Goal: Task Accomplishment & Management: Manage account settings

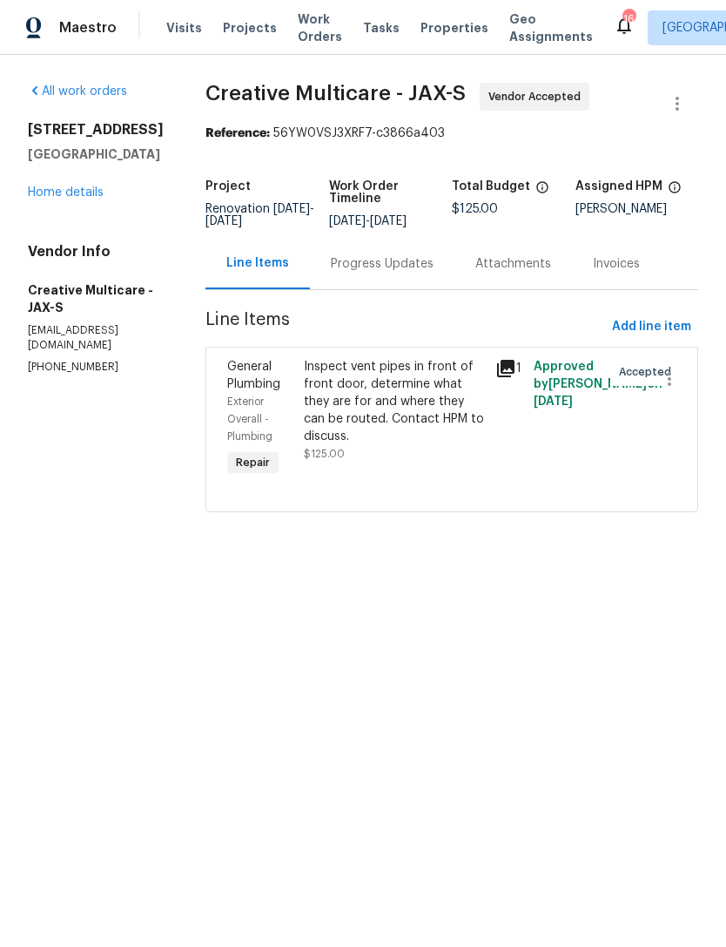
click at [86, 187] on link "Home details" at bounding box center [66, 192] width 76 height 12
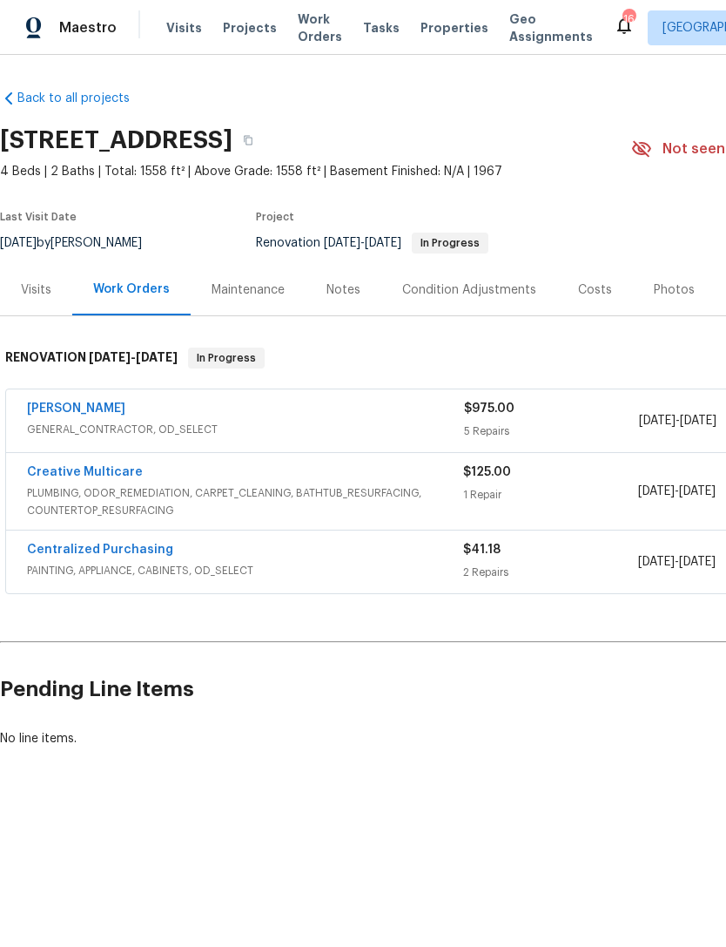
click at [348, 287] on div "Notes" at bounding box center [344, 289] width 34 height 17
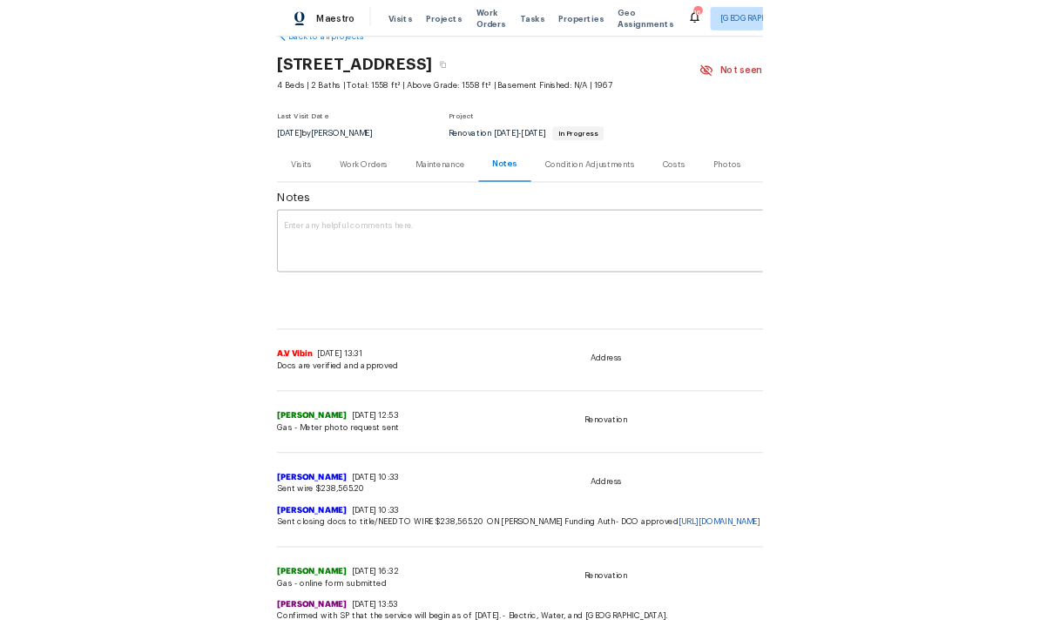
scroll to position [44, 0]
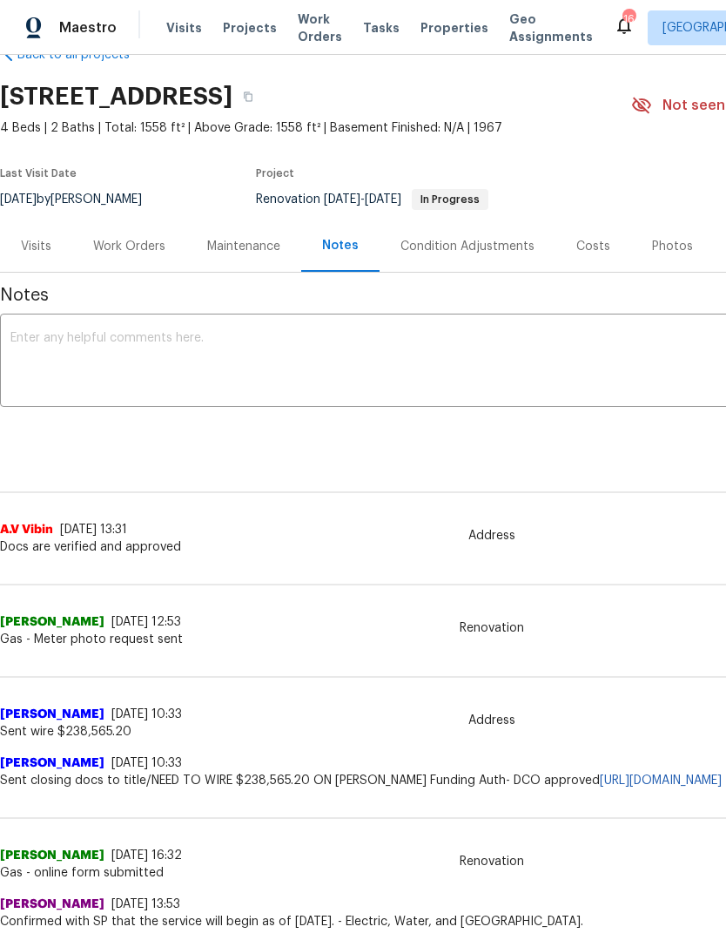
click at [481, 363] on textarea at bounding box center [491, 362] width 963 height 61
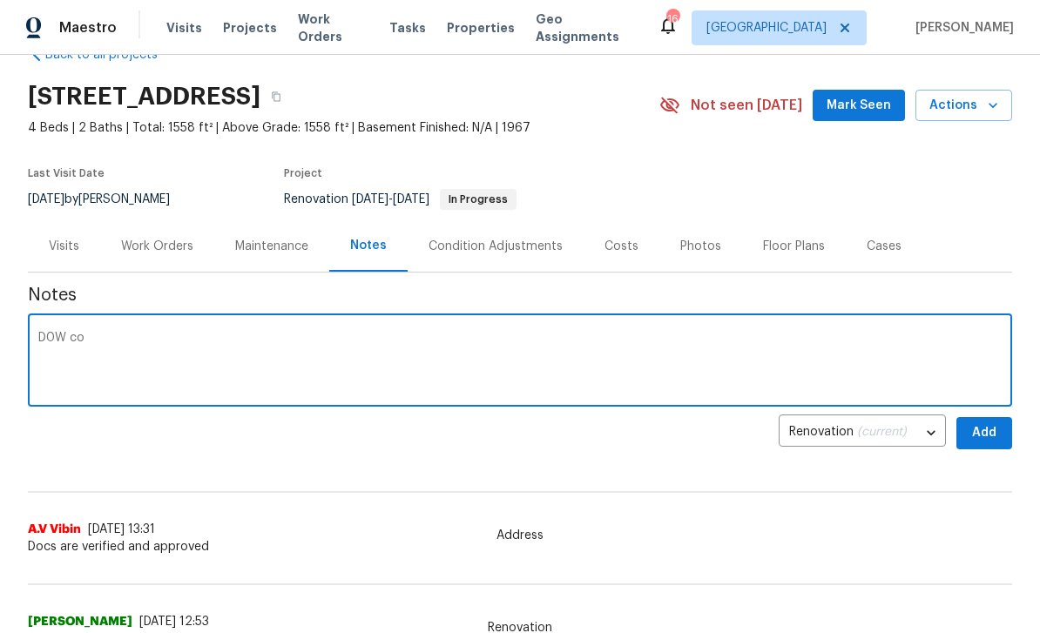
click at [196, 347] on textarea "D0W co" at bounding box center [519, 362] width 963 height 61
click at [52, 403] on div "D0W completed on 10/3/25. Home is in good condition and GC scope is small. Ther…" at bounding box center [520, 362] width 984 height 89
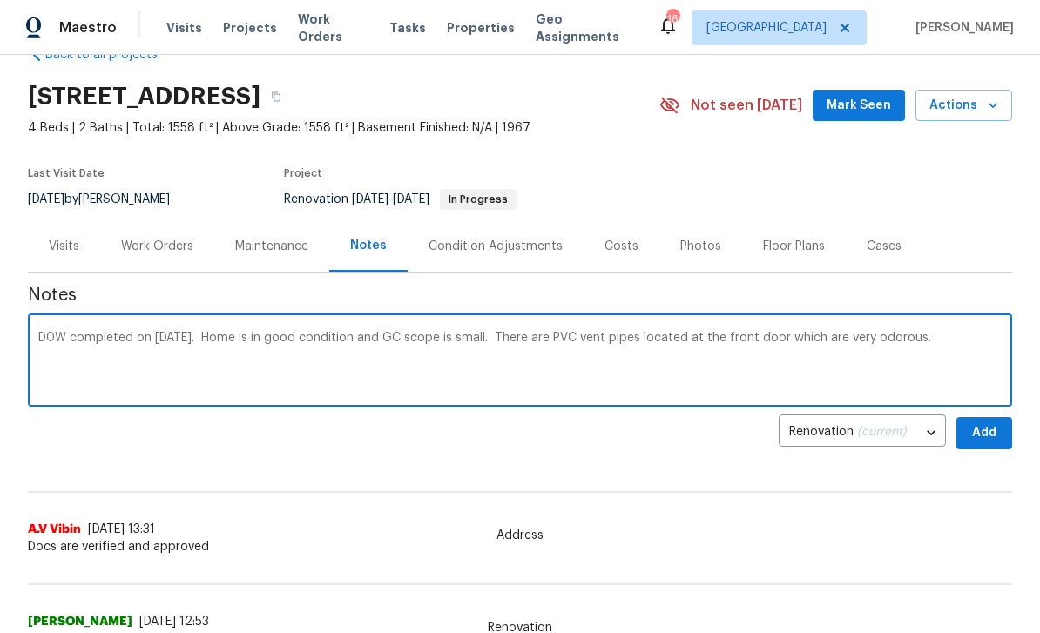
click at [58, 402] on div "D0W completed on 10/3/25. Home is in good condition and GC scope is small. Ther…" at bounding box center [520, 362] width 984 height 89
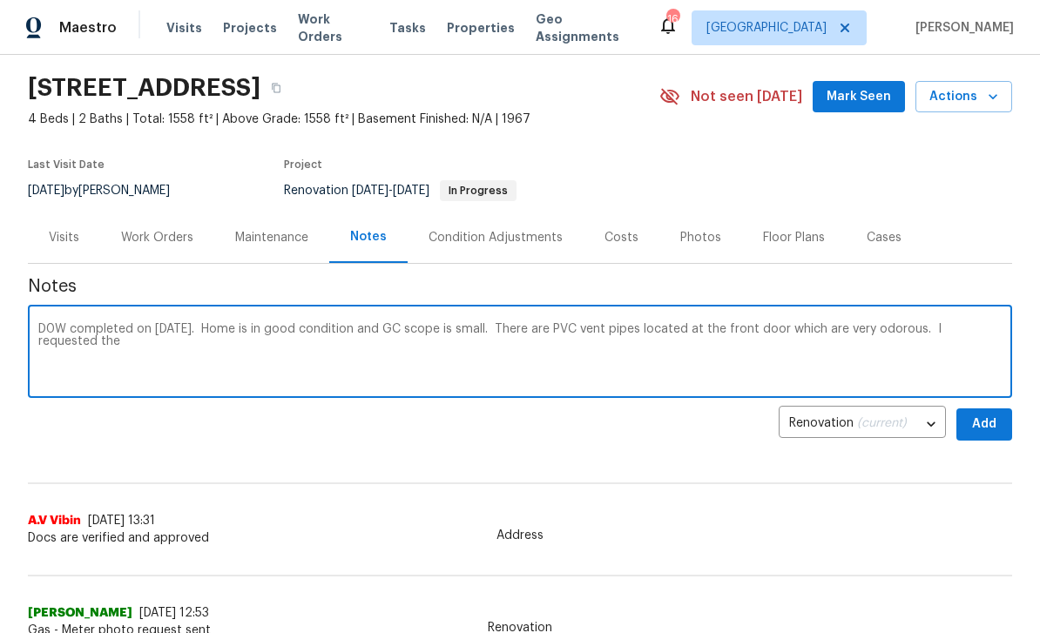
scroll to position [51, 0]
click at [64, 384] on textarea "D0W completed on 10/3/25. Home is in good condition and GC scope is small. Ther…" at bounding box center [519, 354] width 963 height 61
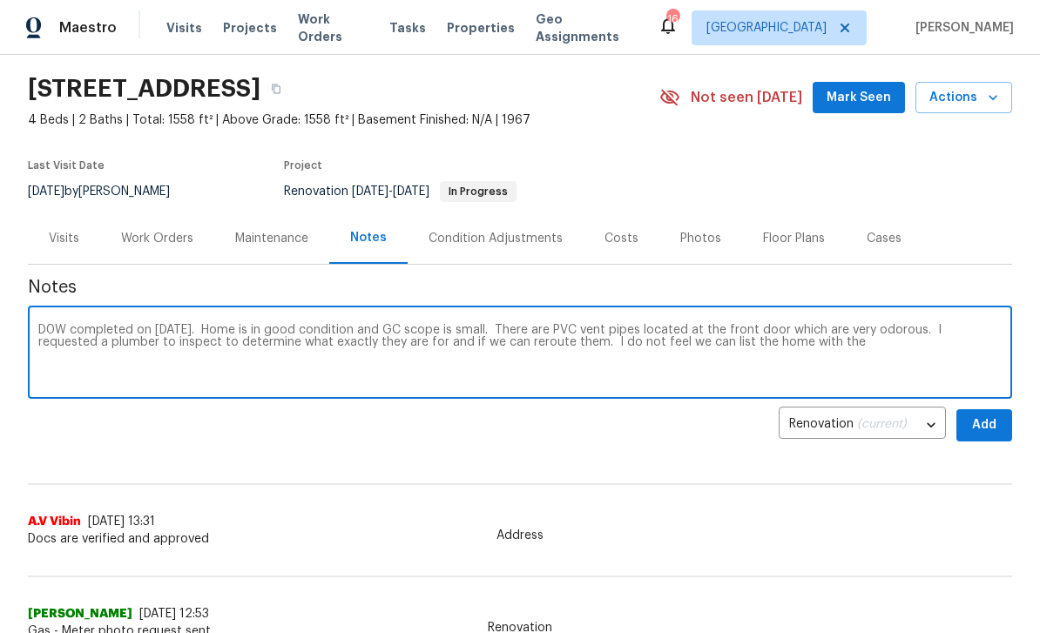
click at [61, 371] on textarea "D0W completed on 10/3/25. Home is in good condition and GC scope is small. Ther…" at bounding box center [519, 354] width 963 height 61
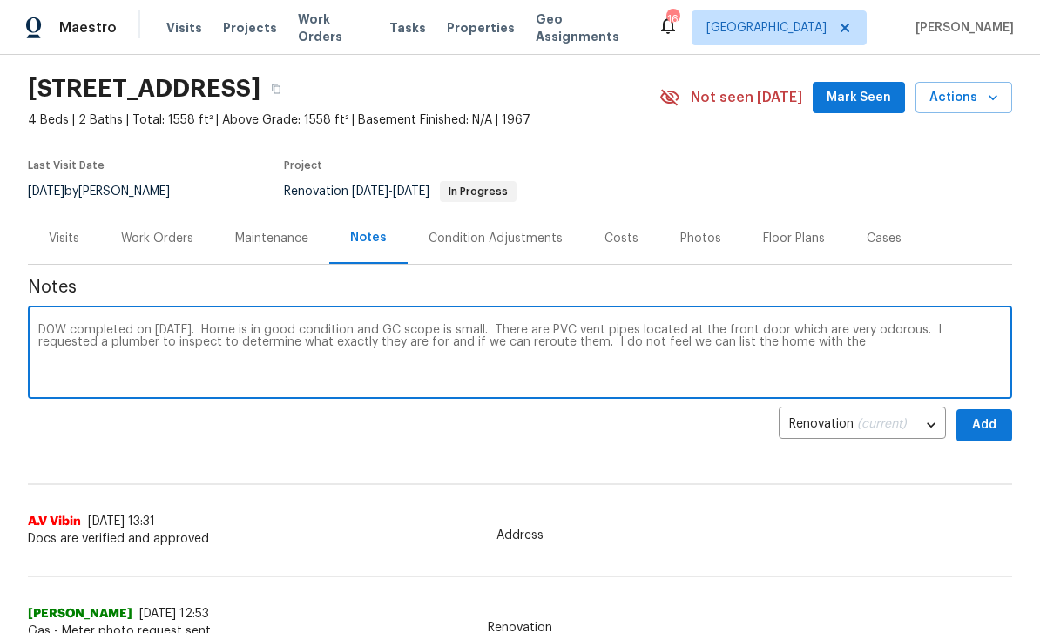
click at [61, 371] on textarea "D0W completed on 10/3/25. Home is in good condition and GC scope is small. Ther…" at bounding box center [519, 354] width 963 height 61
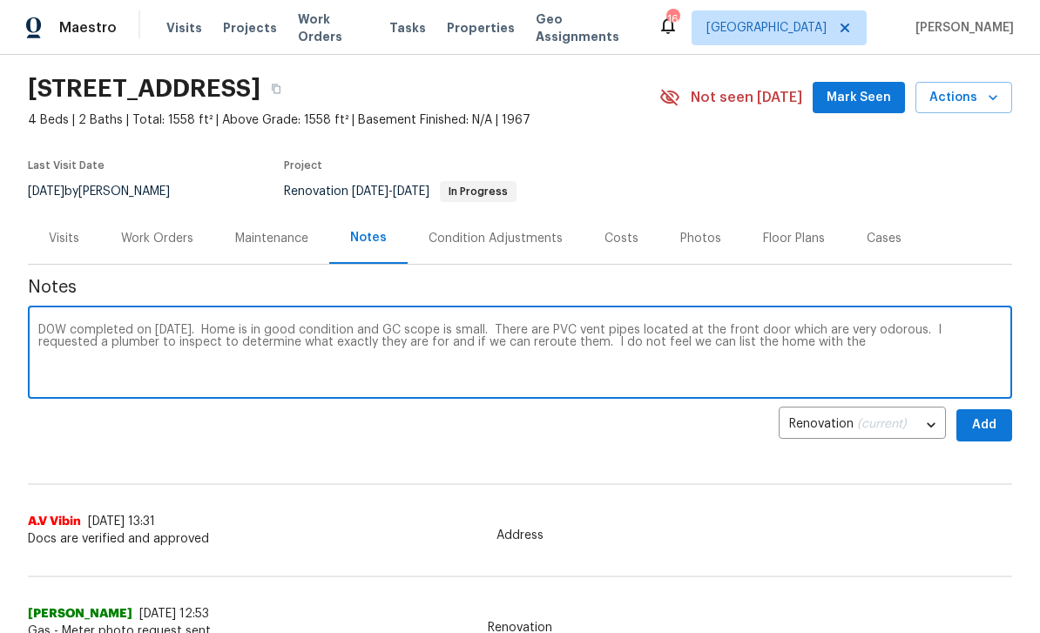
click at [61, 371] on textarea "D0W completed on 10/3/25. Home is in good condition and GC scope is small. Ther…" at bounding box center [519, 354] width 963 height 61
click at [726, 362] on textarea "D0W completed on 10/3/25. Home is in good condition and GC scope is small. Ther…" at bounding box center [519, 354] width 963 height 61
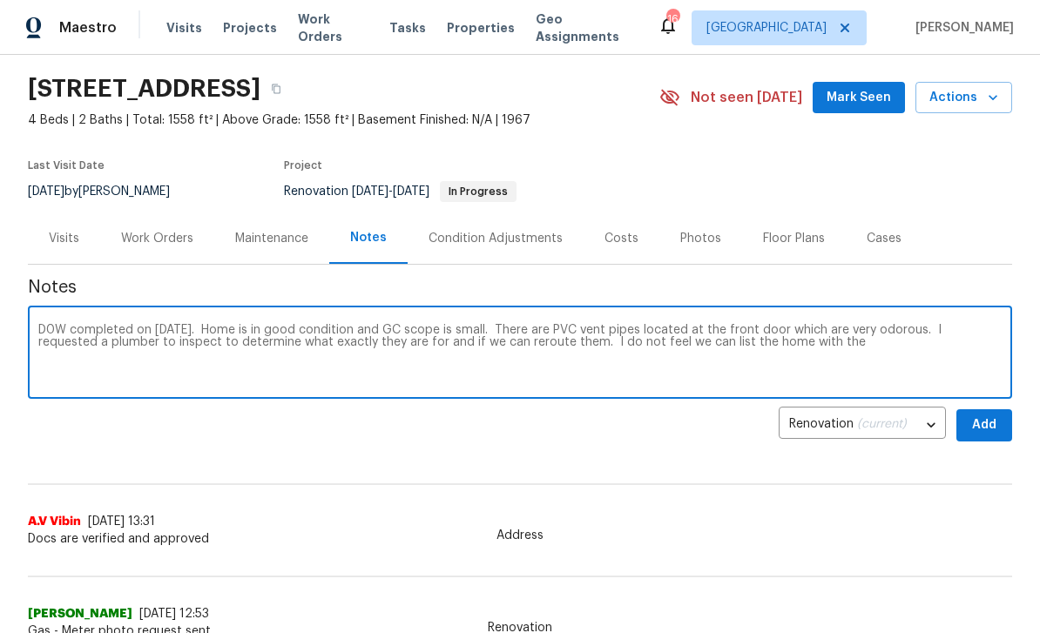
click at [726, 330] on textarea "D0W completed on 10/3/25. Home is in good condition and GC scope is small. Ther…" at bounding box center [519, 354] width 963 height 61
click at [115, 359] on textarea "D0W completed on 10/3/25. Home is in good condition and GC scope is small. Ther…" at bounding box center [519, 354] width 963 height 61
type textarea "D0W completed on 10/3/25. Home is in good condition and GC scope is small. Ther…"
click at [726, 433] on span "Add" at bounding box center [984, 426] width 28 height 22
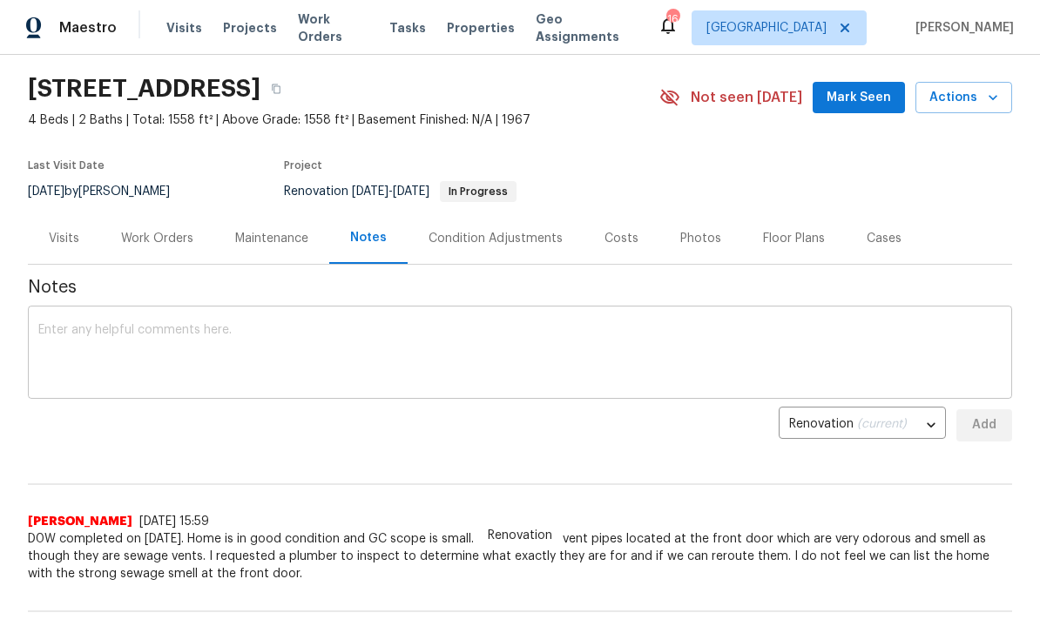
click at [150, 319] on div "x ​" at bounding box center [520, 354] width 984 height 89
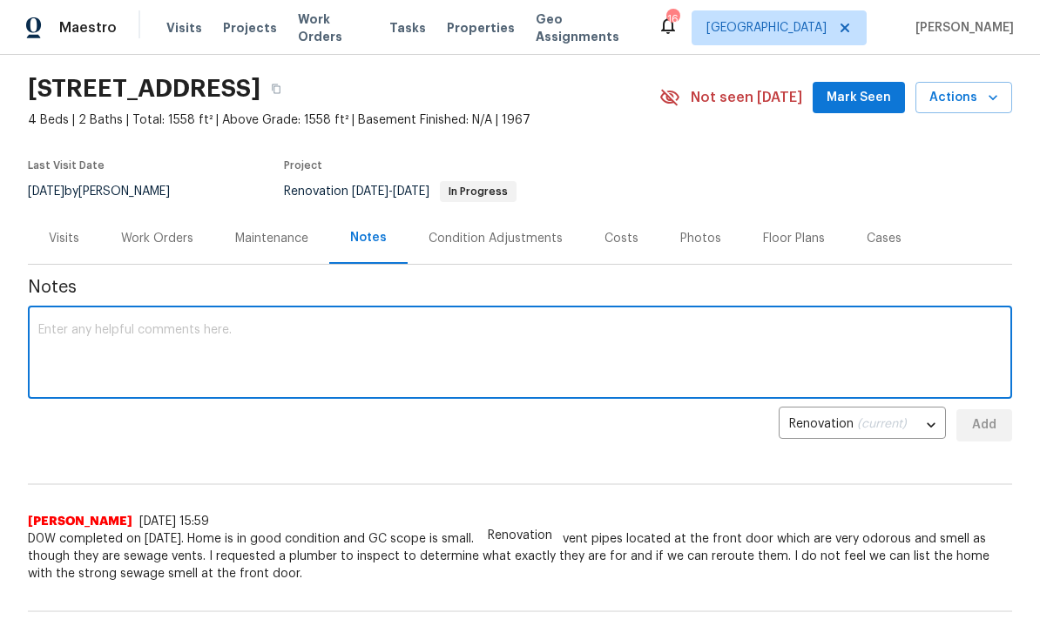
click at [151, 316] on div "x ​" at bounding box center [520, 354] width 984 height 89
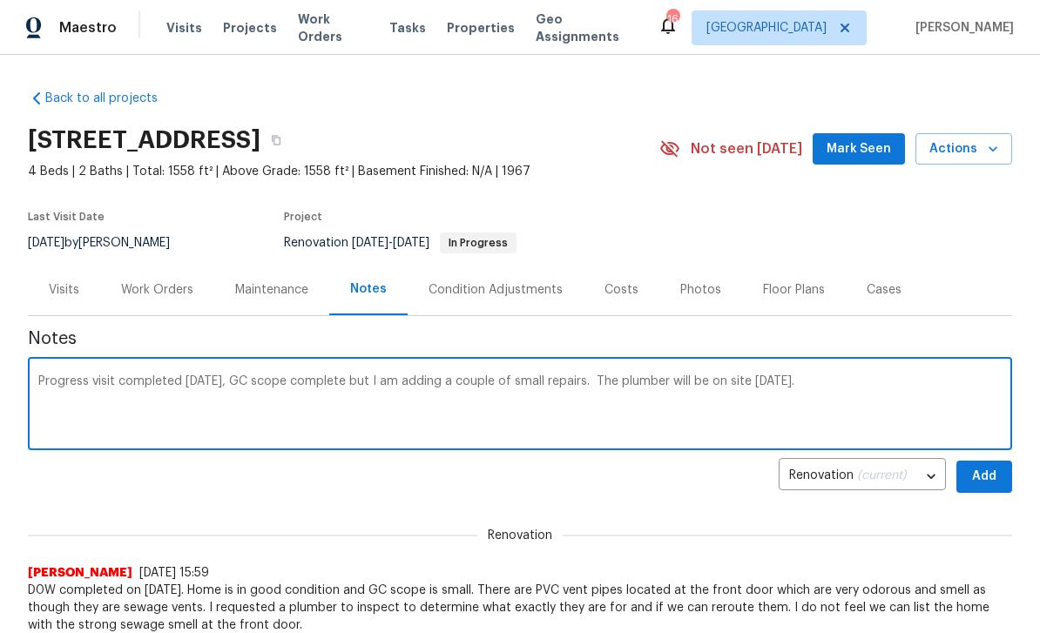
scroll to position [0, 0]
type textarea "Progress visit completed today, GC scope complete but I am adding a couple of s…"
click at [726, 478] on span "Add" at bounding box center [984, 477] width 28 height 22
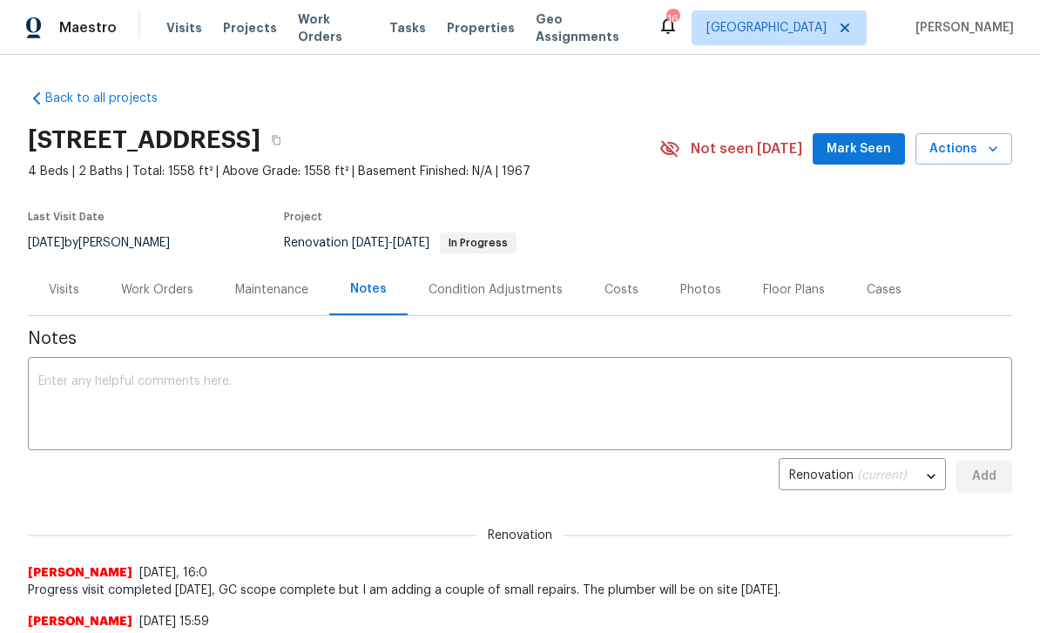
click at [179, 289] on div "Work Orders" at bounding box center [157, 289] width 72 height 17
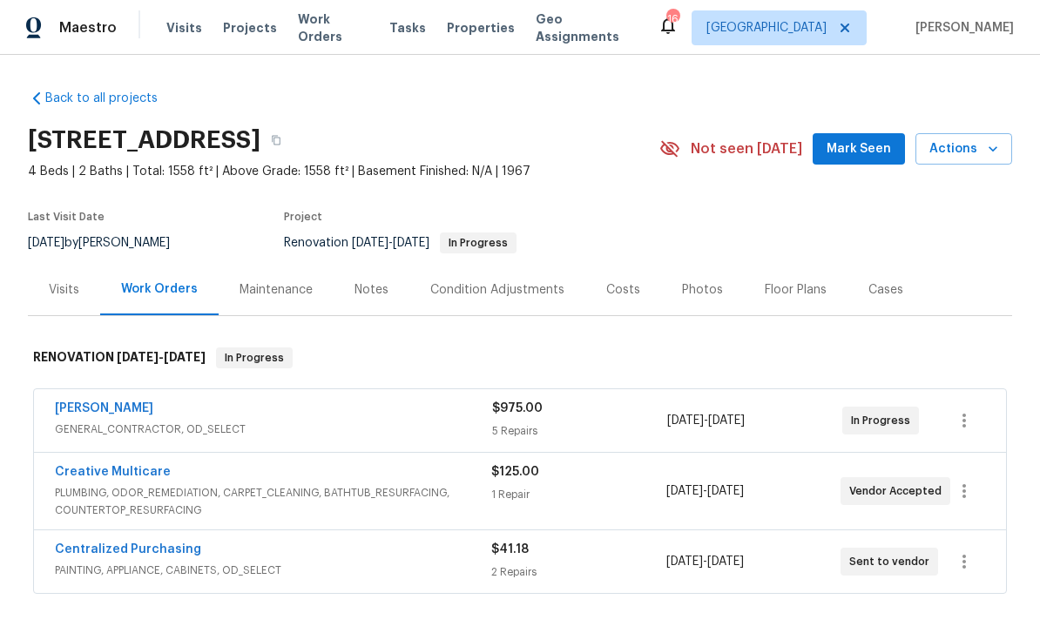
click at [416, 409] on div "Eric Hernandez" at bounding box center [273, 410] width 437 height 21
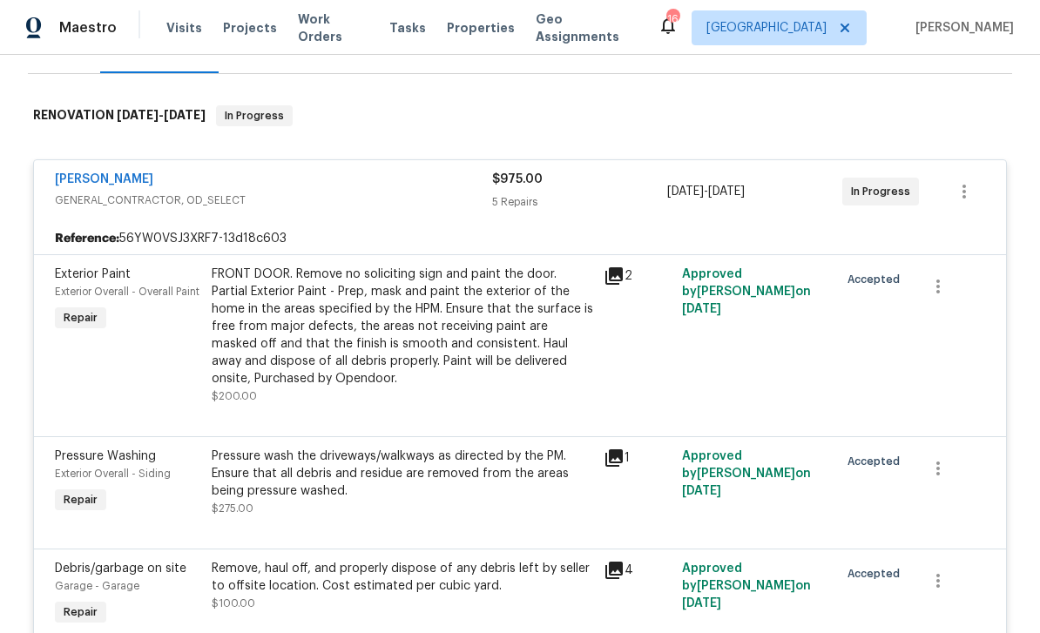
scroll to position [243, 0]
click at [102, 177] on link "Eric Hernandez" at bounding box center [104, 178] width 98 height 12
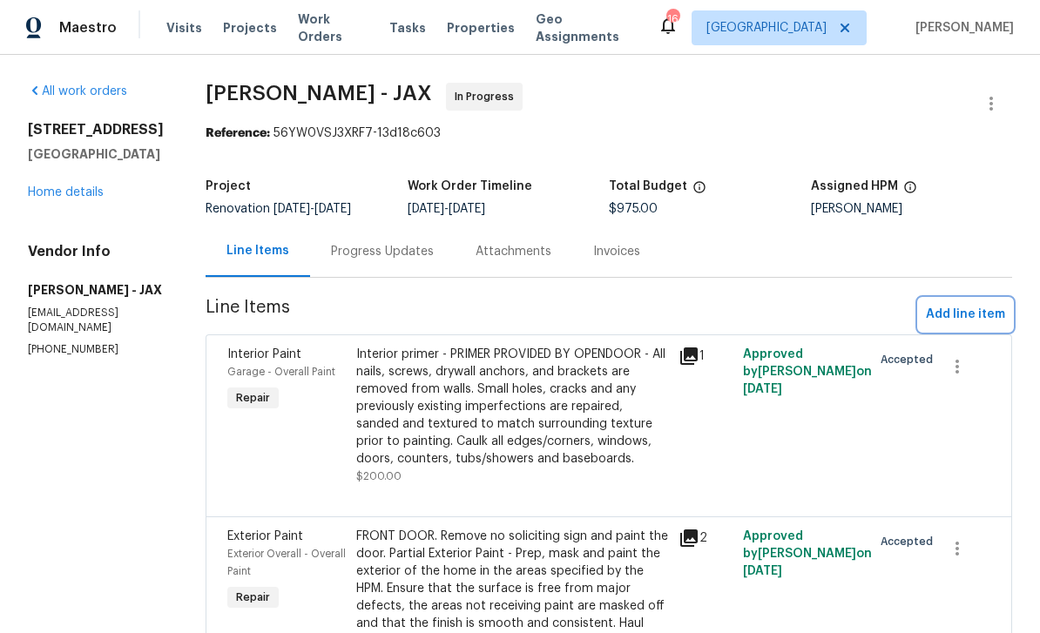
click at [726, 324] on span "Add line item" at bounding box center [965, 315] width 79 height 22
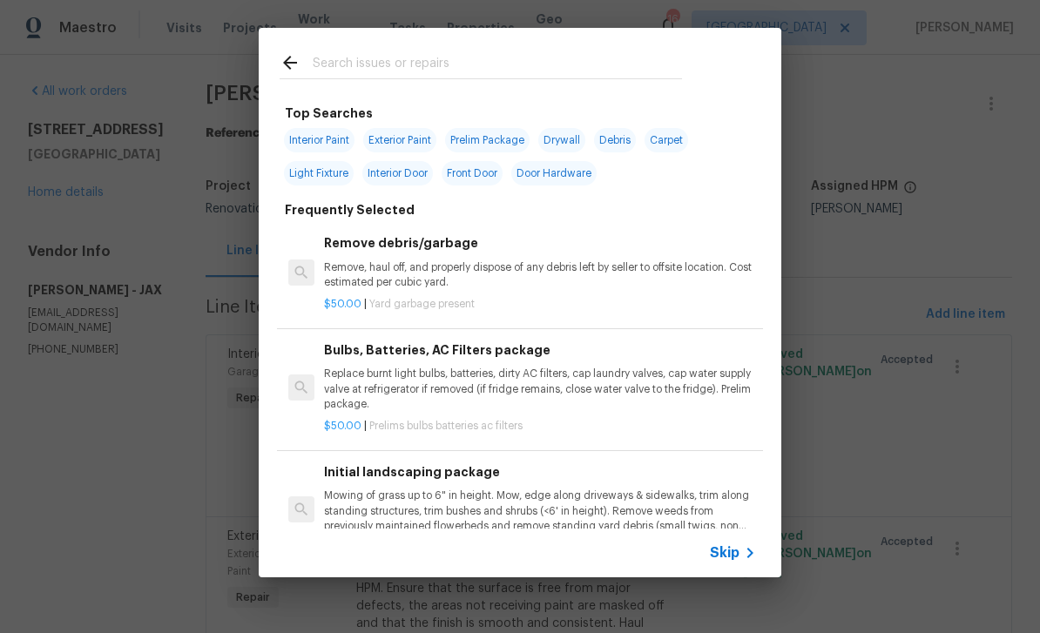
click at [596, 57] on input "text" at bounding box center [497, 65] width 369 height 26
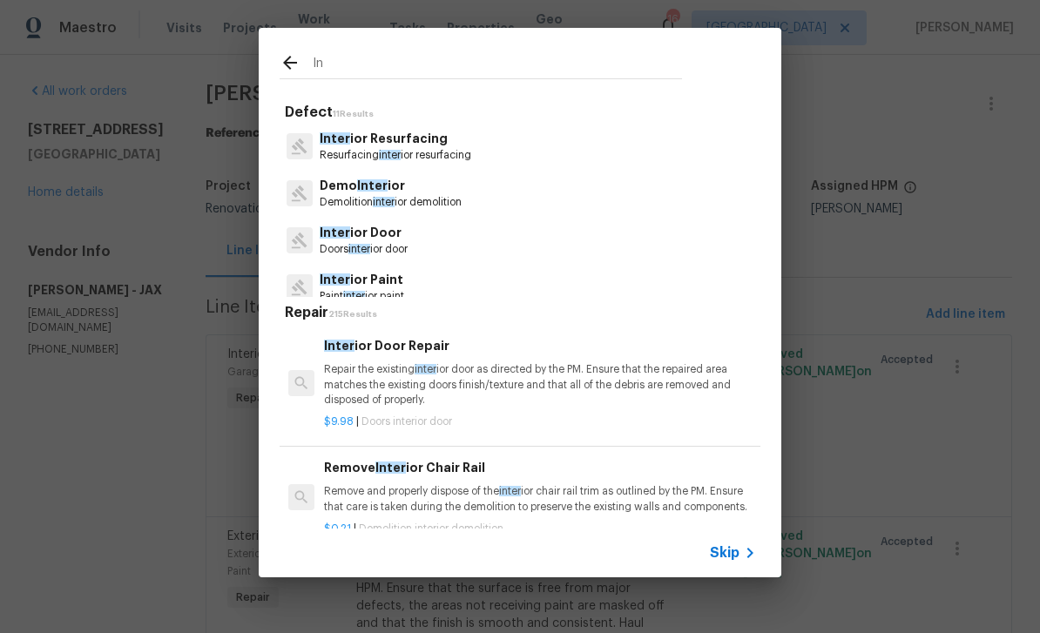
type input "I"
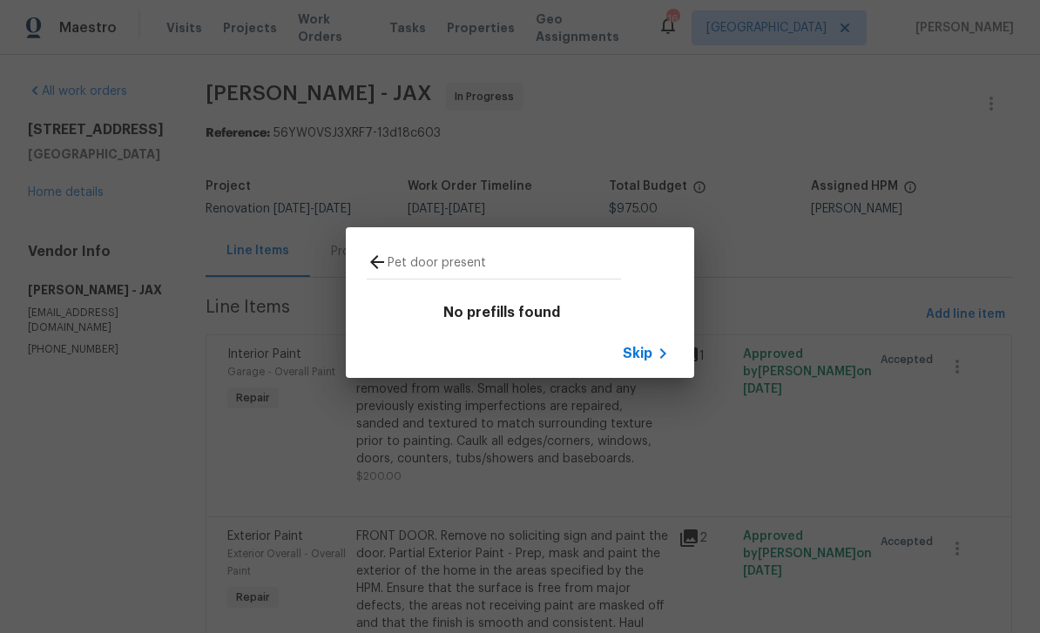
type input "Pet door present"
click at [375, 266] on icon at bounding box center [377, 262] width 14 height 14
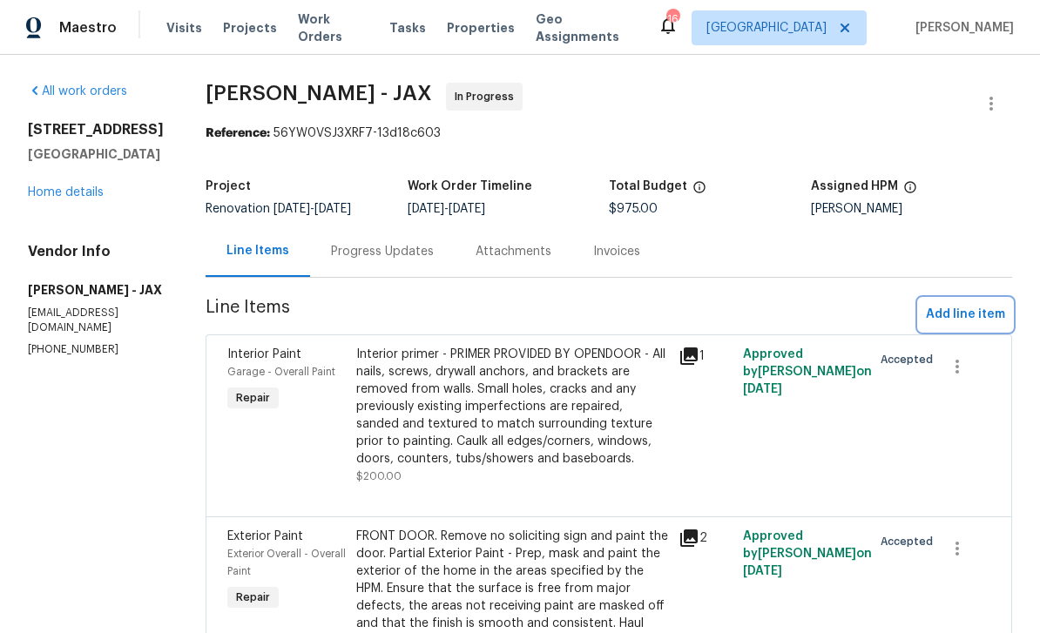
click at [726, 312] on button "Add line item" at bounding box center [965, 315] width 93 height 32
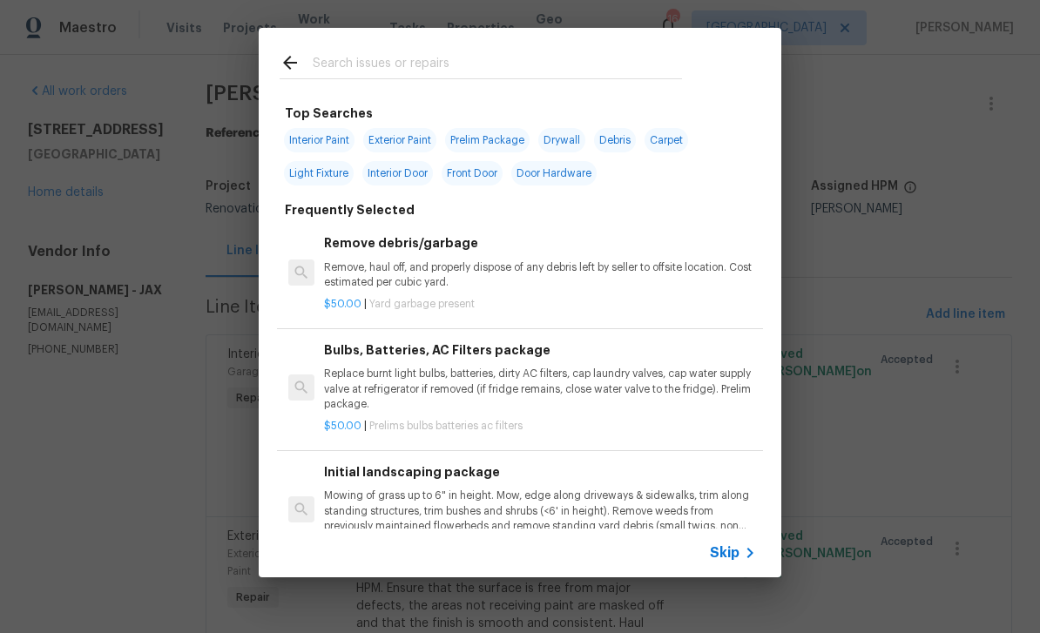
click at [532, 69] on input "text" at bounding box center [497, 65] width 369 height 26
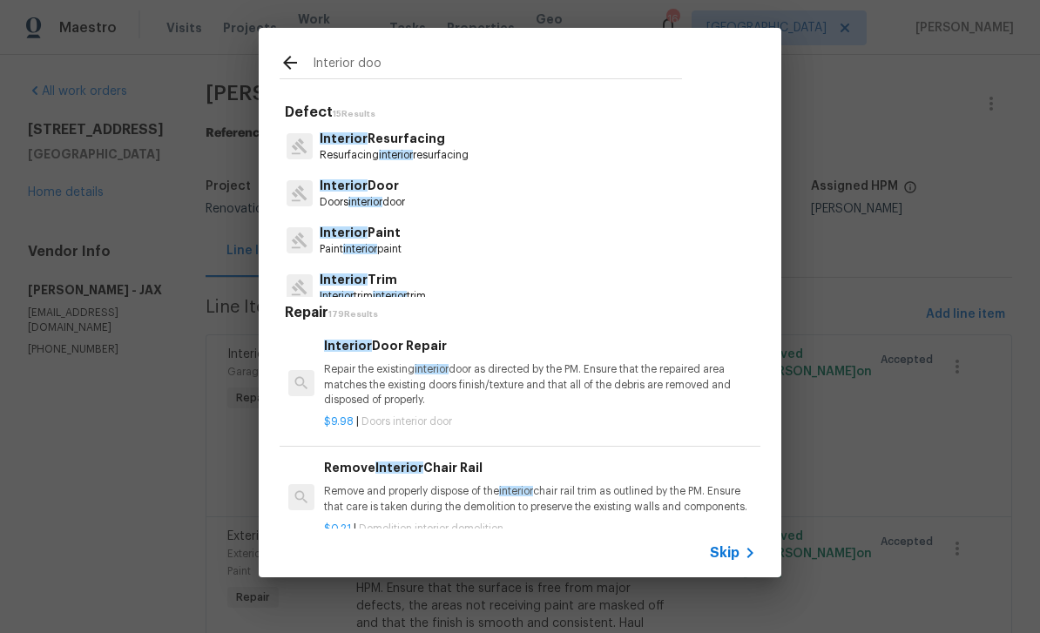
type input "Interior door"
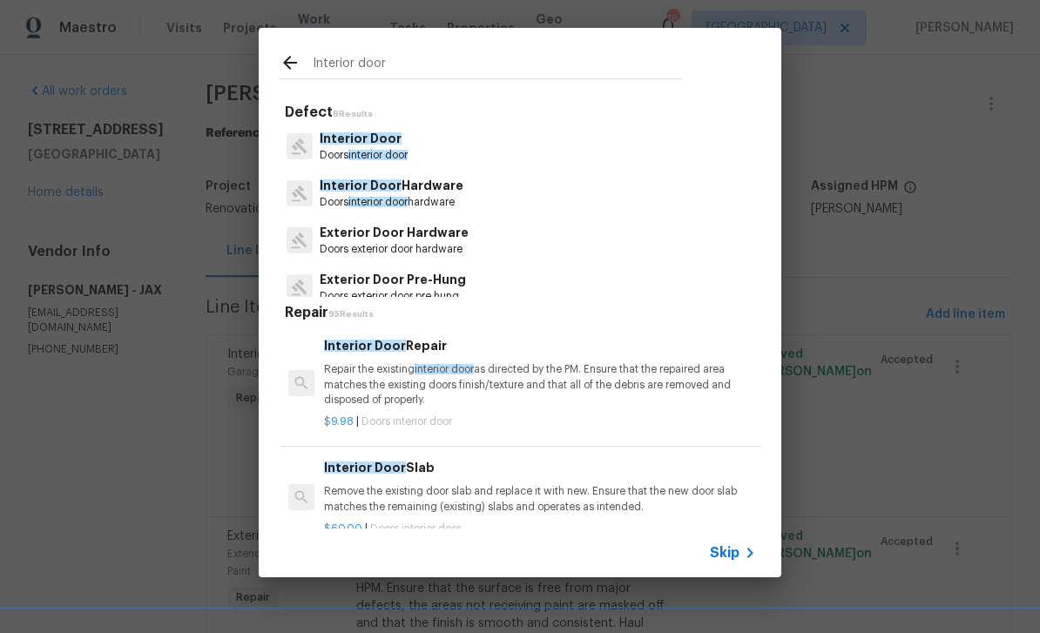
click at [370, 149] on p "Doors interior door" at bounding box center [364, 155] width 88 height 15
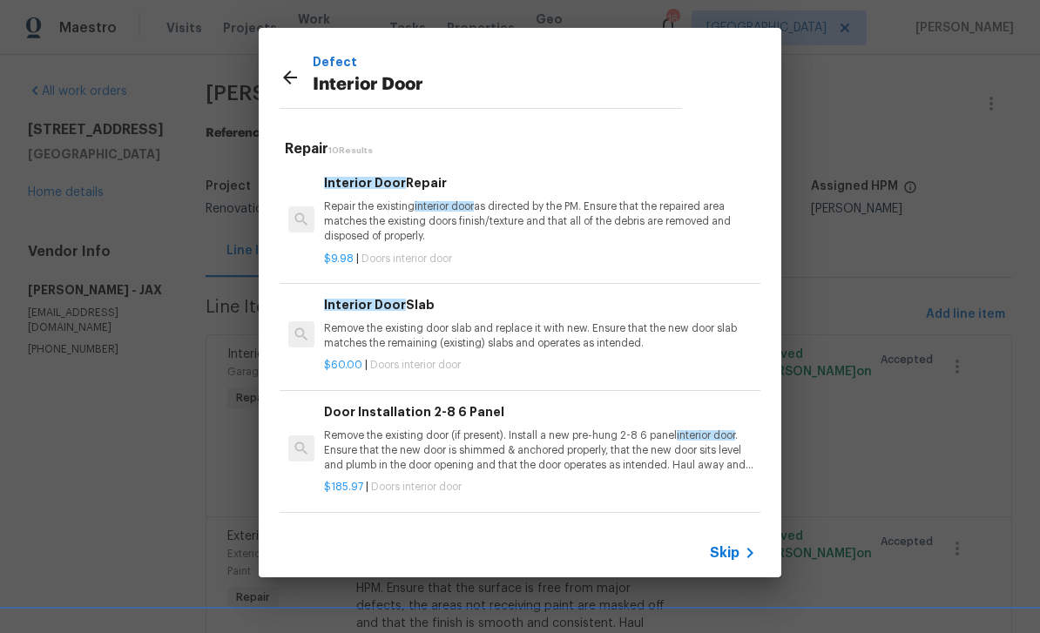
click at [532, 464] on p "Remove the existing door (if present). Install a new pre-hung 2-8 6 panel inter…" at bounding box center [540, 451] width 432 height 44
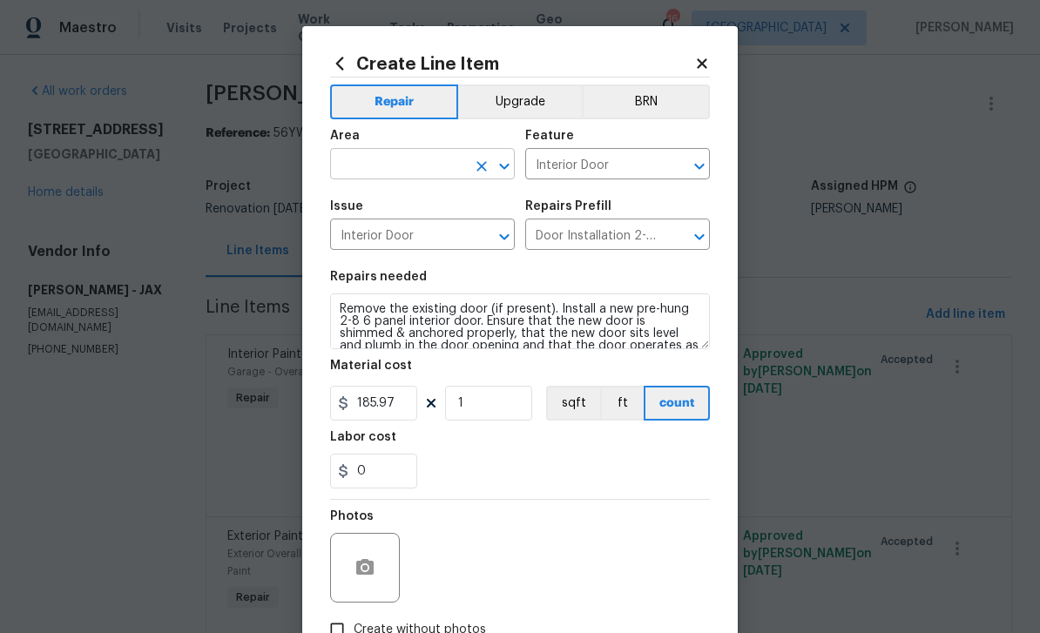
click at [443, 172] on input "text" at bounding box center [398, 165] width 136 height 27
click at [368, 205] on li "Kitchen" at bounding box center [422, 206] width 185 height 29
type input "Kitchen"
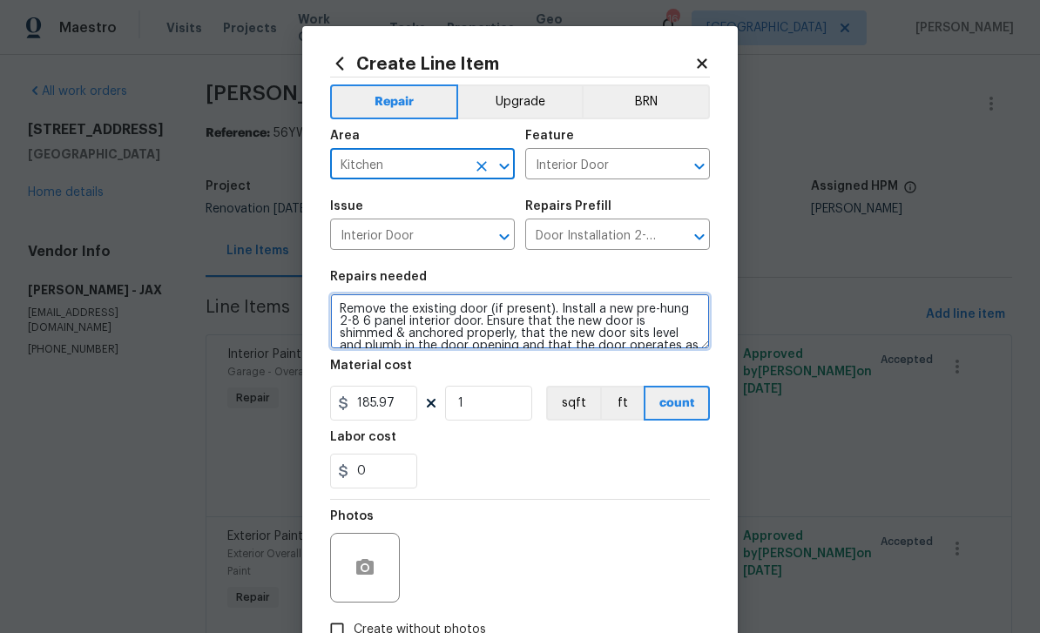
click at [335, 309] on textarea "Remove the existing door (if present). Install a new pre-hung 2-8 6 panel inter…" at bounding box center [520, 322] width 380 height 56
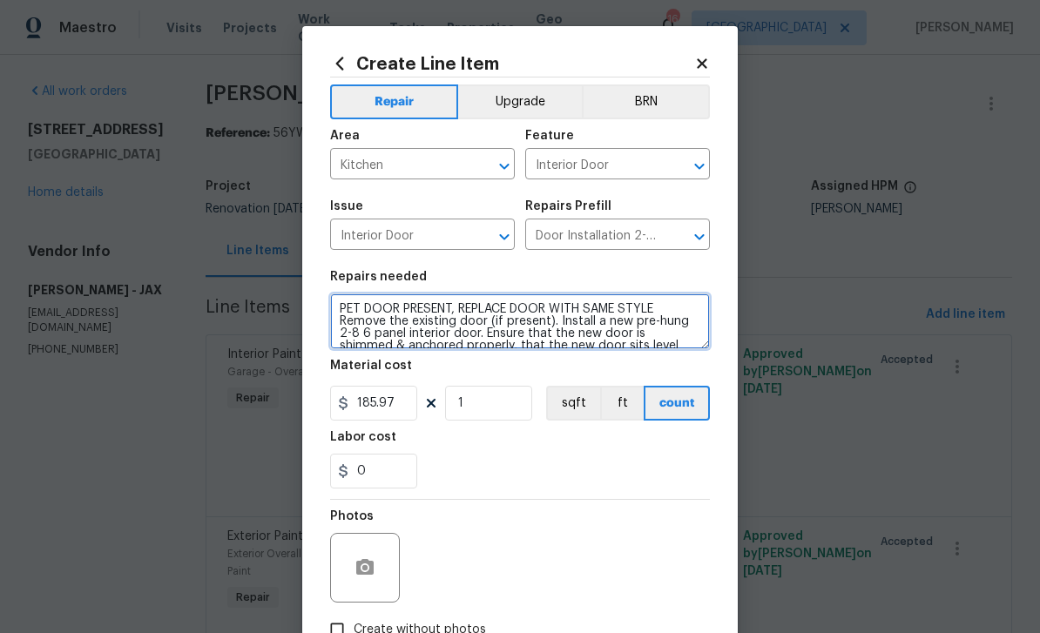
click at [529, 325] on textarea "PET DOOR PRESENT, REPLACE DOOR WITH SAME STYLE Remove the existing door (if pre…" at bounding box center [520, 322] width 380 height 56
click at [338, 324] on textarea "PET DOOR PRESENT, REPLACE DOOR WITH SAME STYLE Remove the existing door (if pre…" at bounding box center [520, 322] width 380 height 56
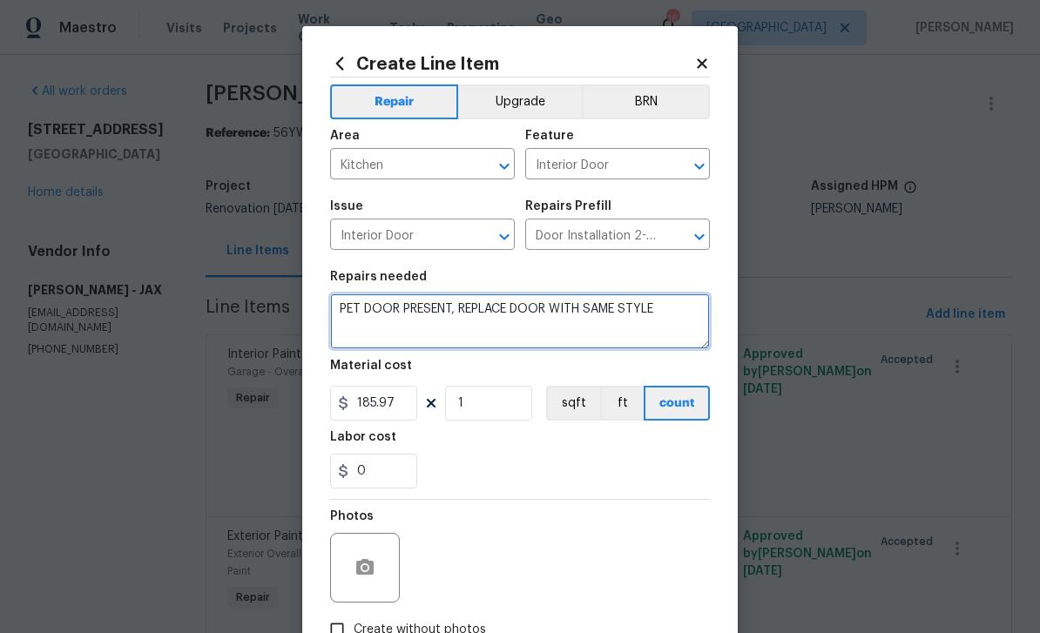
type textarea "PET DOOR PRESENT, REPLACE DOOR WITH SAME STYLE"
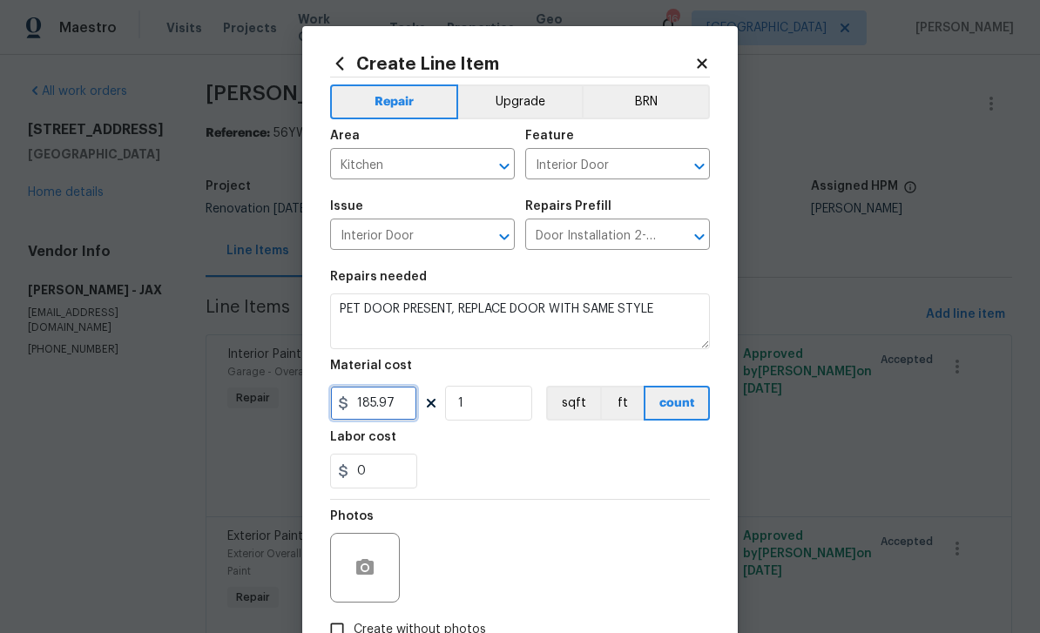
click at [402, 407] on input "185.97" at bounding box center [373, 403] width 87 height 35
type input "250"
click at [360, 547] on div at bounding box center [365, 568] width 70 height 70
click at [365, 571] on circle "button" at bounding box center [364, 567] width 5 height 5
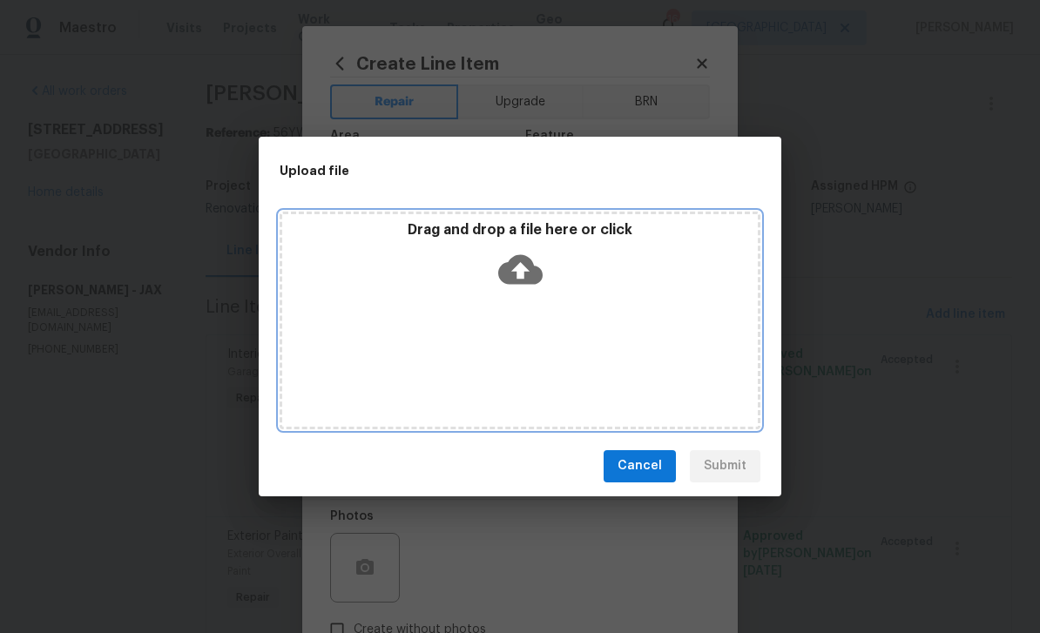
click at [517, 266] on icon at bounding box center [520, 269] width 44 height 44
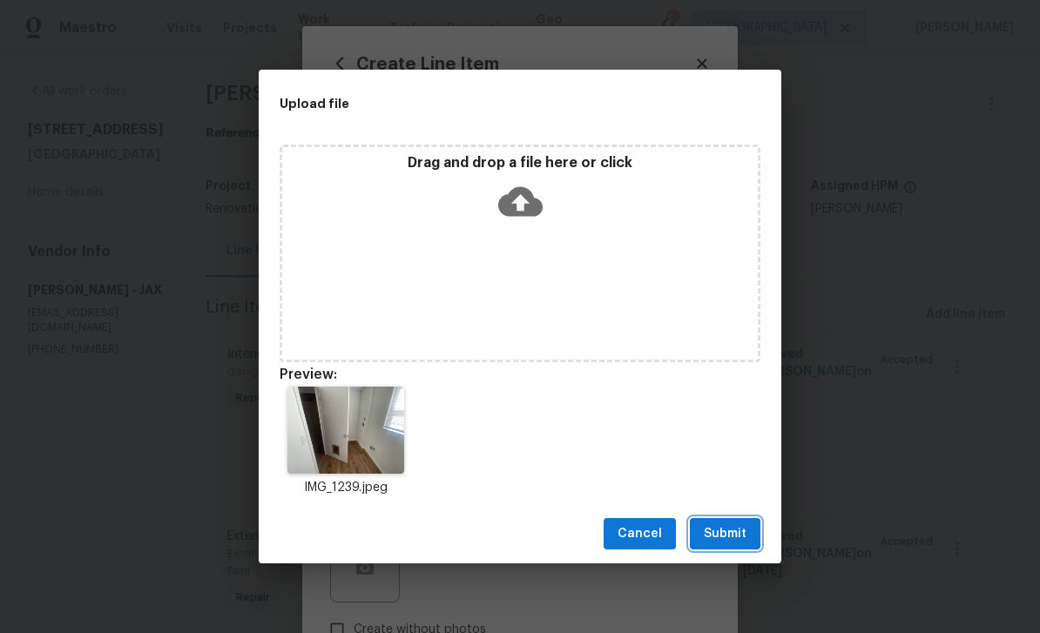
click at [726, 537] on span "Submit" at bounding box center [725, 535] width 43 height 22
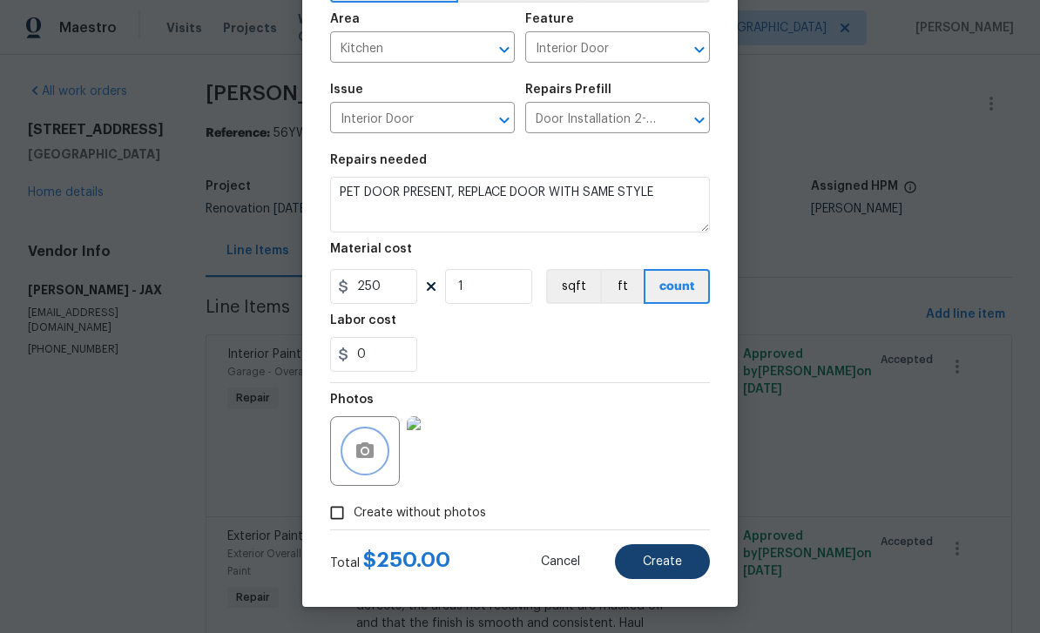
scroll to position [120, 0]
click at [660, 568] on span "Create" at bounding box center [662, 562] width 39 height 13
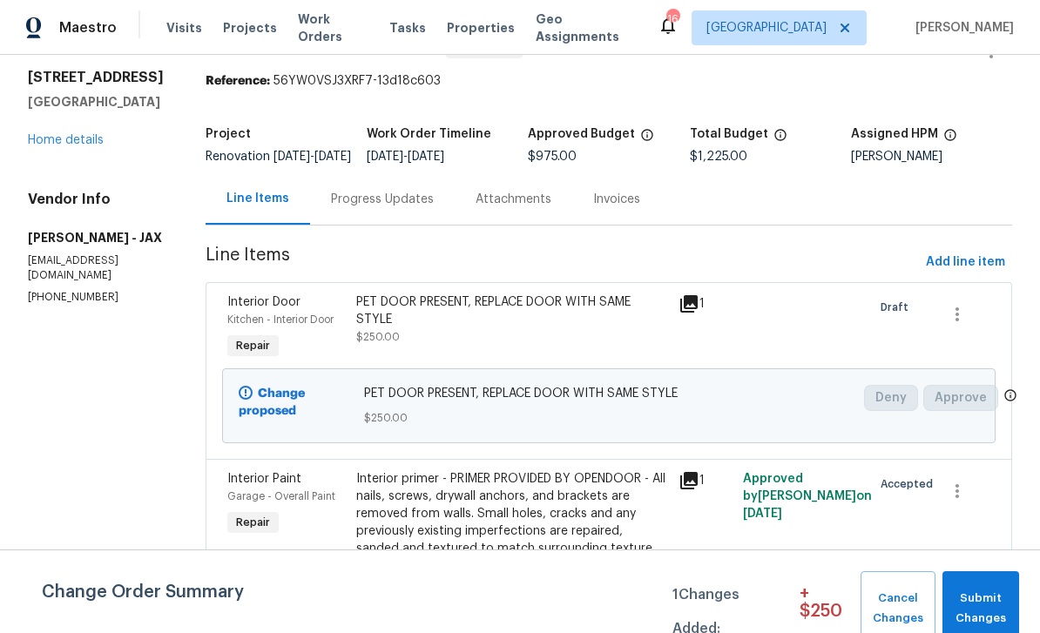
scroll to position [53, 0]
click at [726, 273] on span "Add line item" at bounding box center [965, 262] width 79 height 22
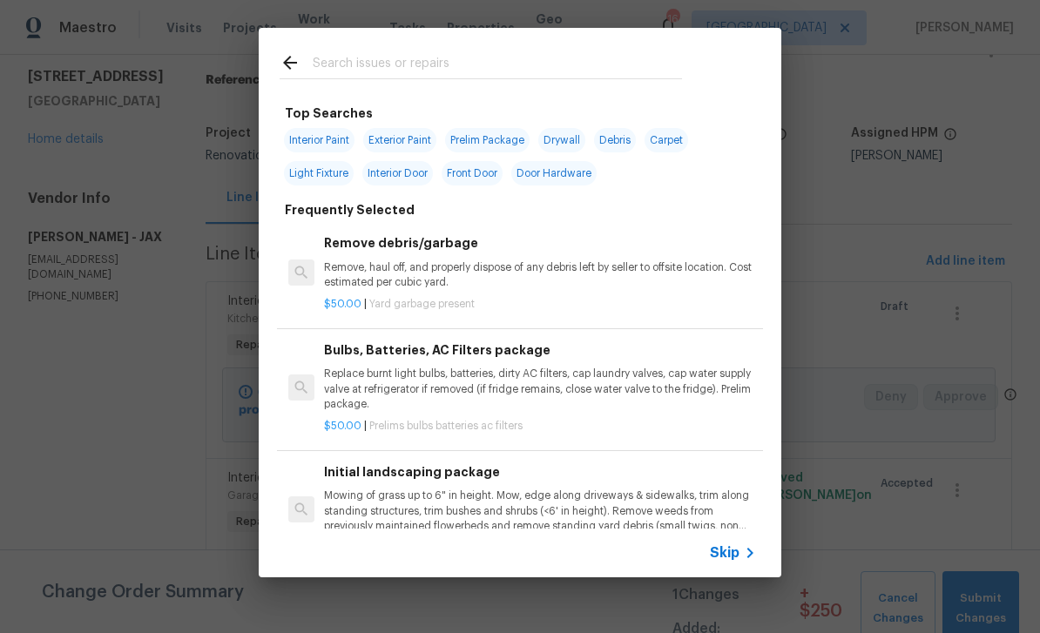
click at [519, 61] on input "text" at bounding box center [497, 65] width 369 height 26
type input "REFRIGERATO"
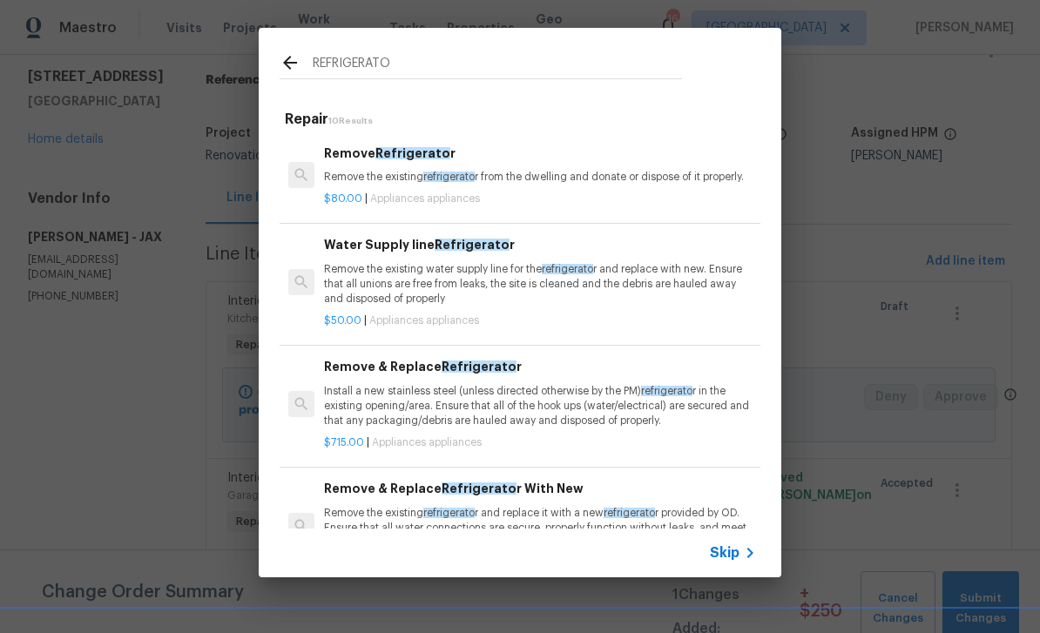
click at [424, 174] on p "Remove the existing refrigerato r from the dwelling and donate or dispose of it…" at bounding box center [540, 177] width 432 height 15
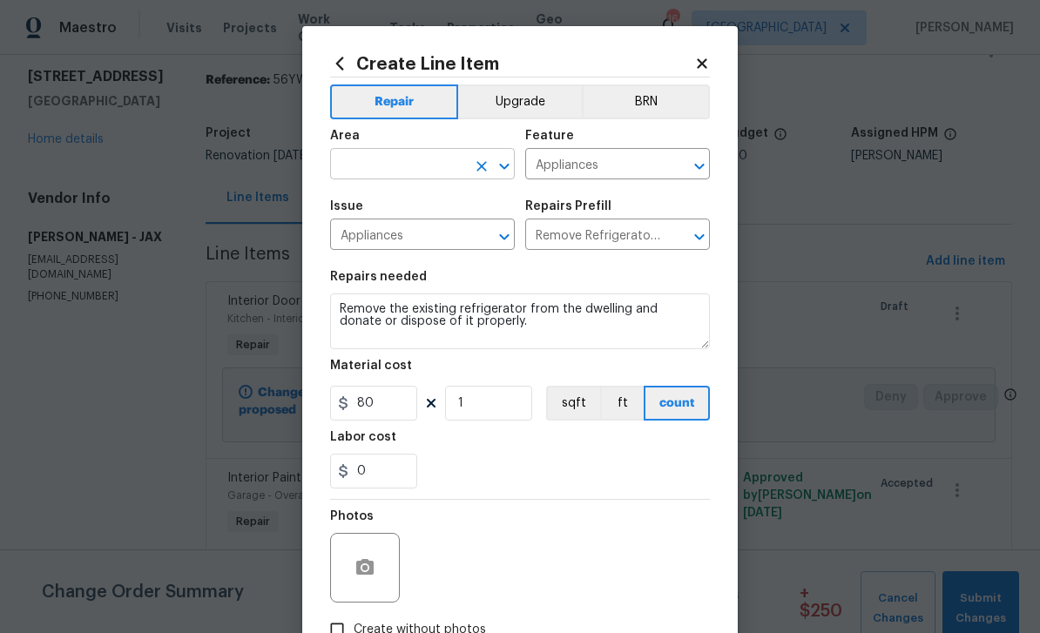
click at [393, 163] on input "text" at bounding box center [398, 165] width 136 height 27
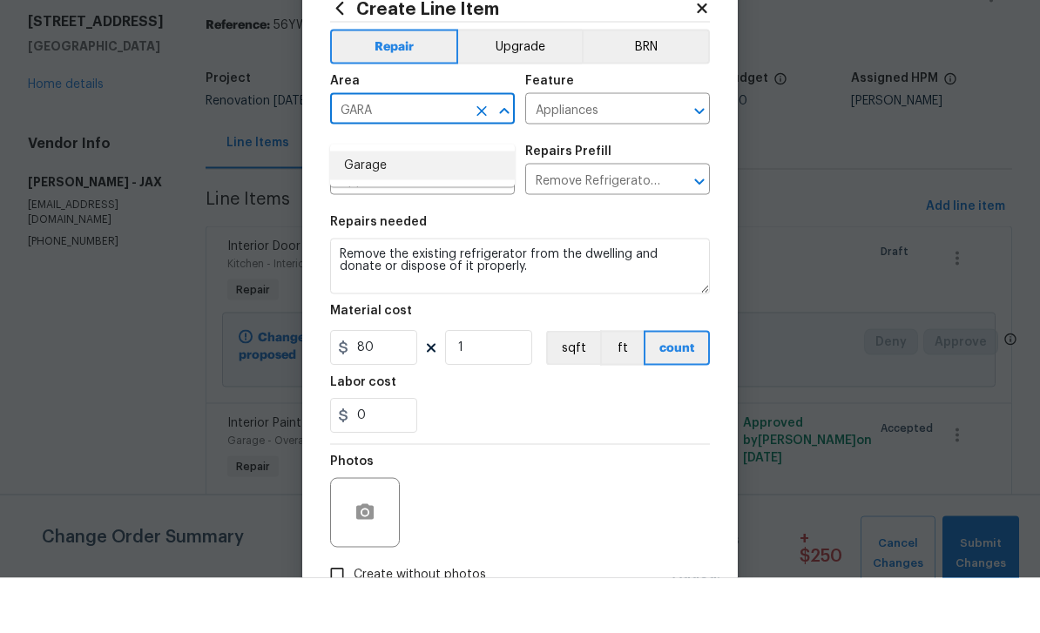
scroll to position [20, 0]
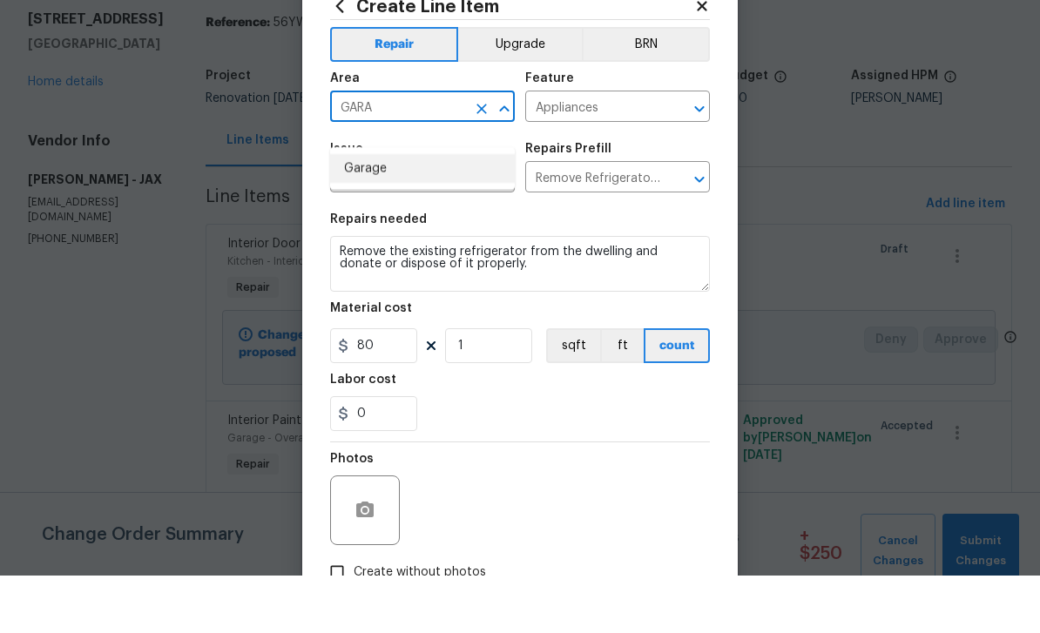
click at [417, 212] on li "Garage" at bounding box center [422, 226] width 185 height 29
type input "Garage"
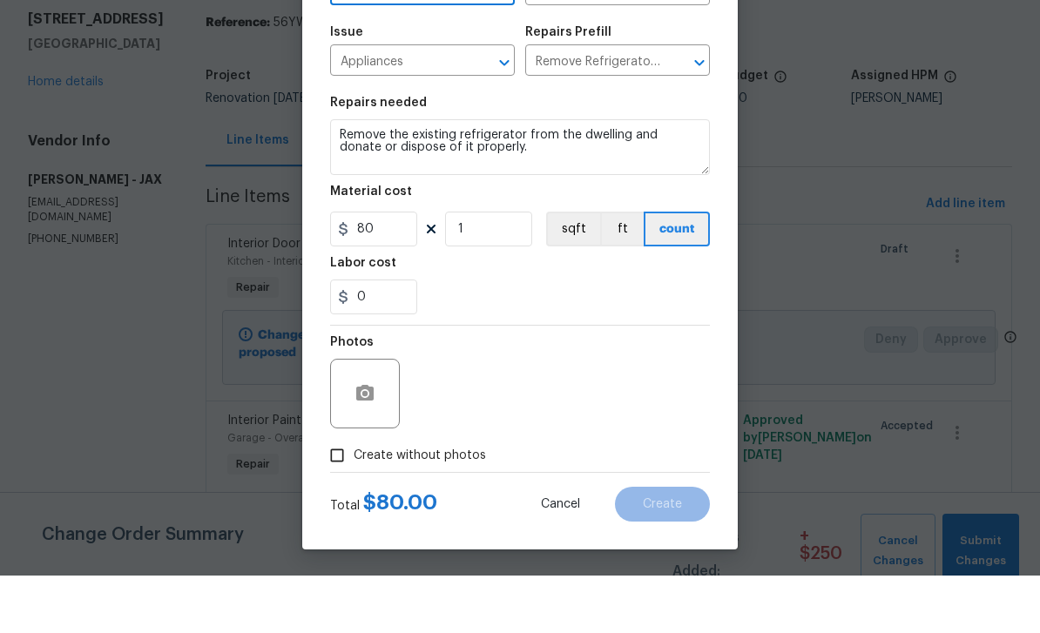
scroll to position [120, 0]
click at [365, 449] on circle "button" at bounding box center [364, 451] width 5 height 5
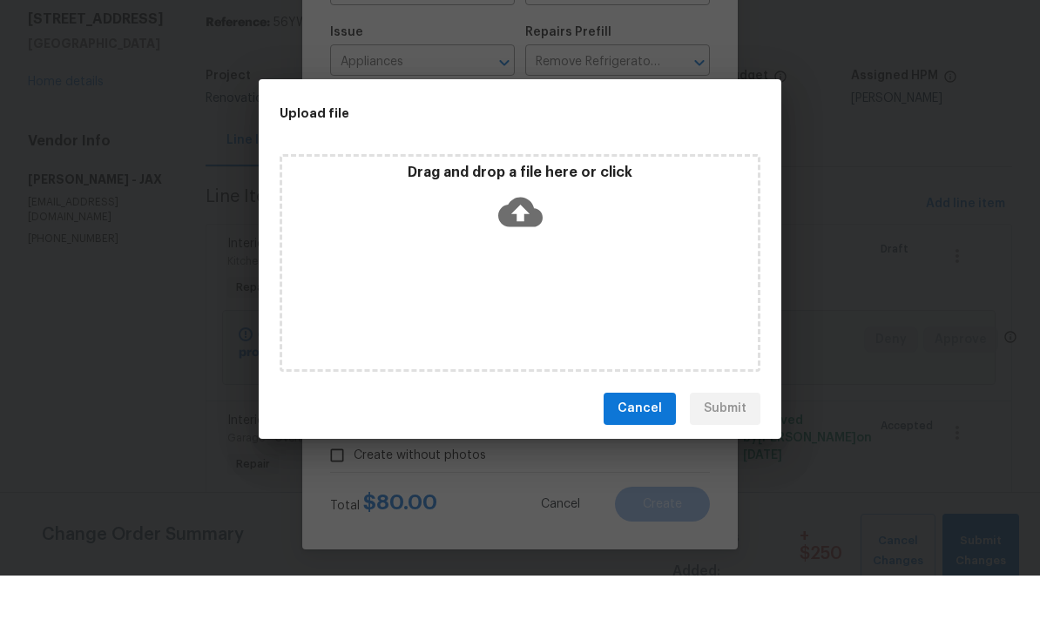
scroll to position [56, 0]
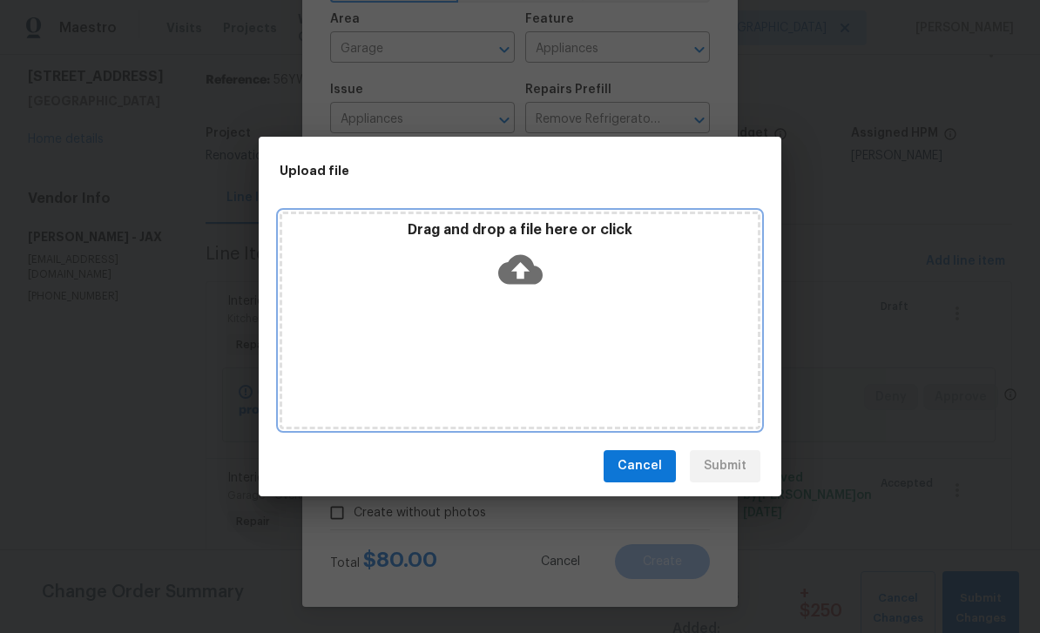
click at [517, 274] on icon at bounding box center [520, 269] width 44 height 44
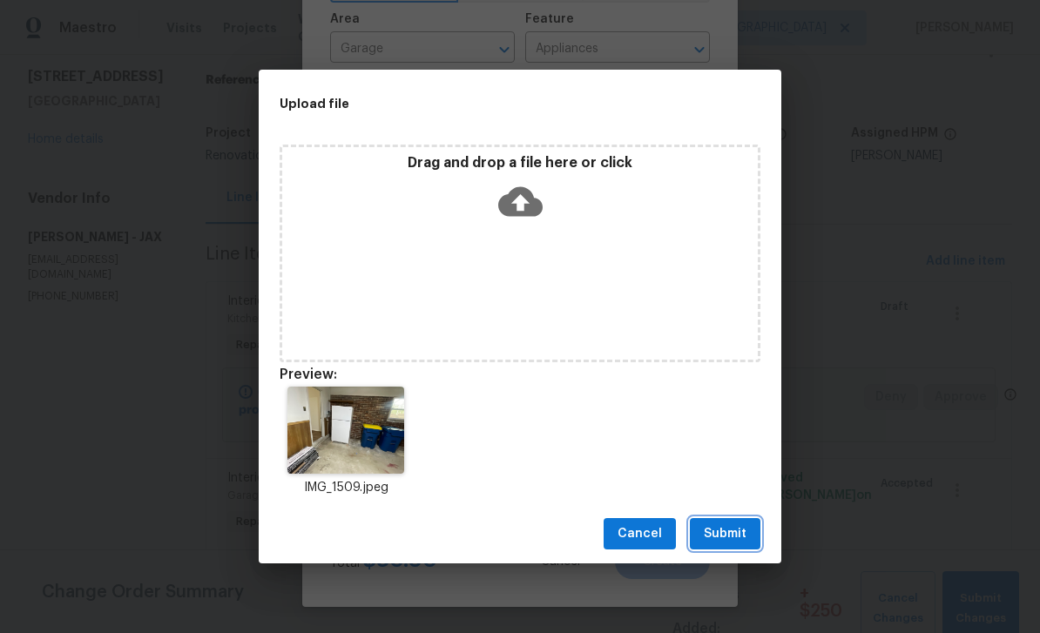
click at [726, 530] on span "Submit" at bounding box center [725, 535] width 43 height 22
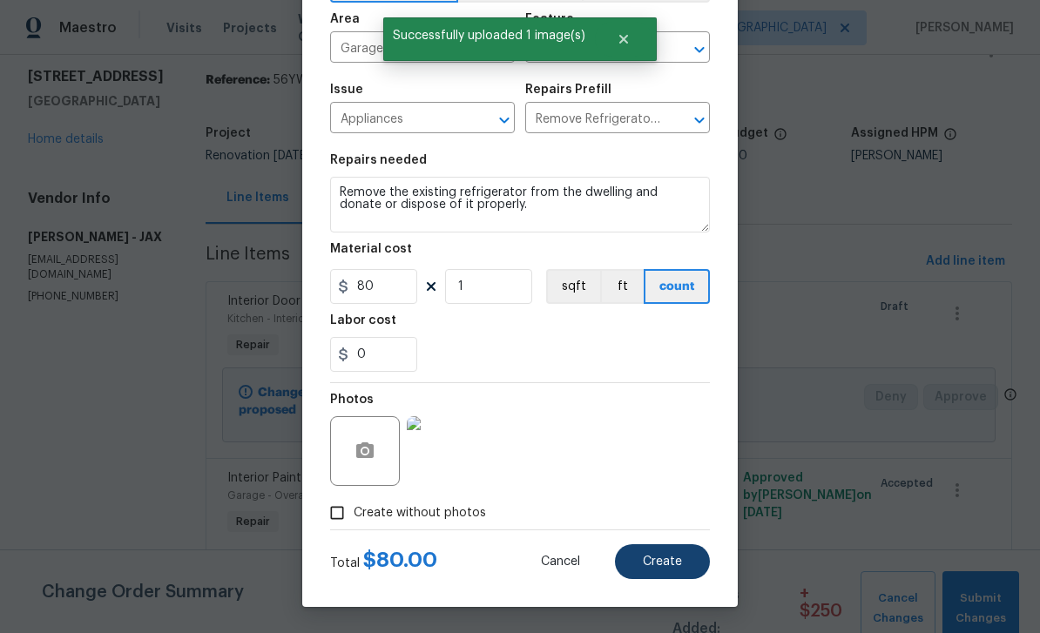
click at [653, 560] on span "Create" at bounding box center [662, 562] width 39 height 13
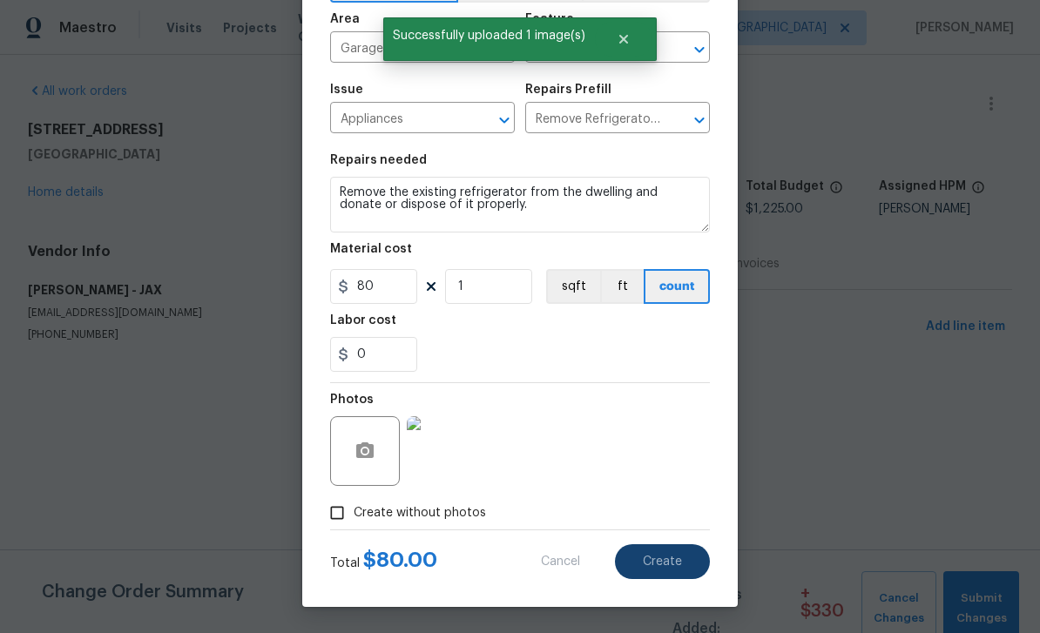
scroll to position [0, 0]
type input "0"
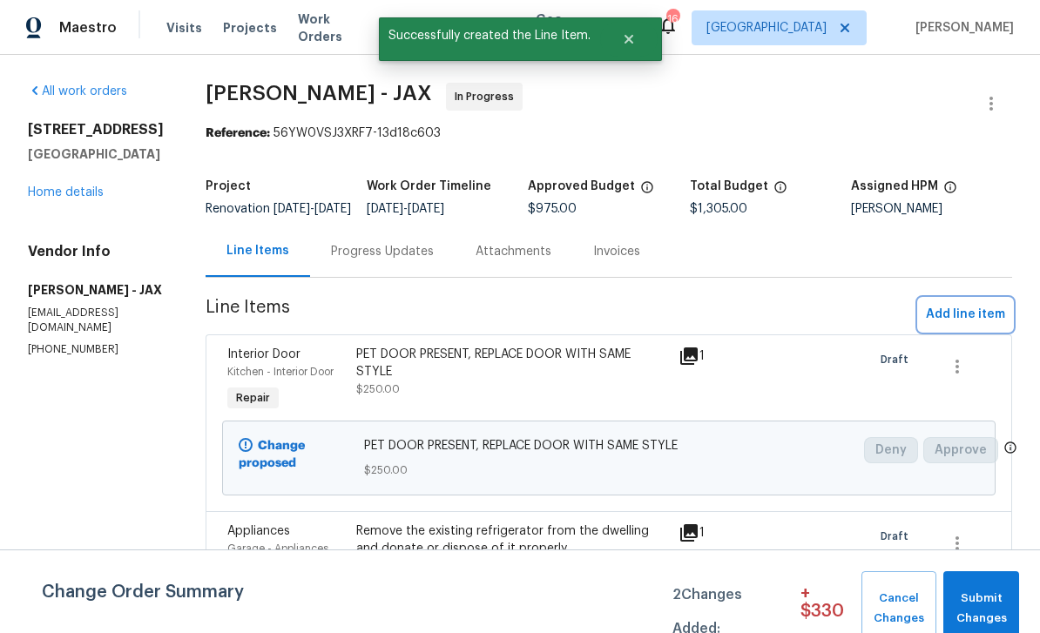
click at [726, 326] on span "Add line item" at bounding box center [965, 315] width 79 height 22
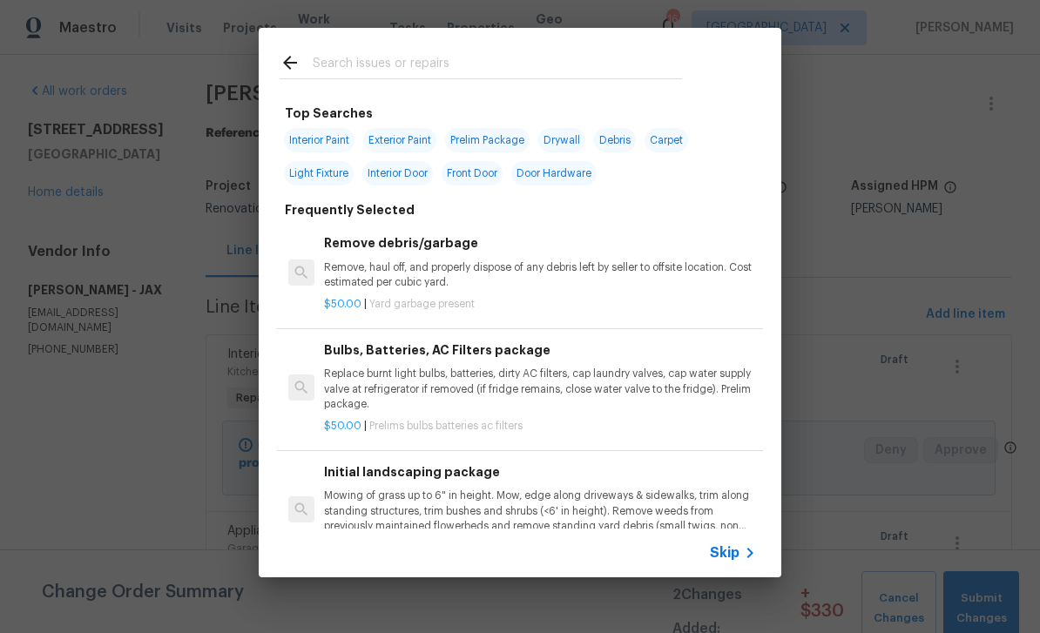
click at [564, 67] on input "text" at bounding box center [497, 65] width 369 height 26
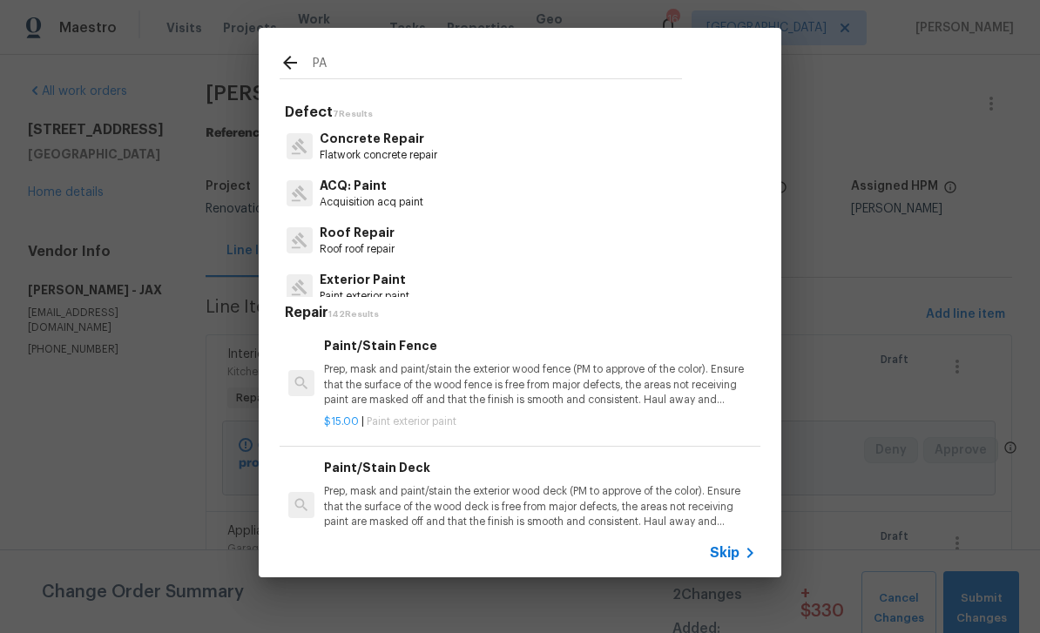
type input "P"
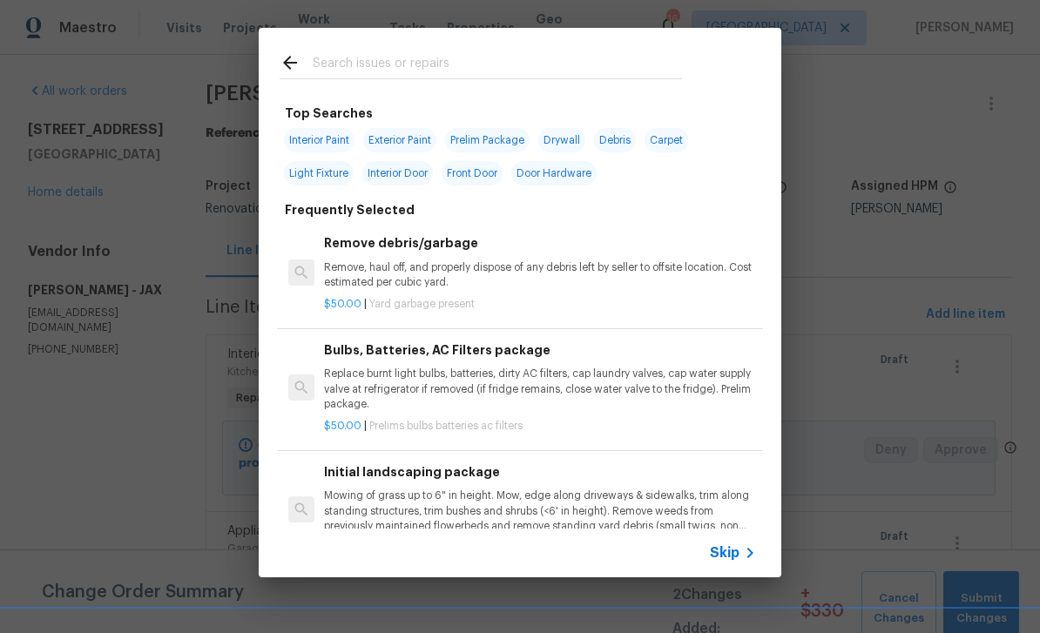
click at [310, 140] on span "Interior Paint" at bounding box center [319, 140] width 71 height 24
type input "Interior Paint"
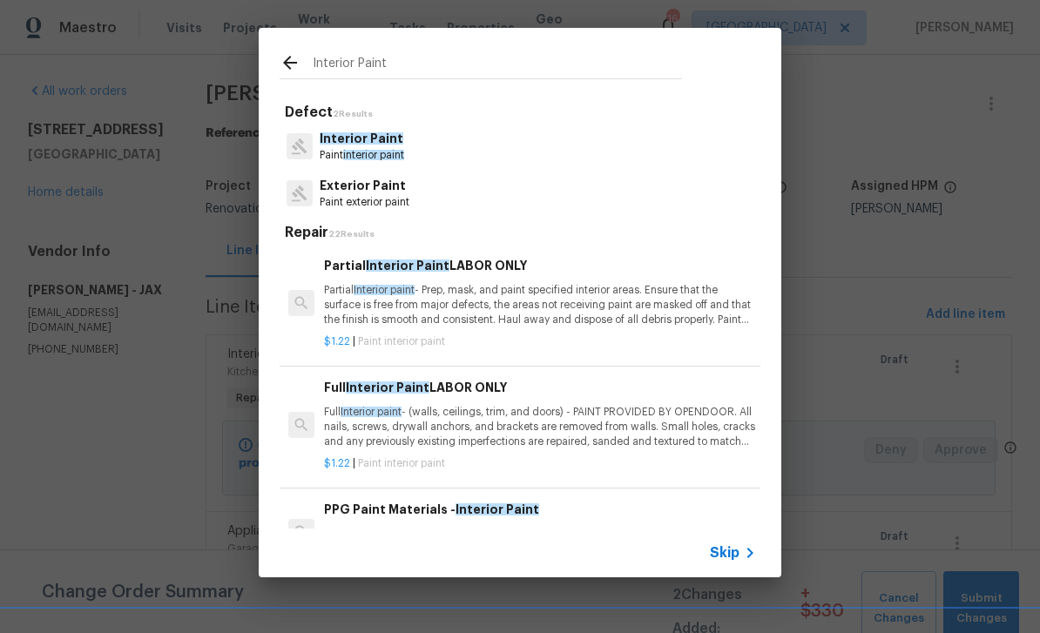
click at [415, 294] on span "Interior paint" at bounding box center [384, 290] width 61 height 10
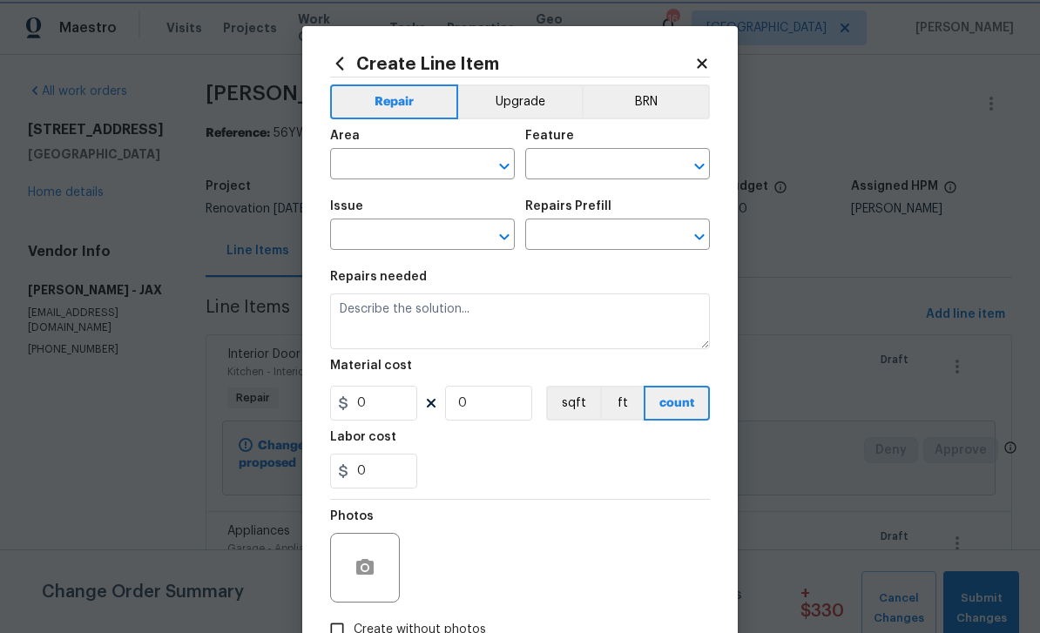
type input "Overall Paint"
type input "Interior Paint"
type input "Partial Interior Paint LABOR ONLY $1.22"
type textarea "Partial Interior paint - Prep, mask, and paint specified interior areas. Ensure…"
type input "1.22"
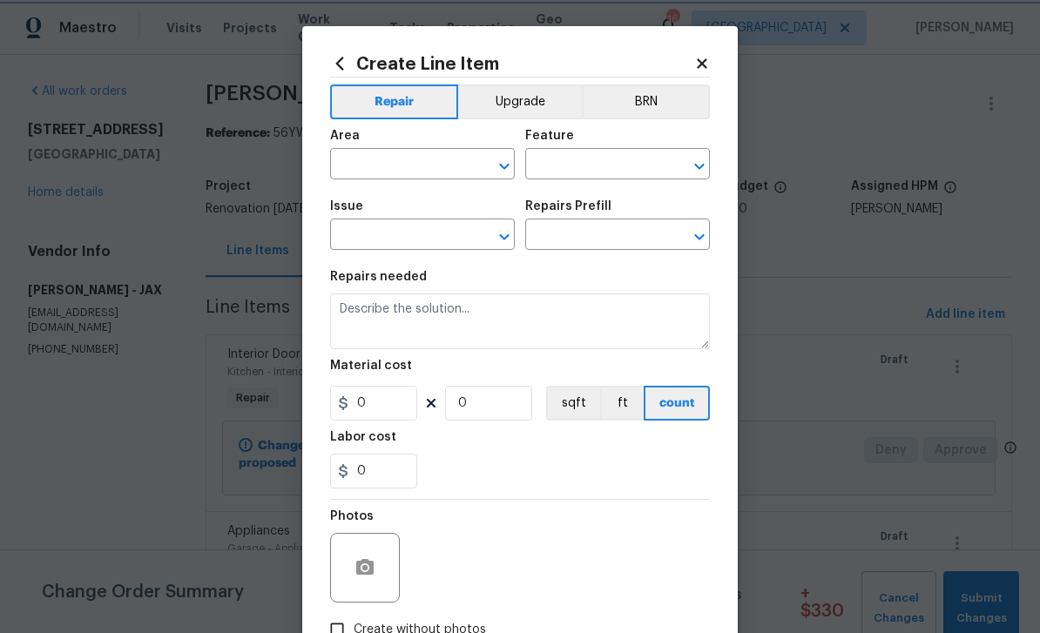
type input "1"
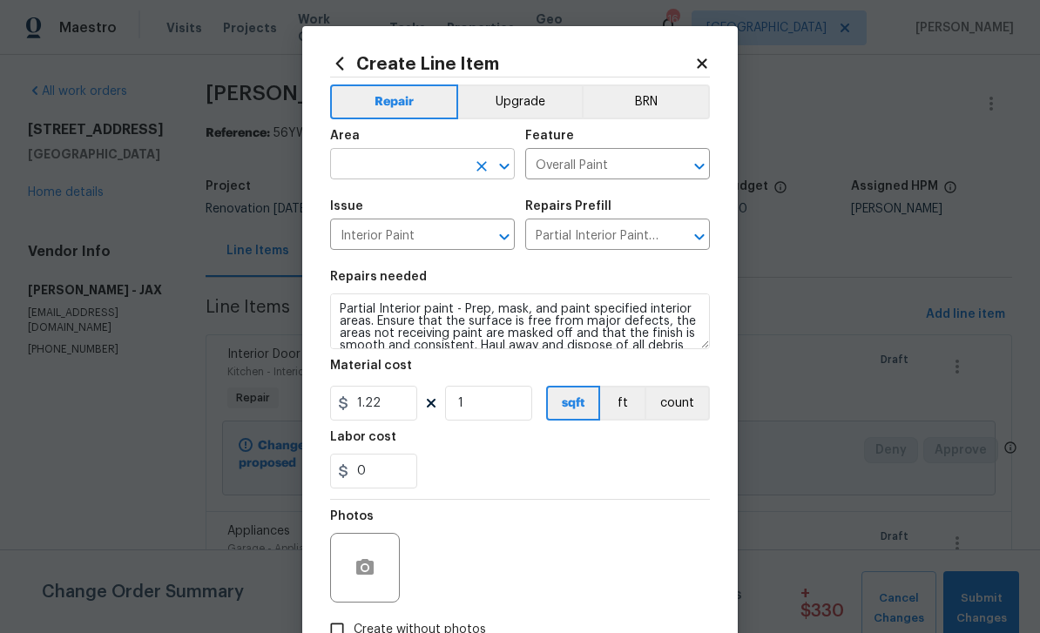
click at [390, 157] on input "text" at bounding box center [398, 165] width 136 height 27
click at [385, 200] on li "Kitchen" at bounding box center [422, 206] width 185 height 29
type input "Kitchen"
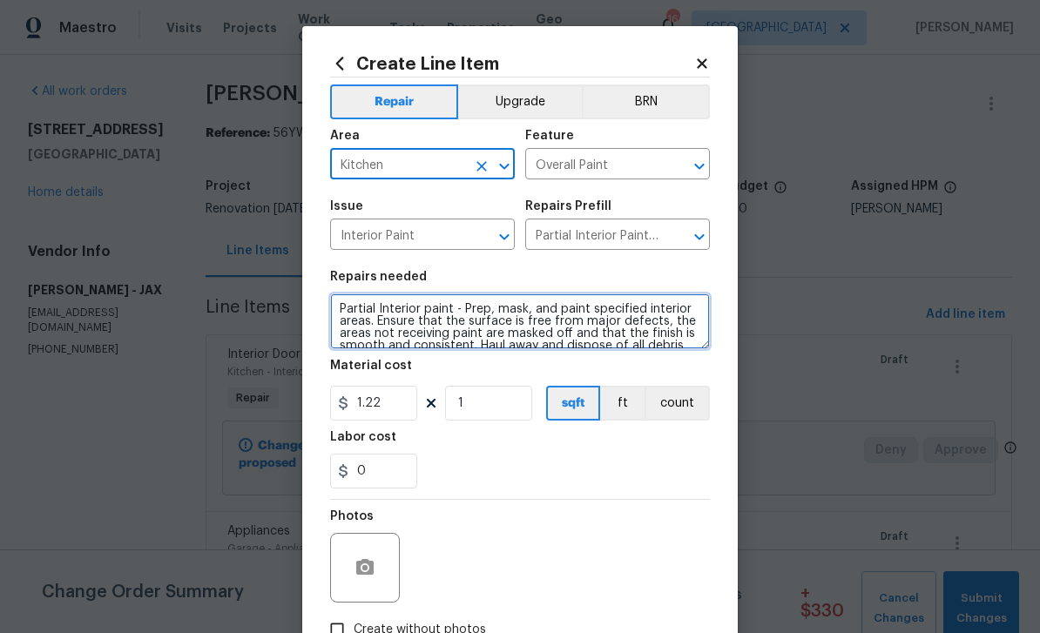
click at [334, 303] on textarea "Partial Interior paint - Prep, mask, and paint specified interior areas. Ensure…" at bounding box center [520, 322] width 380 height 56
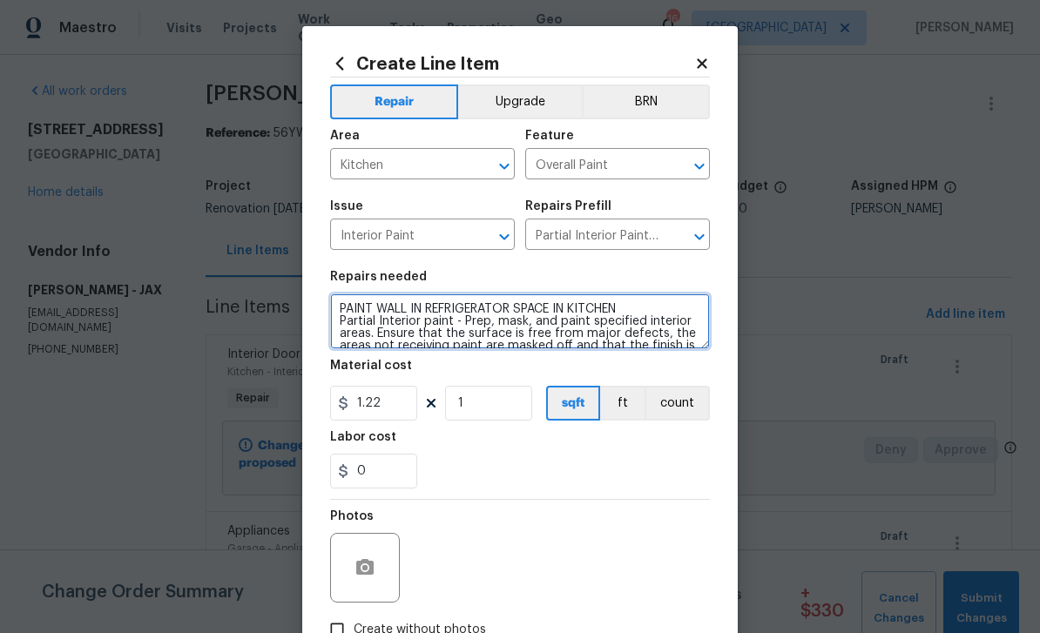
type textarea "PAINT WALL IN REFRIGERATOR SPACE IN KITCHEN Partial Interior paint - Prep, mask…"
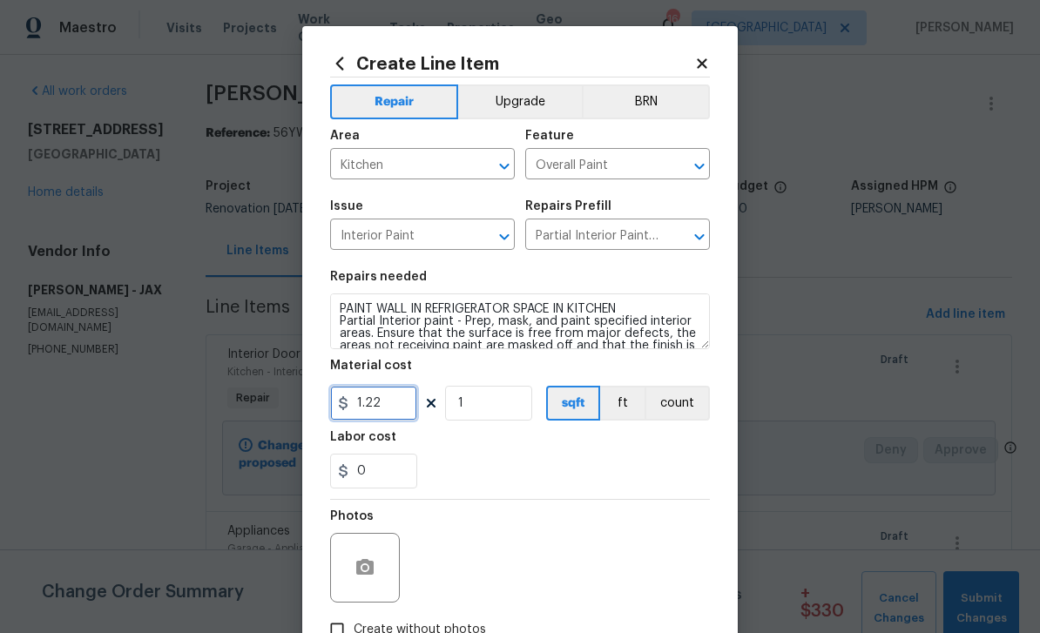
click at [392, 407] on input "1.22" at bounding box center [373, 403] width 87 height 35
type input "100"
click at [366, 552] on button "button" at bounding box center [365, 568] width 42 height 42
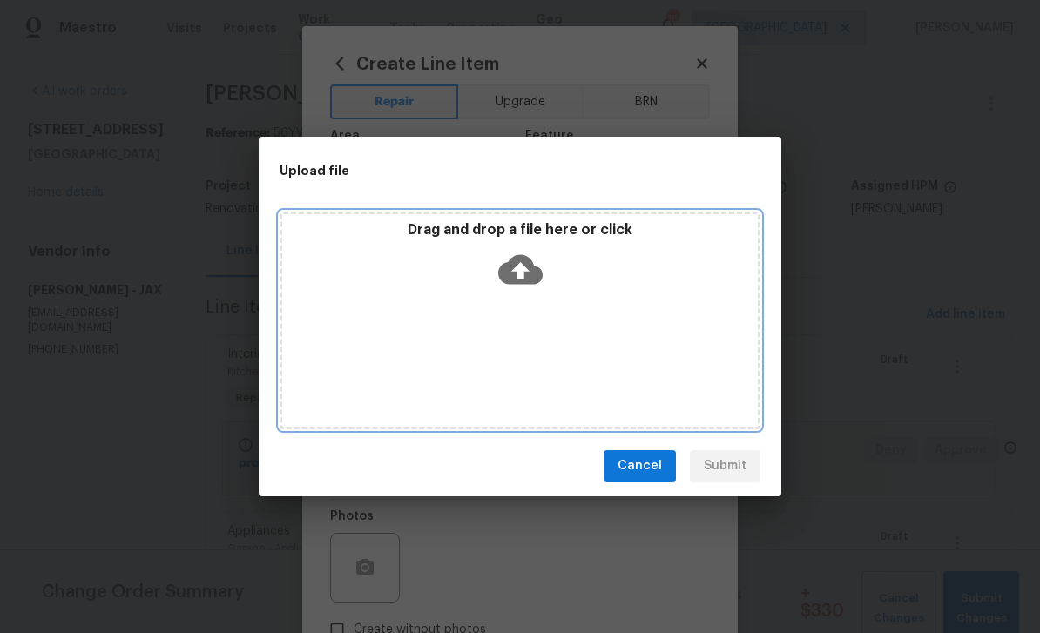
click at [520, 274] on icon at bounding box center [520, 269] width 44 height 44
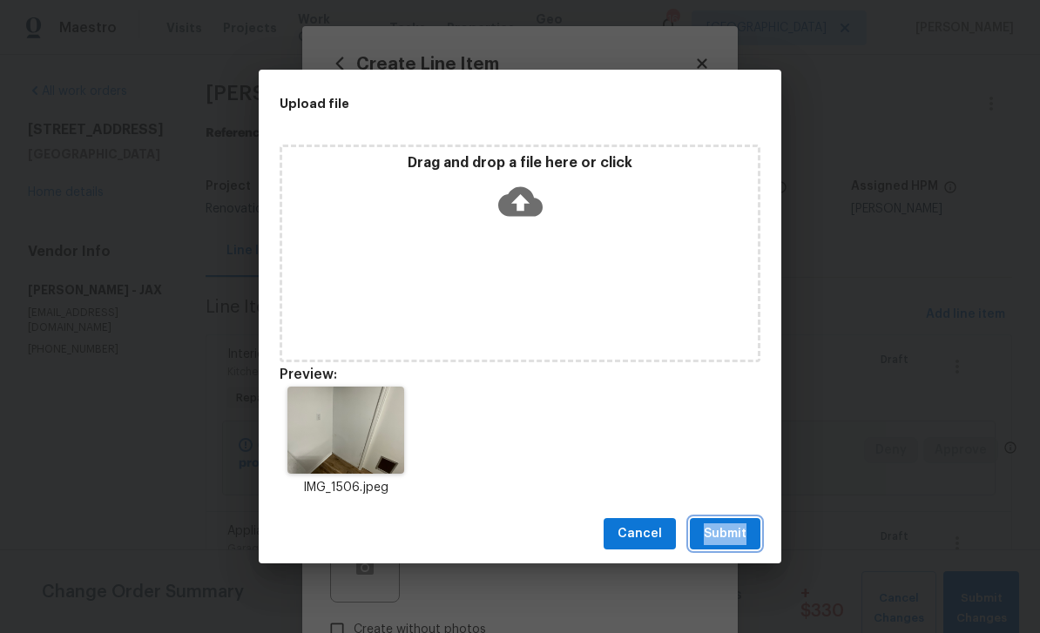
click at [726, 542] on span "Submit" at bounding box center [725, 535] width 43 height 22
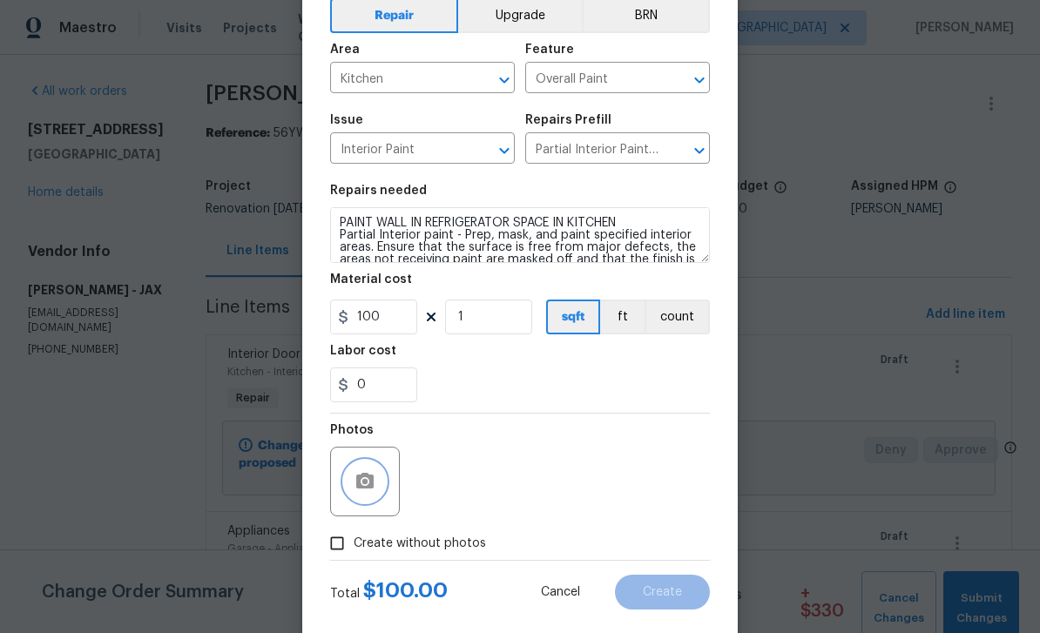
scroll to position [87, 0]
click at [679, 598] on span "Create" at bounding box center [662, 591] width 39 height 13
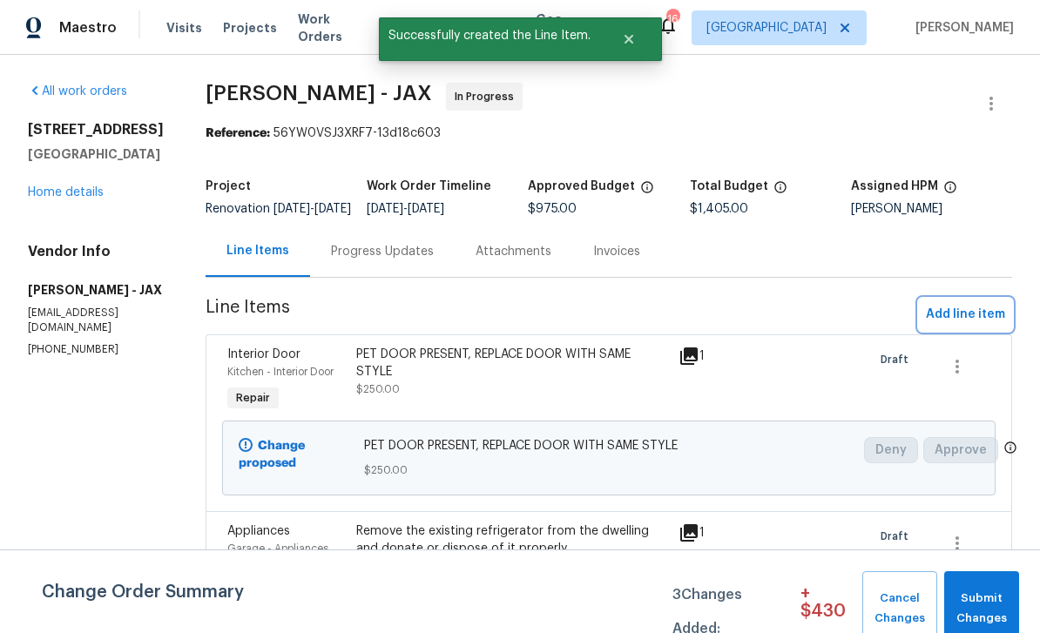
click at [726, 326] on span "Add line item" at bounding box center [965, 315] width 79 height 22
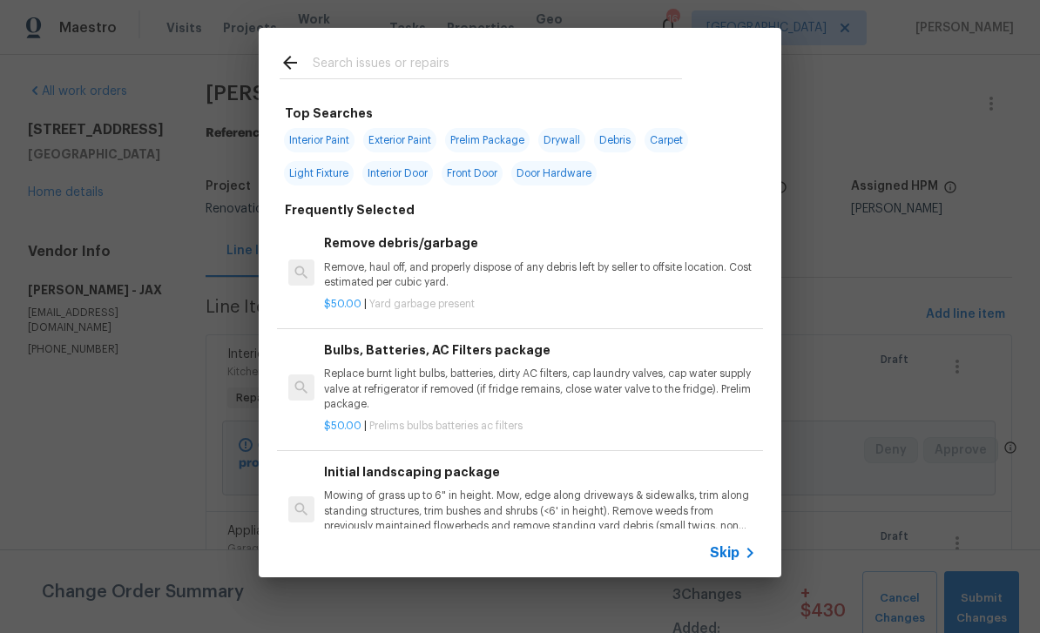
click at [611, 61] on input "text" at bounding box center [497, 65] width 369 height 26
type input "BASEBOARD"
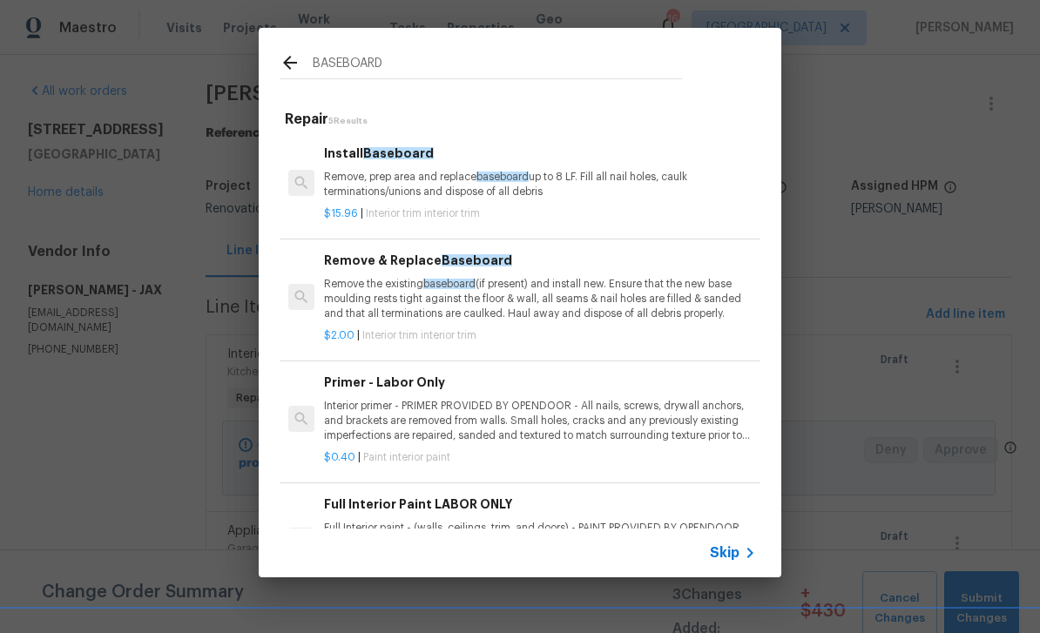
click at [482, 185] on p "Remove, prep area and replace baseboard up to 8 LF. Fill all nail holes, caulk …" at bounding box center [540, 185] width 432 height 30
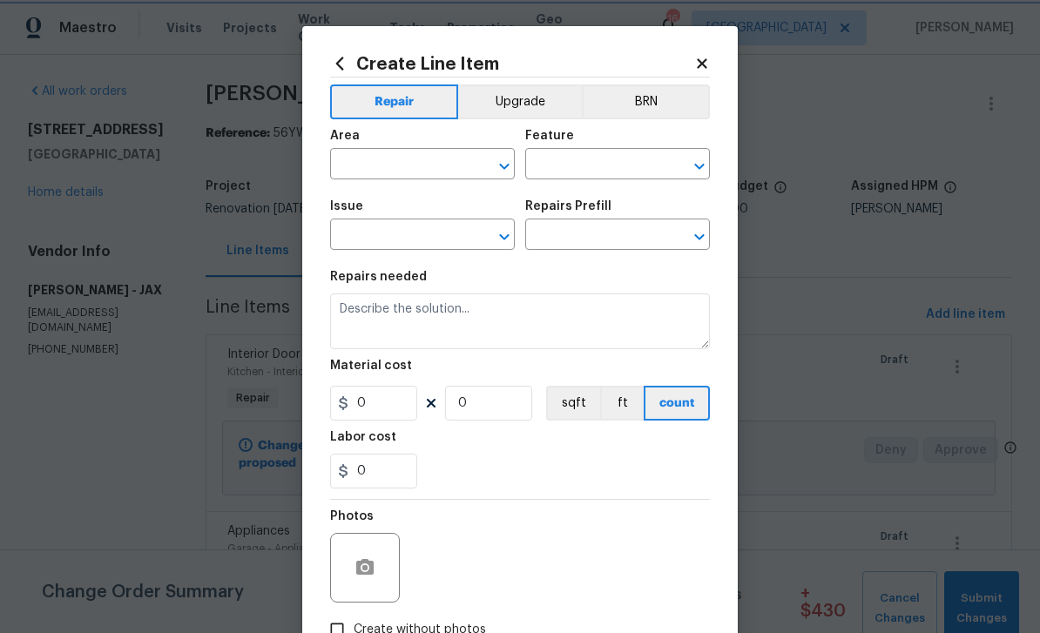
type input "Interior Trim"
type textarea "Remove, prep area and replace baseboard up to 8 LF. Fill all nail holes, caulk …"
type input "1"
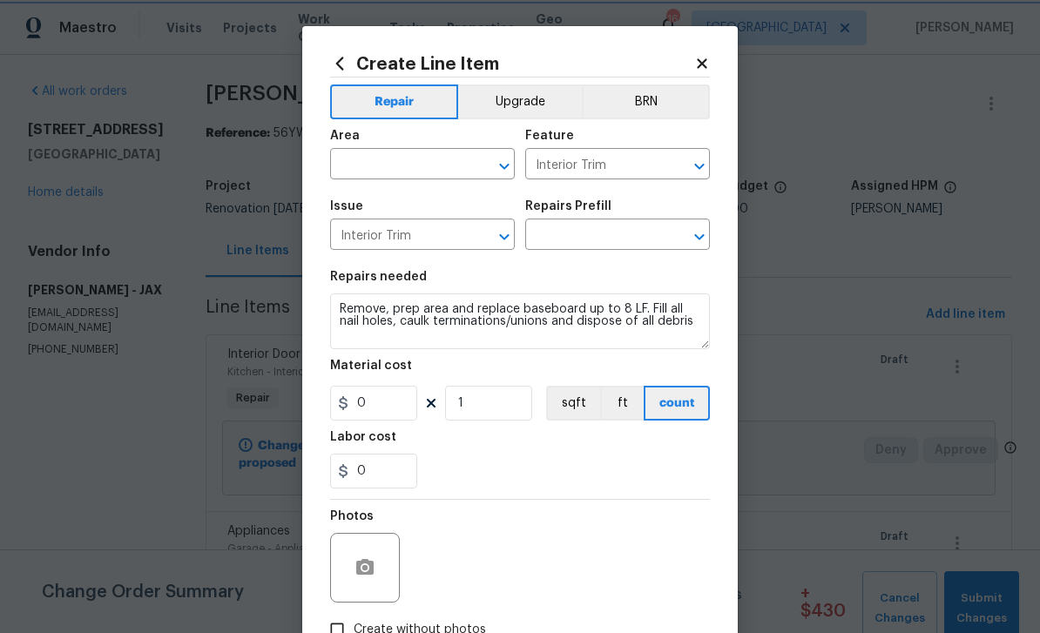
type input "Install Baseboard $15.96"
type input "15.96"
click at [430, 138] on div "Area" at bounding box center [422, 141] width 185 height 23
click at [368, 162] on input "text" at bounding box center [398, 165] width 136 height 27
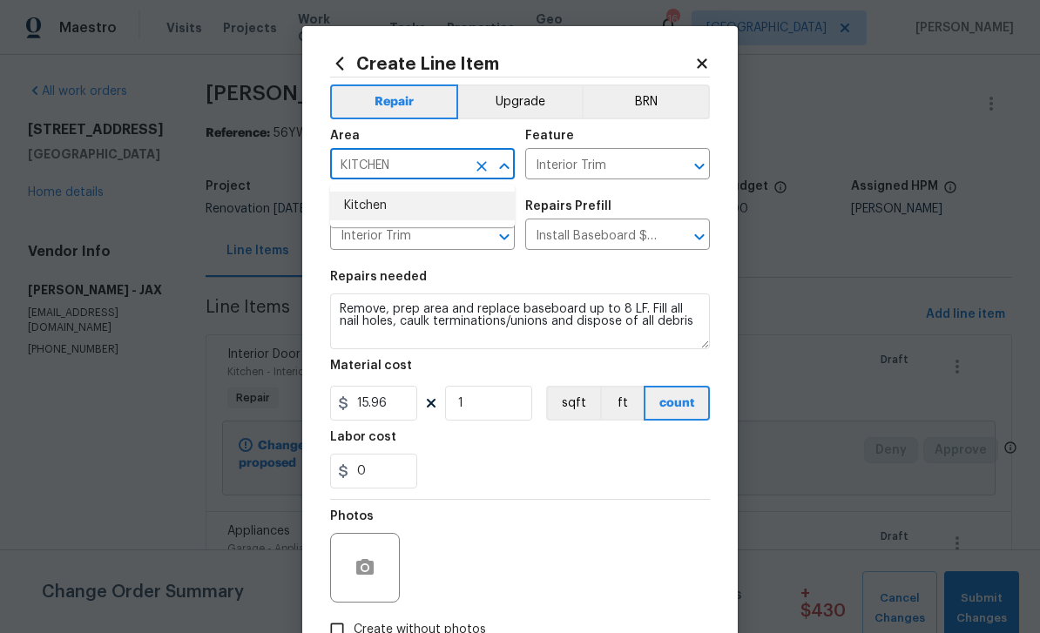
click at [376, 208] on li "Kitchen" at bounding box center [422, 206] width 185 height 29
type input "Kitchen"
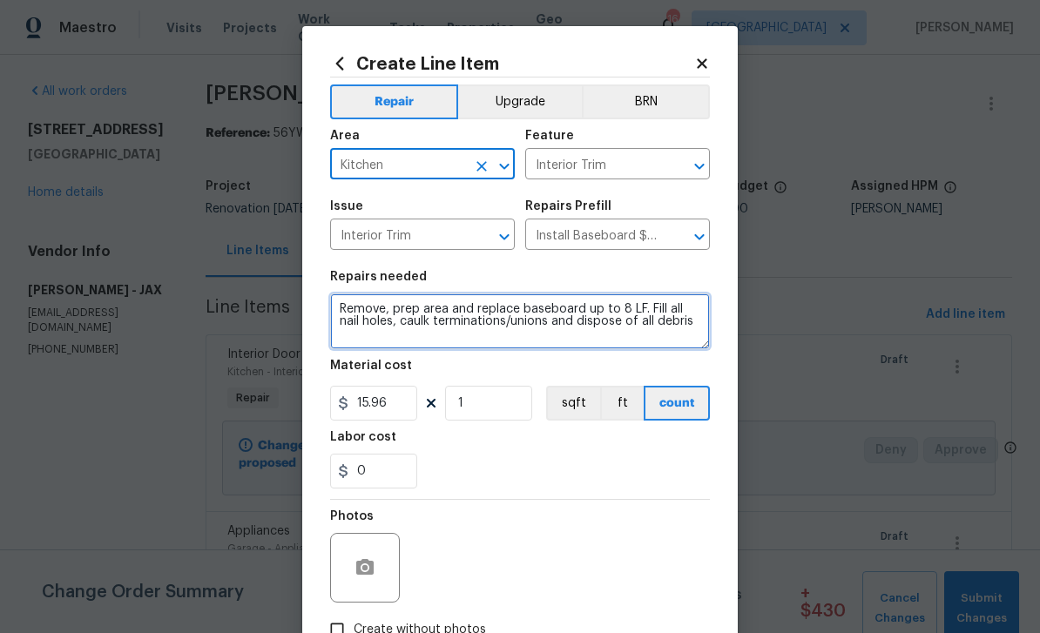
click at [344, 300] on textarea "Remove, prep area and replace baseboard up to 8 LF. Fill all nail holes, caulk …" at bounding box center [520, 322] width 380 height 56
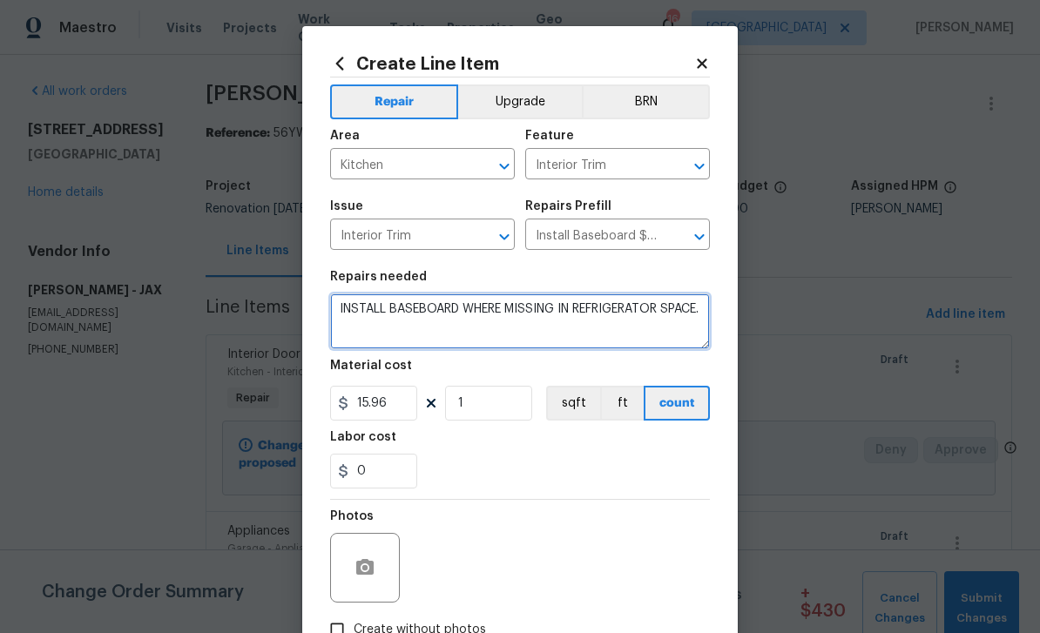
type textarea "INSTALL BASEBOARD WHERE MISSING IN REFRIGERATOR SPACE."
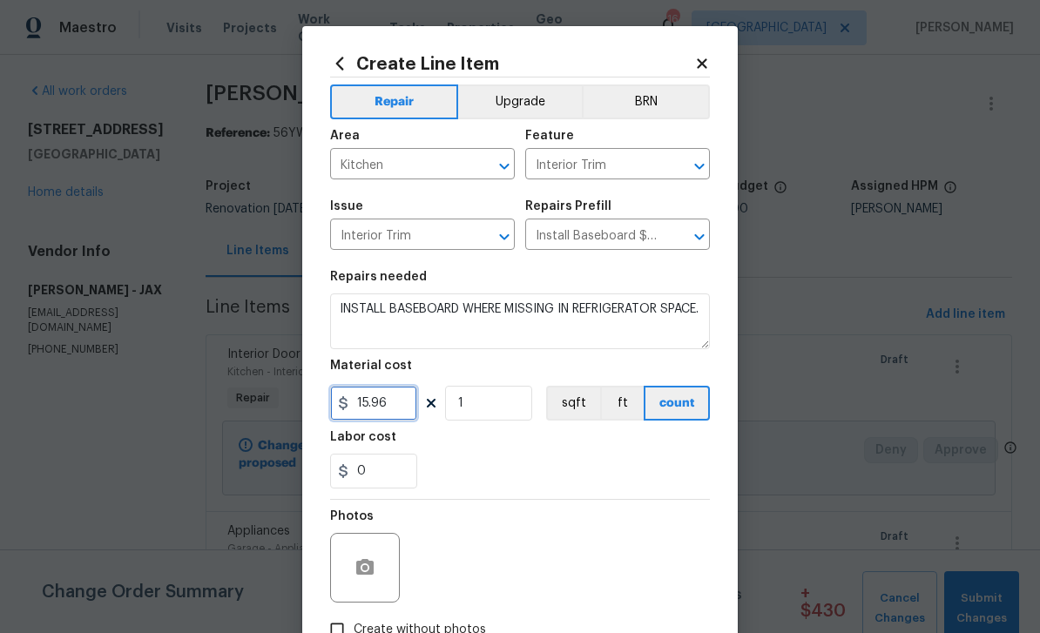
click at [391, 407] on input "15.96" at bounding box center [373, 403] width 87 height 35
type input "60"
click at [361, 555] on button "button" at bounding box center [365, 568] width 42 height 42
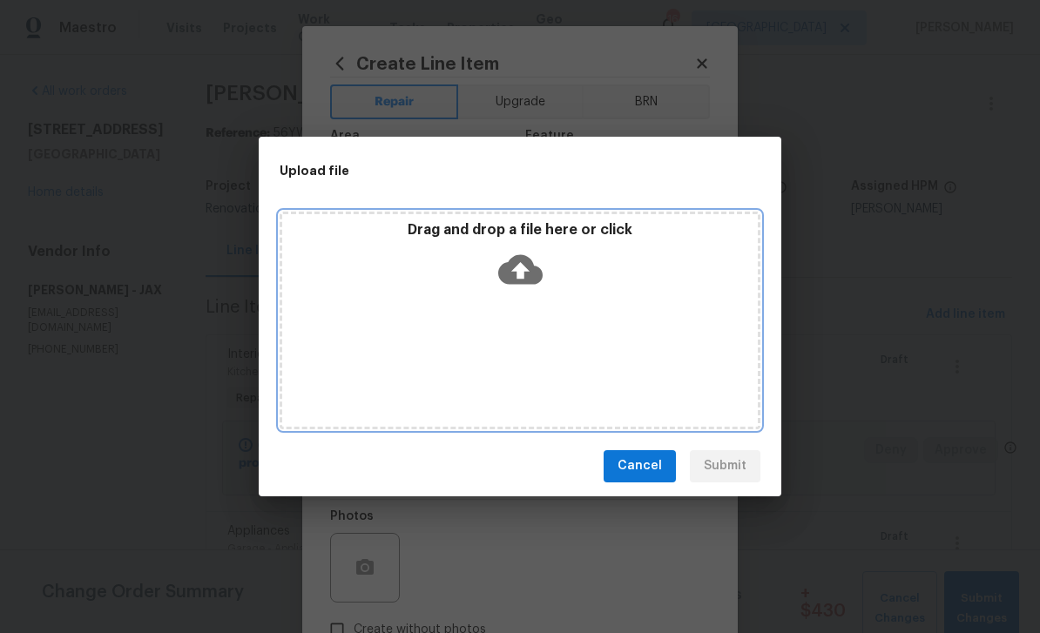
click at [511, 271] on icon at bounding box center [520, 269] width 44 height 30
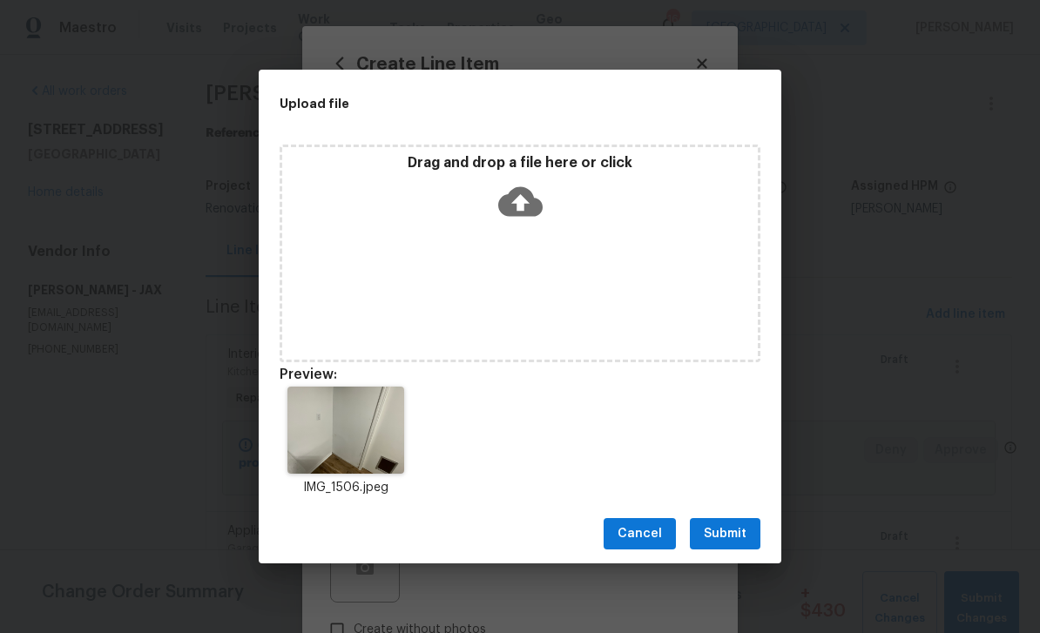
click at [712, 533] on span "Submit" at bounding box center [725, 535] width 43 height 22
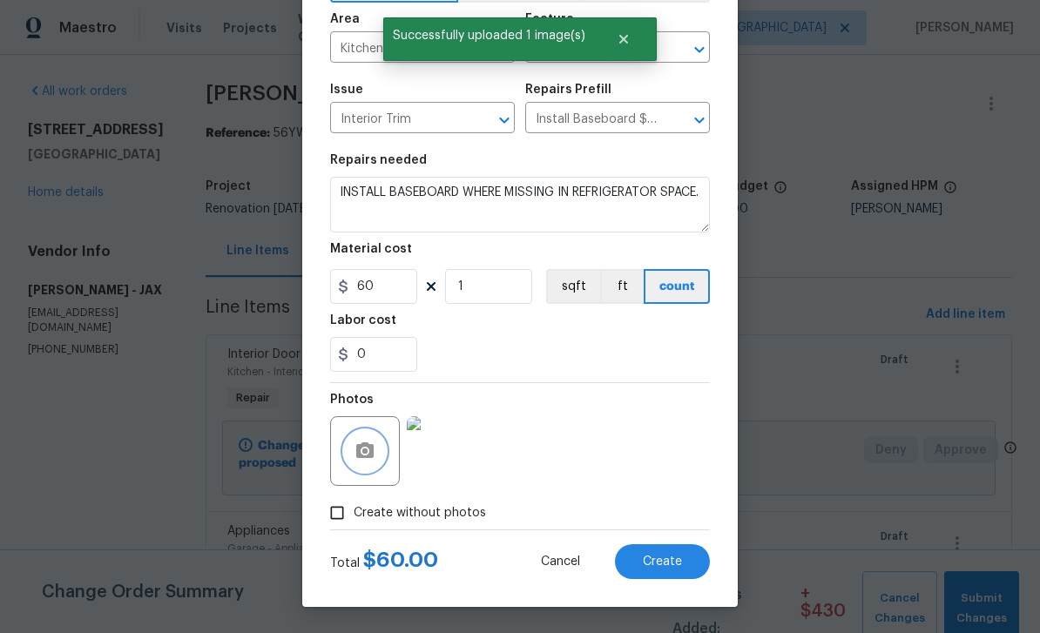
scroll to position [120, 0]
click at [686, 561] on button "Create" at bounding box center [662, 561] width 95 height 35
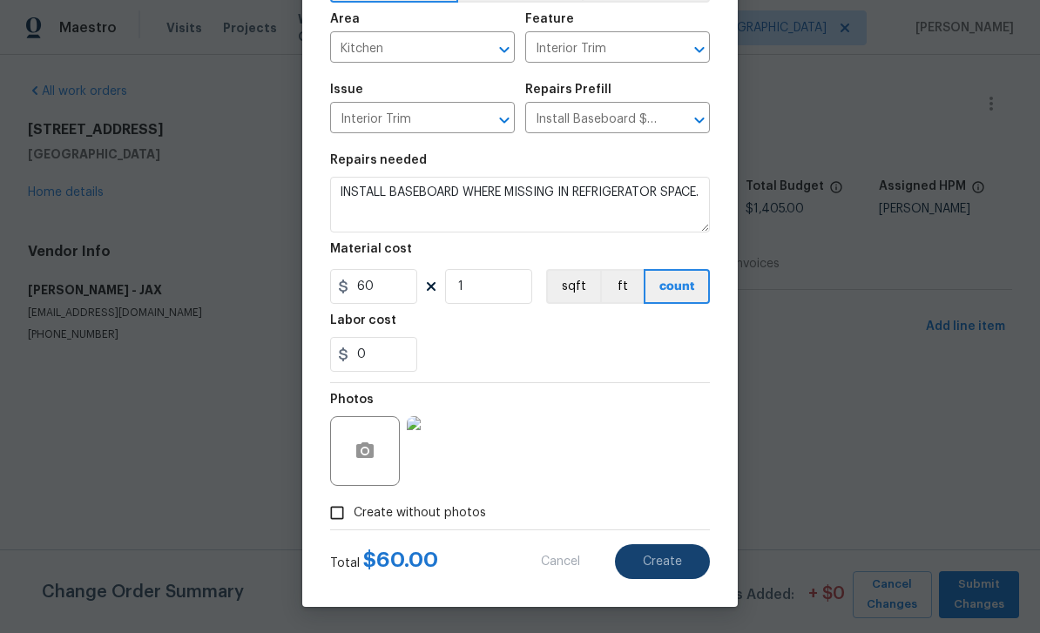
type input "0"
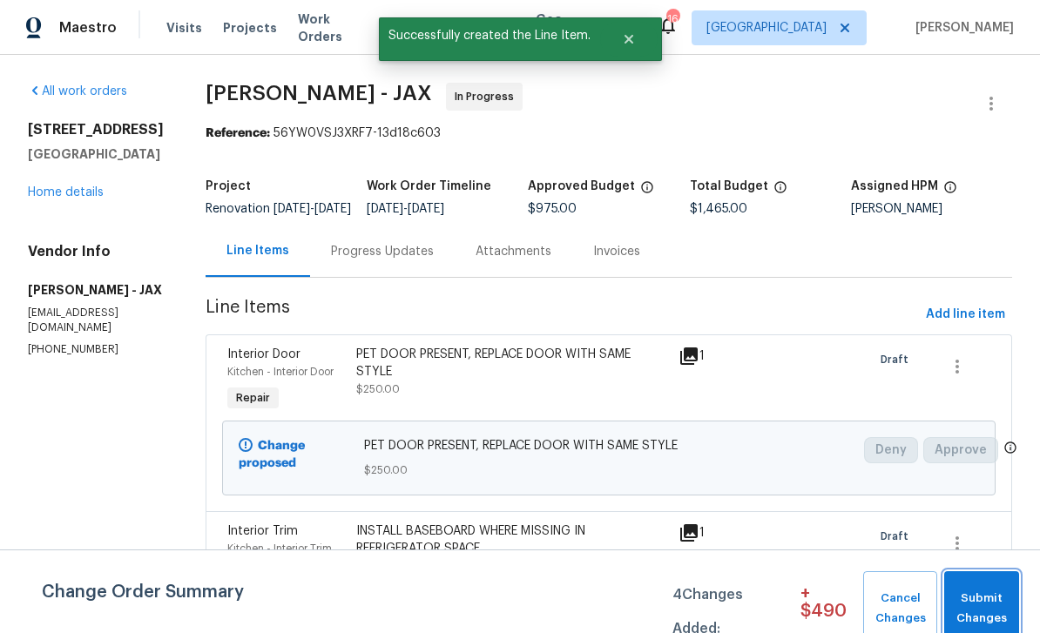
click at [726, 617] on span "Submit Changes" at bounding box center [981, 609] width 57 height 40
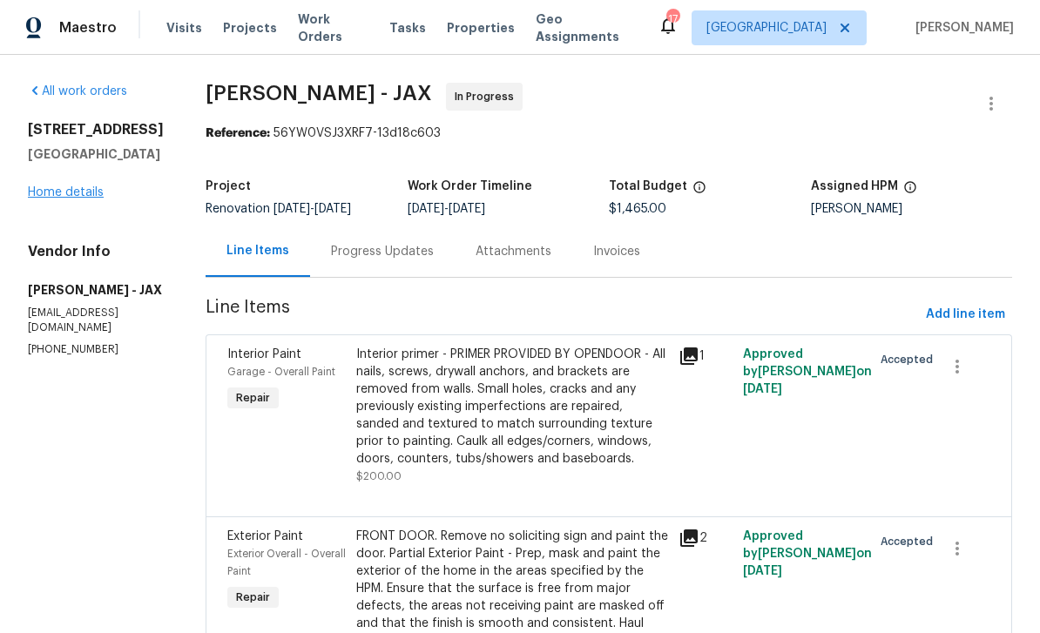
click at [76, 196] on link "Home details" at bounding box center [66, 192] width 76 height 12
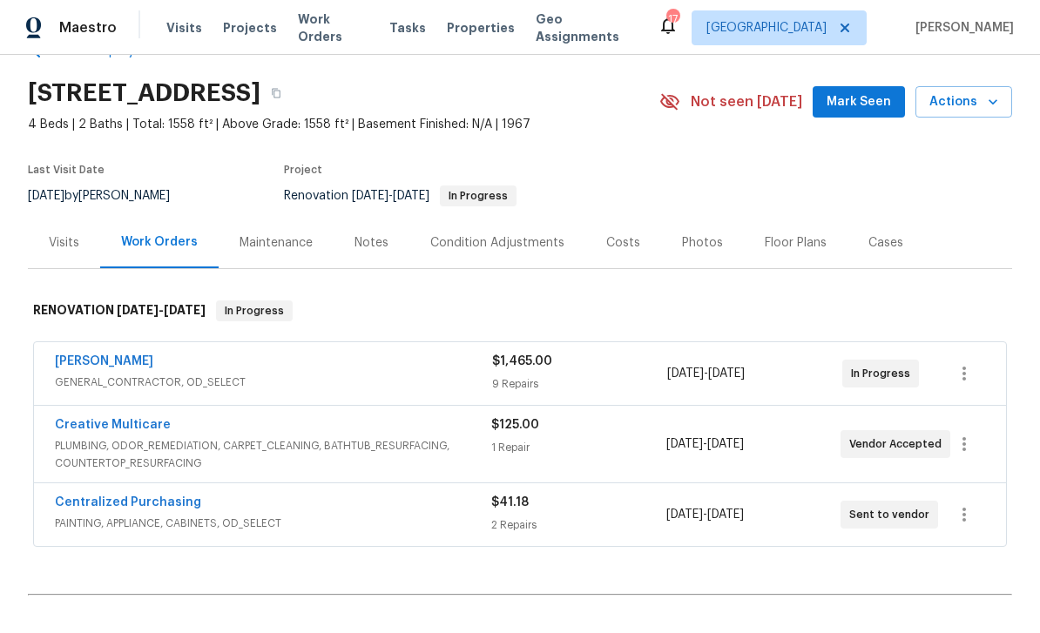
scroll to position [41, 0]
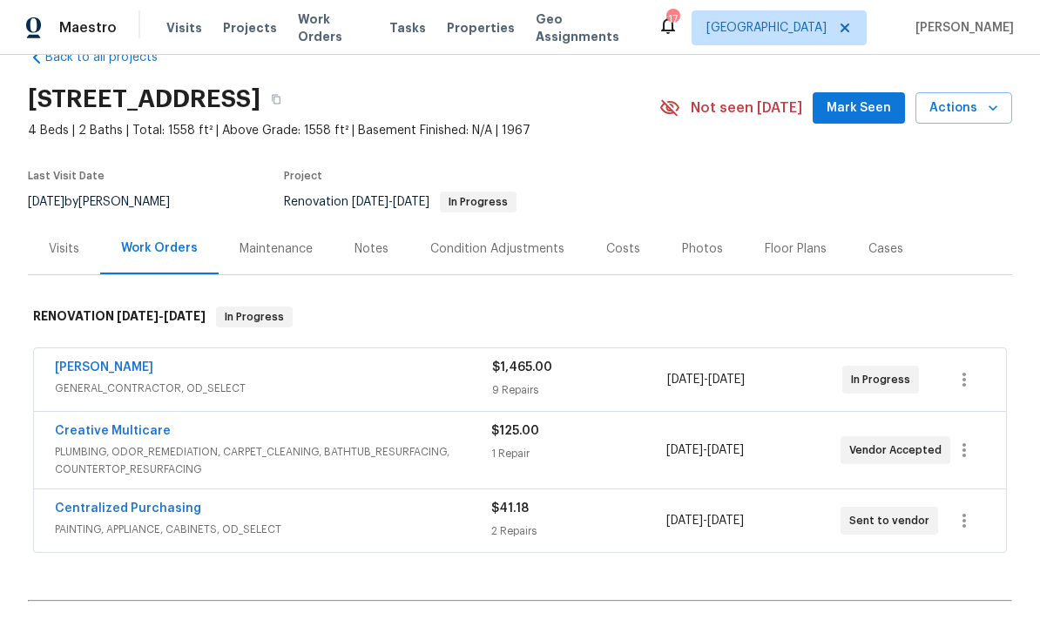
click at [870, 107] on span "Mark Seen" at bounding box center [859, 109] width 64 height 22
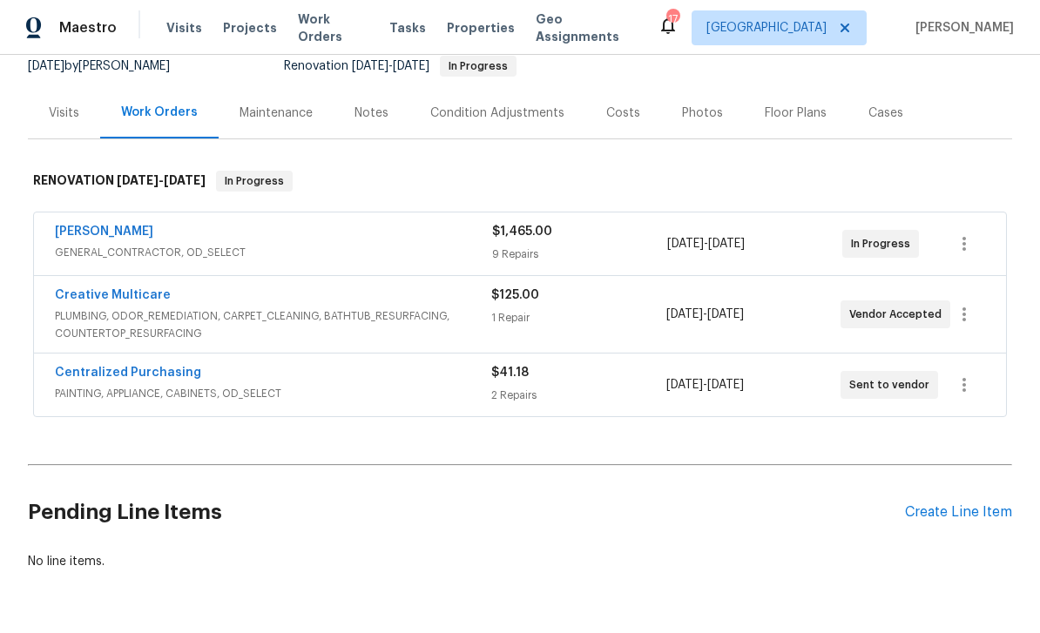
scroll to position [176, 0]
click at [954, 518] on div "Create Line Item" at bounding box center [958, 513] width 107 height 17
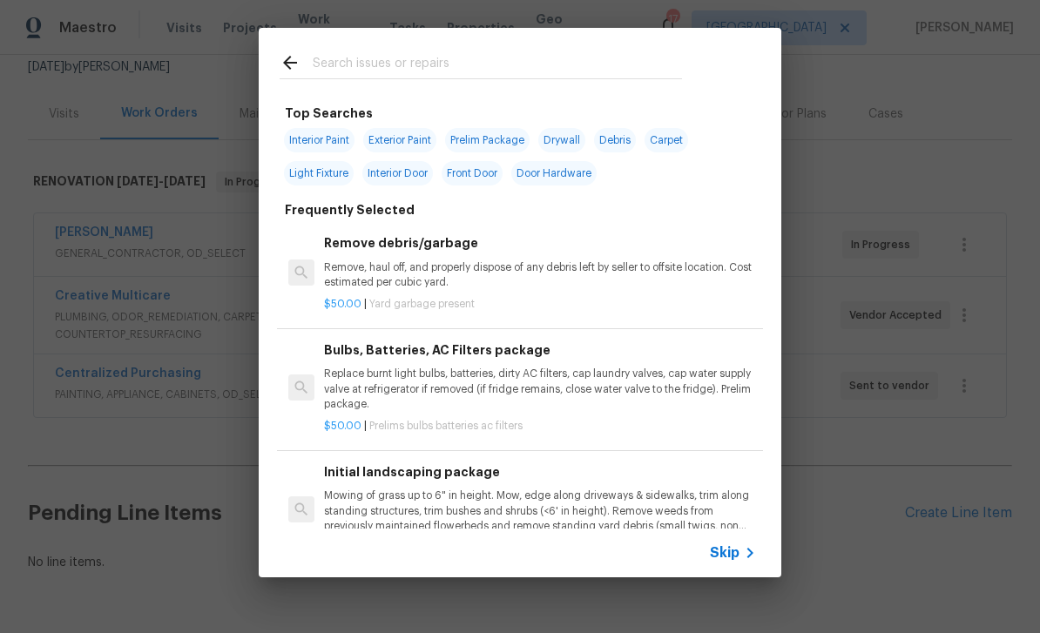
click at [585, 60] on input "text" at bounding box center [497, 65] width 369 height 26
type input "INITI"
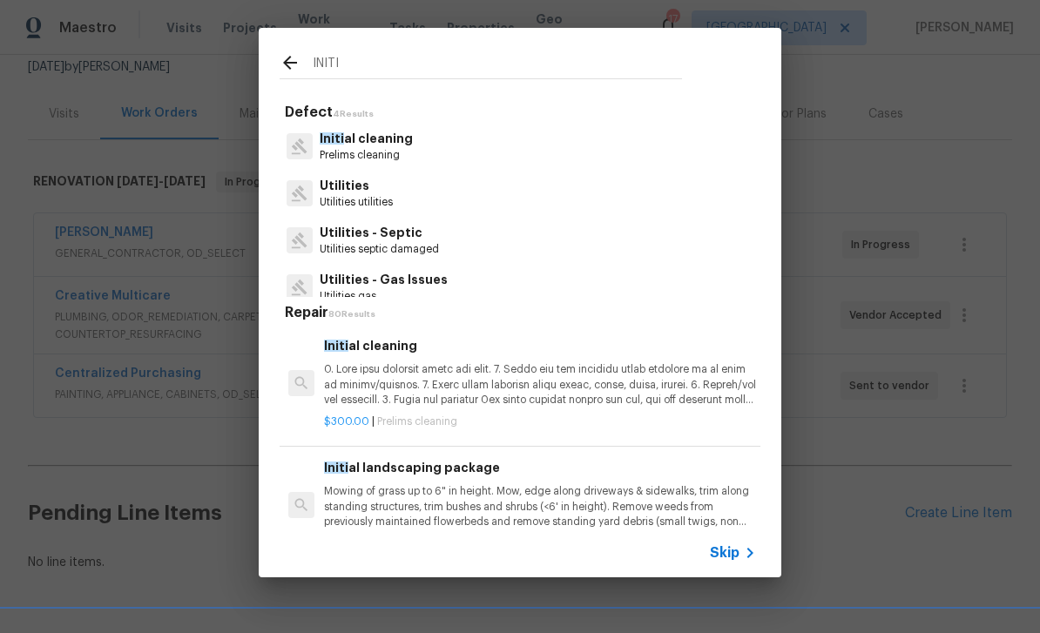
click at [508, 396] on p at bounding box center [540, 384] width 432 height 44
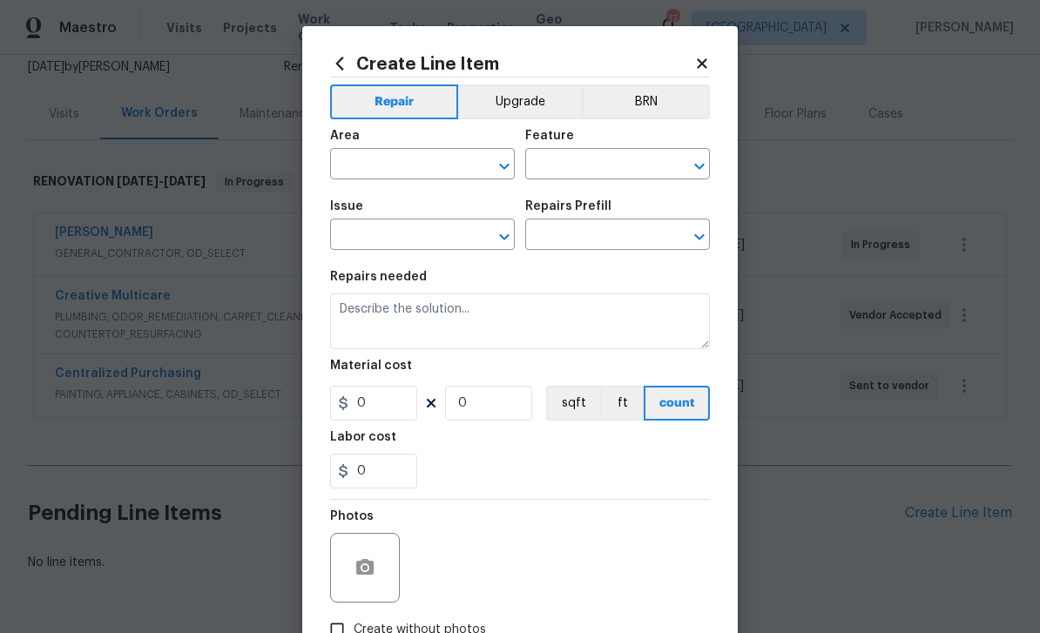
type input "Home Readiness Packages"
type input "Initial cleaning"
type input "Initial cleaning $300.00"
type textarea "1. Wipe down exterior doors and trim. 2. Clean out all exterior light fixtures …"
type input "300"
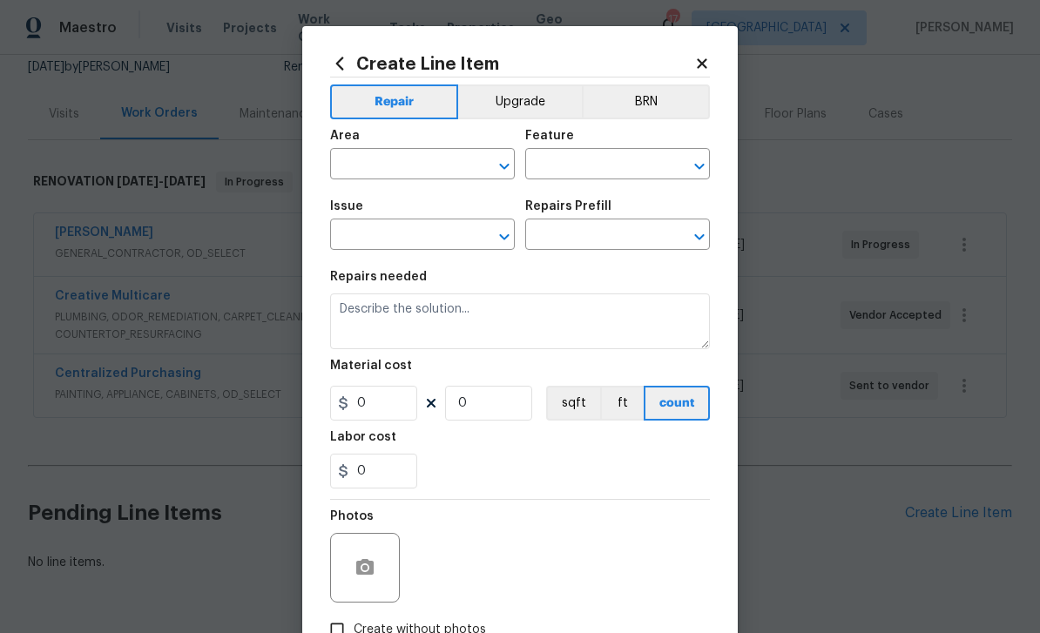
type input "1"
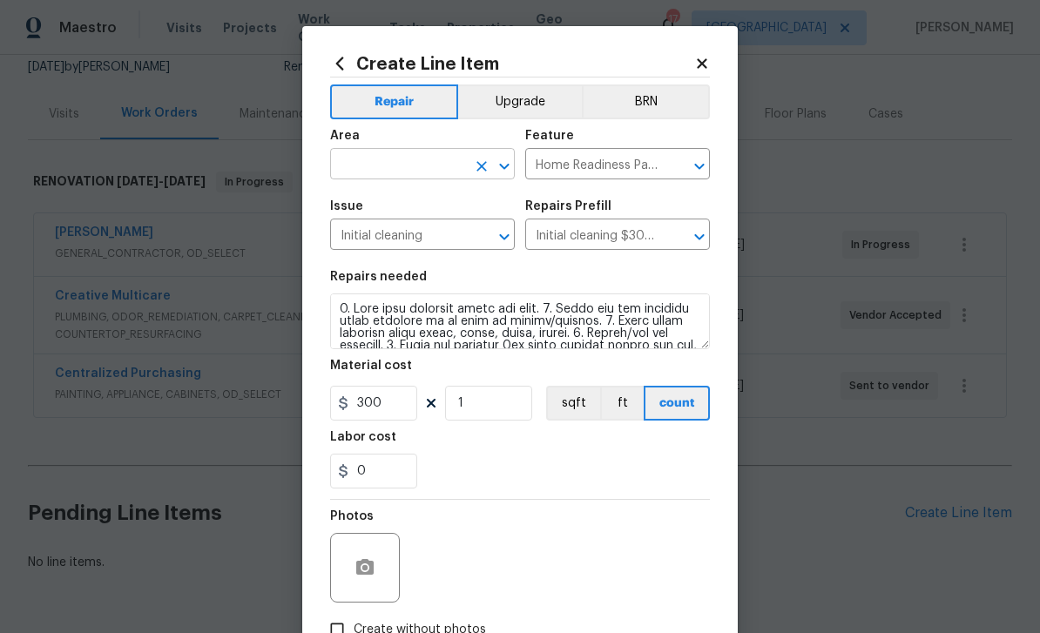
click at [443, 163] on input "text" at bounding box center [398, 165] width 136 height 27
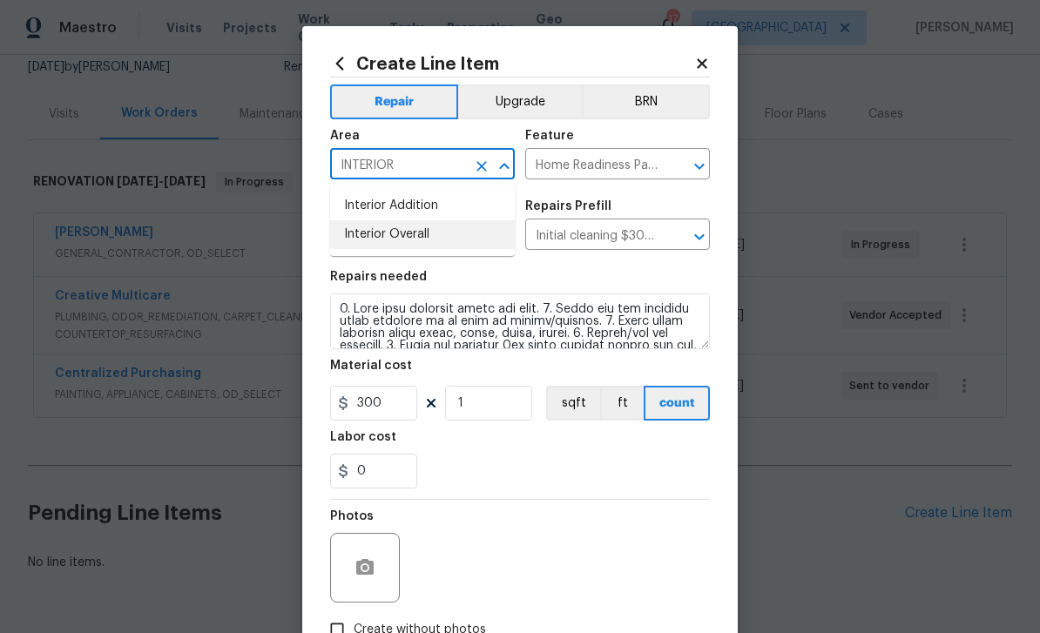
click at [424, 240] on li "Interior Overall" at bounding box center [422, 234] width 185 height 29
type input "Interior Overall"
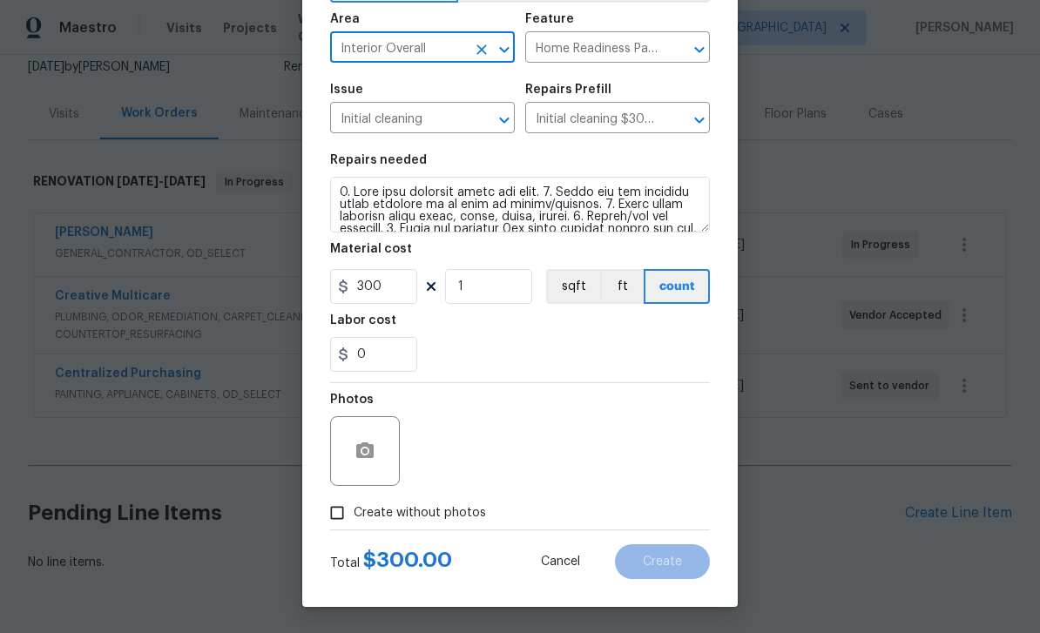
scroll to position [120, 0]
click at [365, 460] on icon "button" at bounding box center [365, 451] width 21 height 21
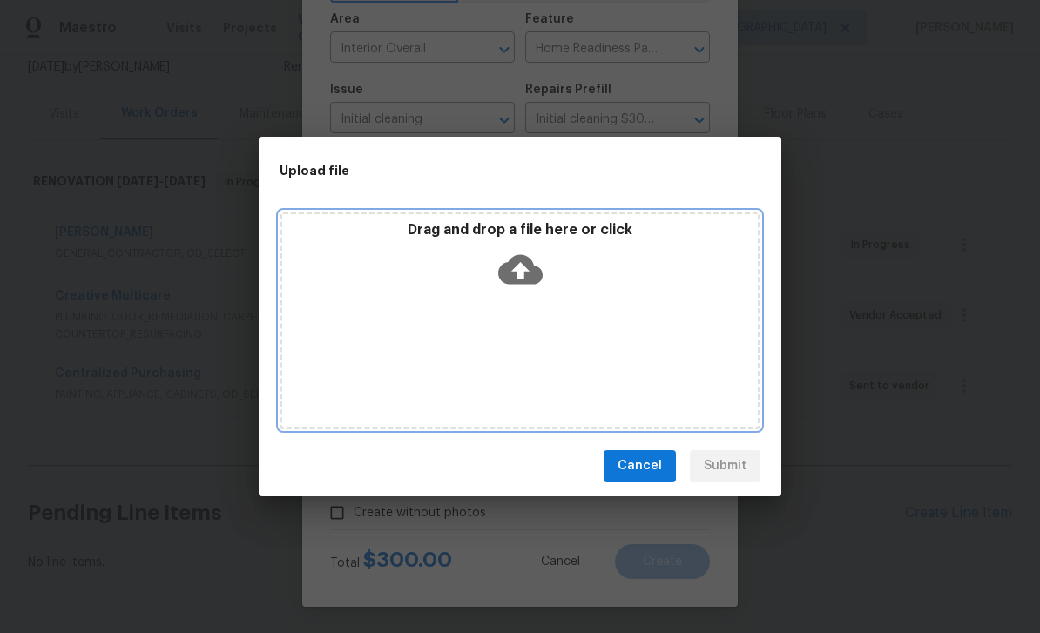
click at [529, 262] on icon at bounding box center [520, 269] width 44 height 30
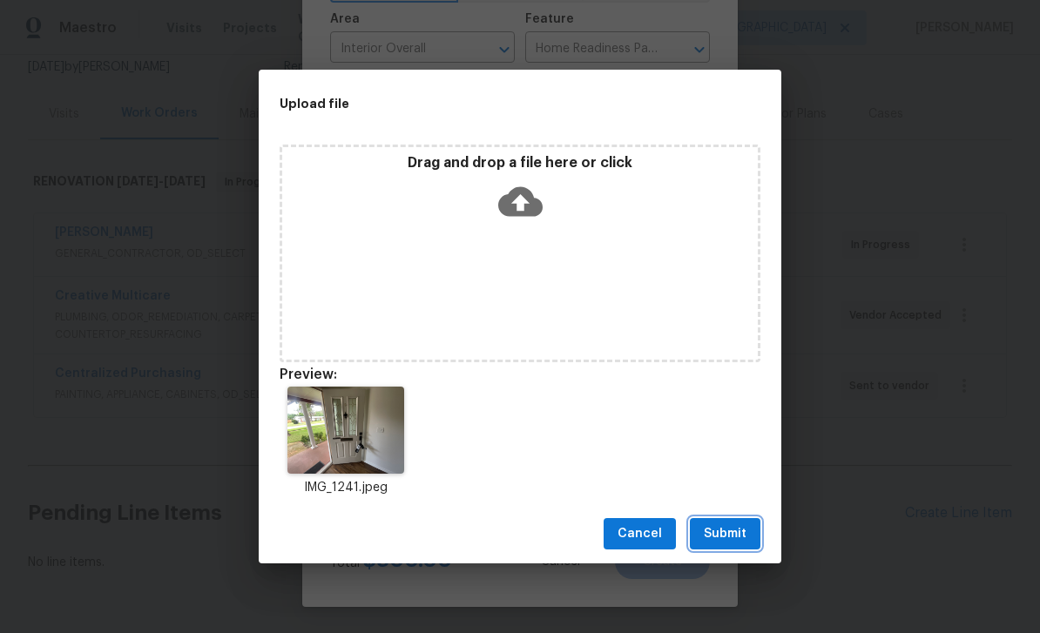
click at [736, 531] on span "Submit" at bounding box center [725, 535] width 43 height 22
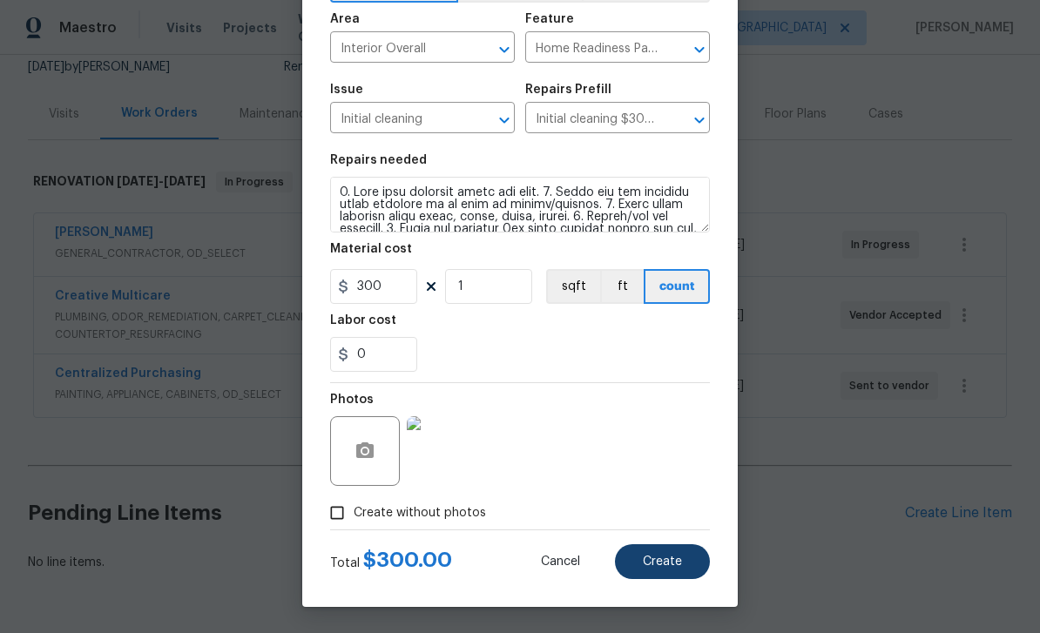
click at [677, 564] on span "Create" at bounding box center [662, 562] width 39 height 13
type input "0"
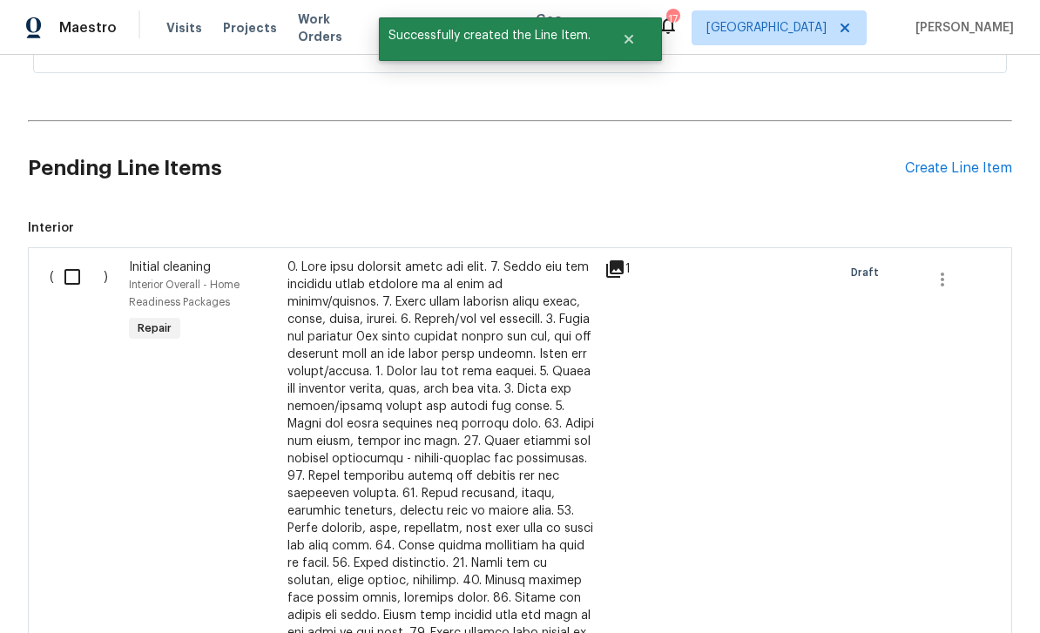
scroll to position [522, 0]
click at [64, 269] on input "checkbox" at bounding box center [79, 276] width 50 height 37
checkbox input "true"
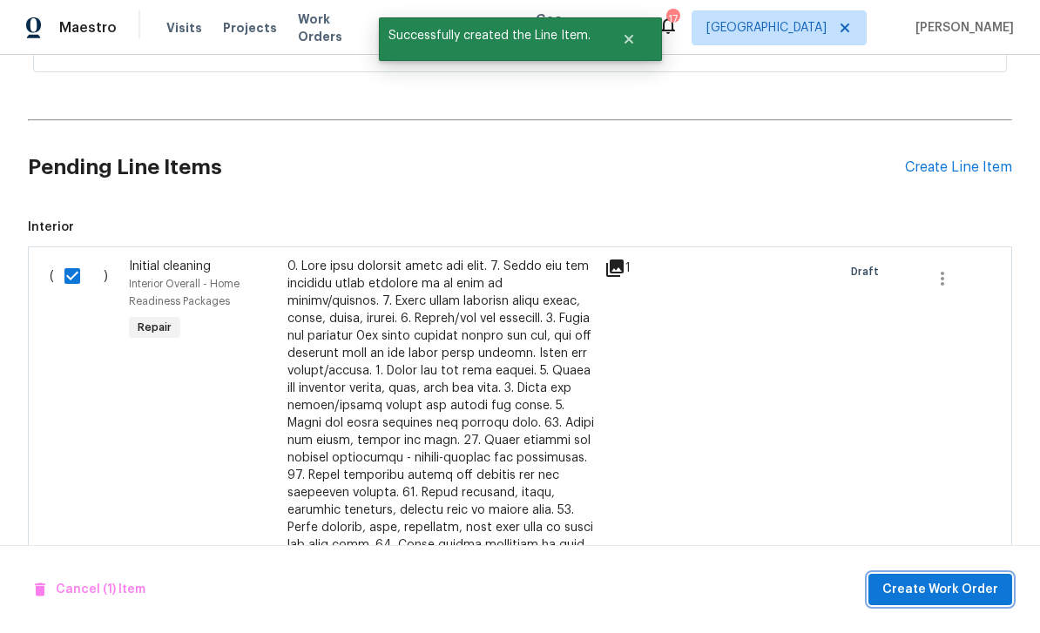
click at [962, 599] on span "Create Work Order" at bounding box center [940, 590] width 116 height 22
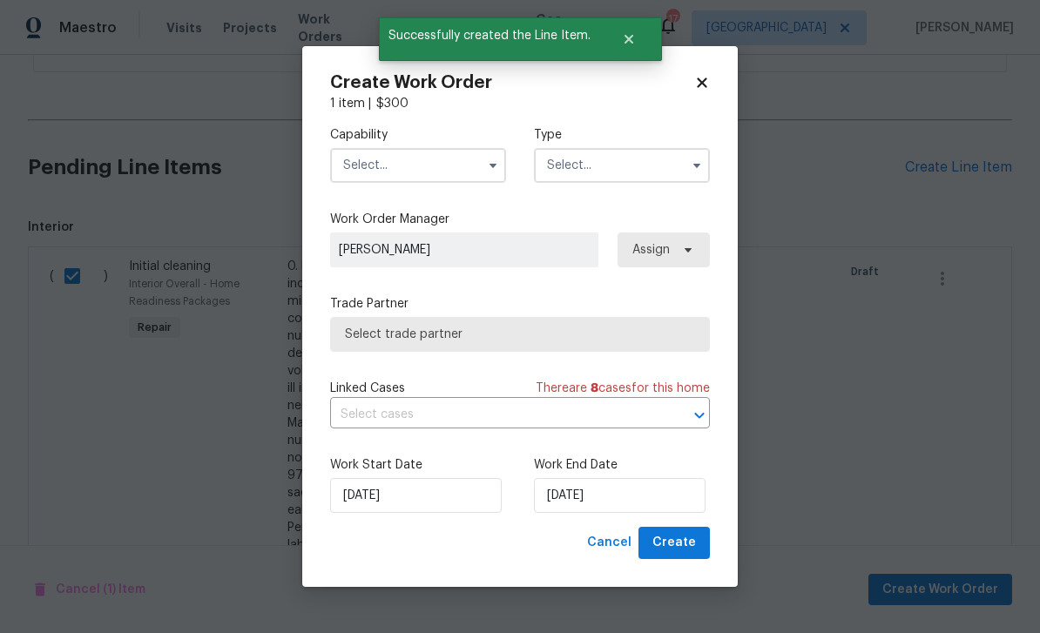
click at [441, 163] on input "text" at bounding box center [418, 165] width 176 height 35
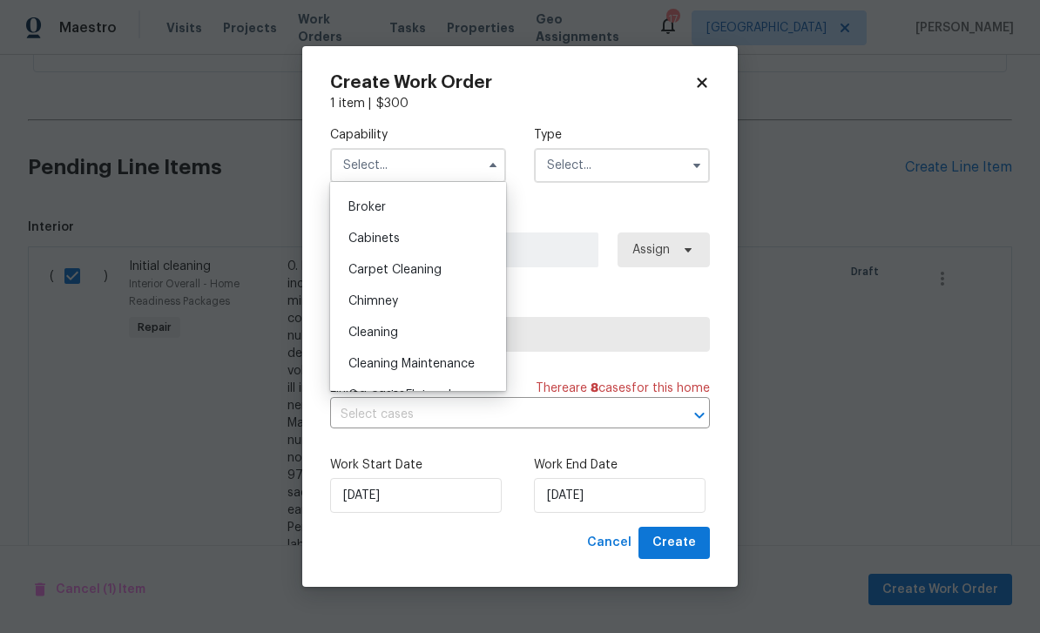
scroll to position [121, 0]
click at [392, 328] on span "Cleaning" at bounding box center [373, 332] width 50 height 12
type input "Cleaning"
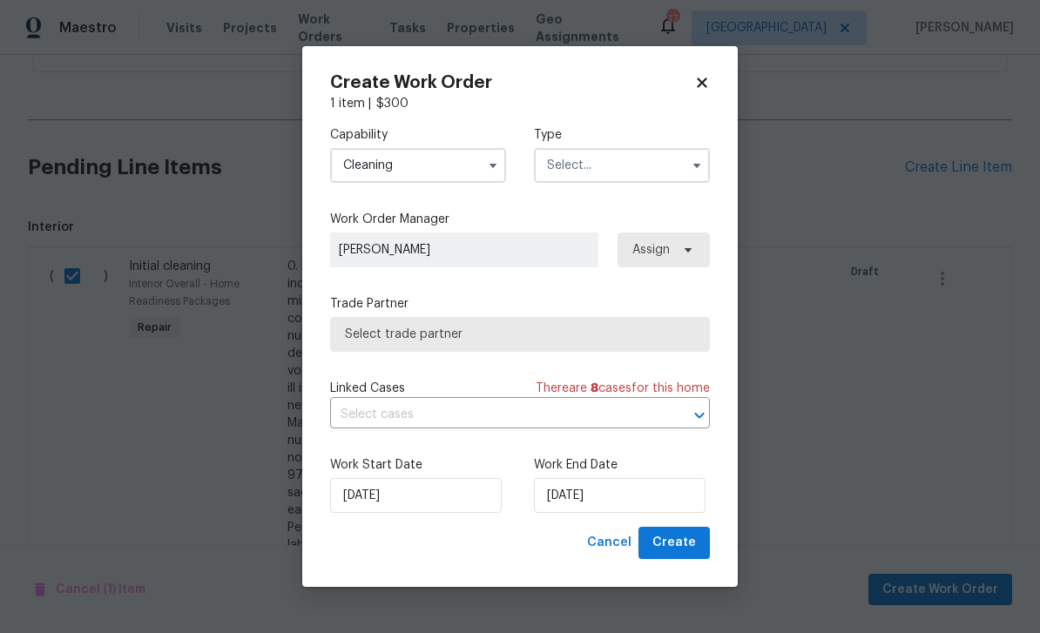
click at [650, 172] on input "text" at bounding box center [622, 165] width 176 height 35
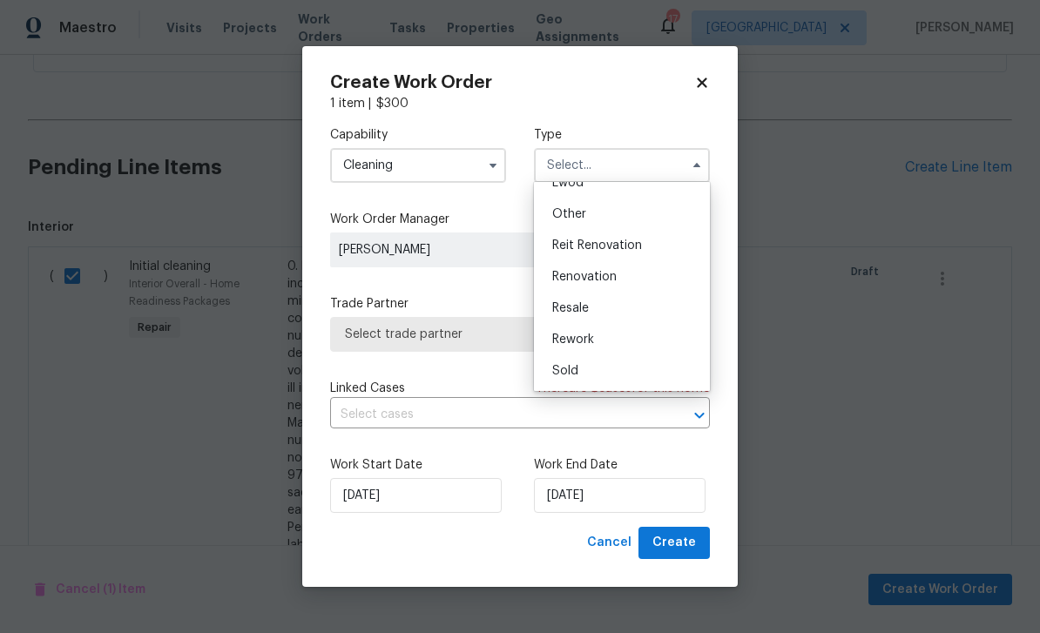
scroll to position [207, 0]
click at [618, 272] on div "Renovation" at bounding box center [621, 276] width 167 height 31
type input "Renovation"
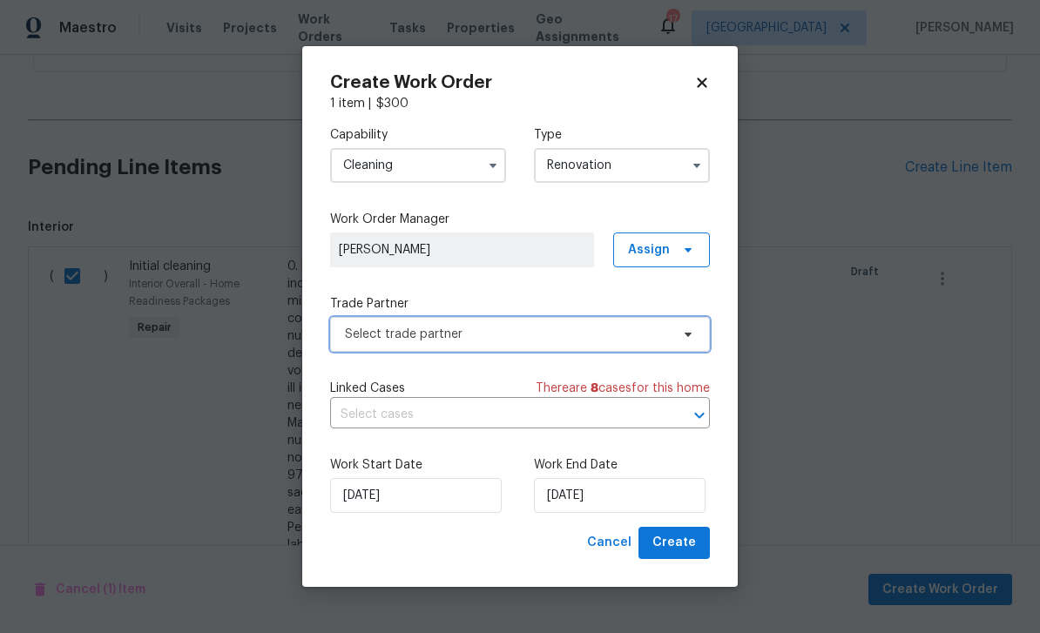
click at [620, 343] on span "Select trade partner" at bounding box center [520, 334] width 380 height 35
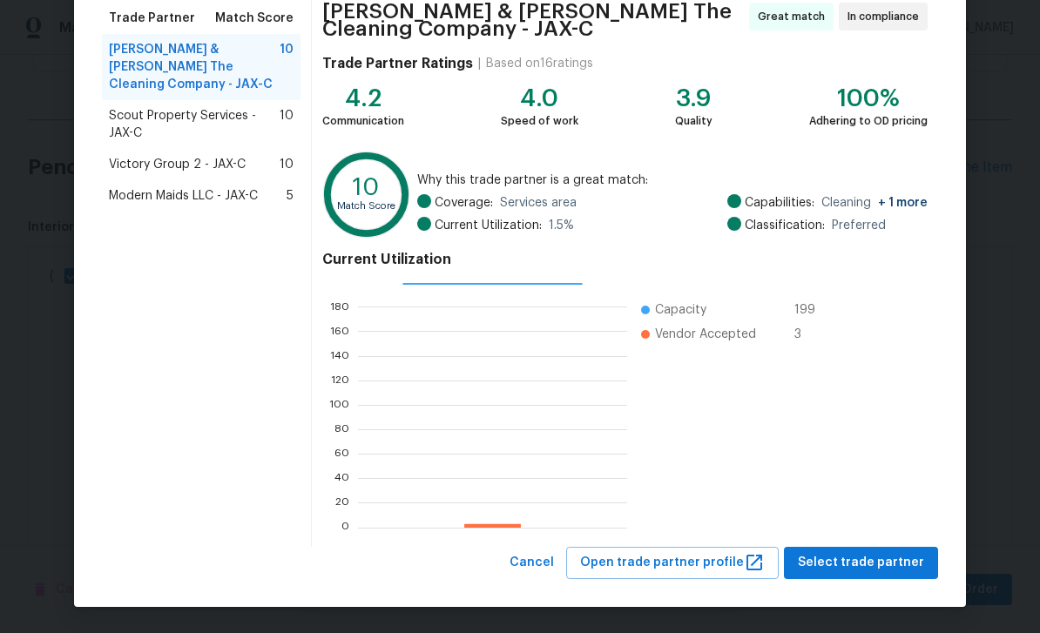
scroll to position [142, 0]
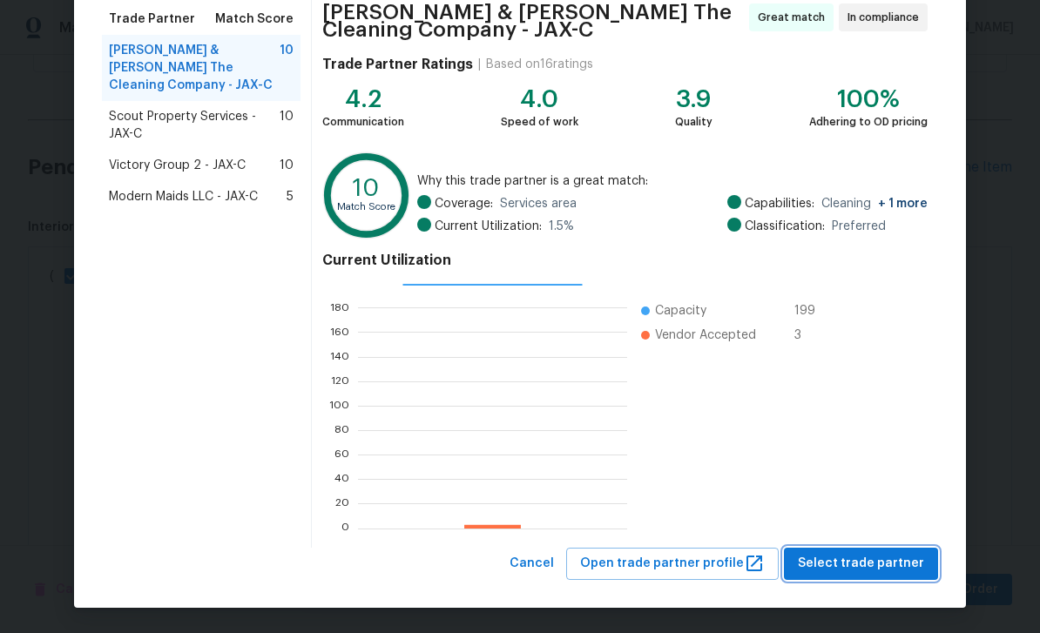
click at [889, 564] on span "Select trade partner" at bounding box center [861, 564] width 126 height 22
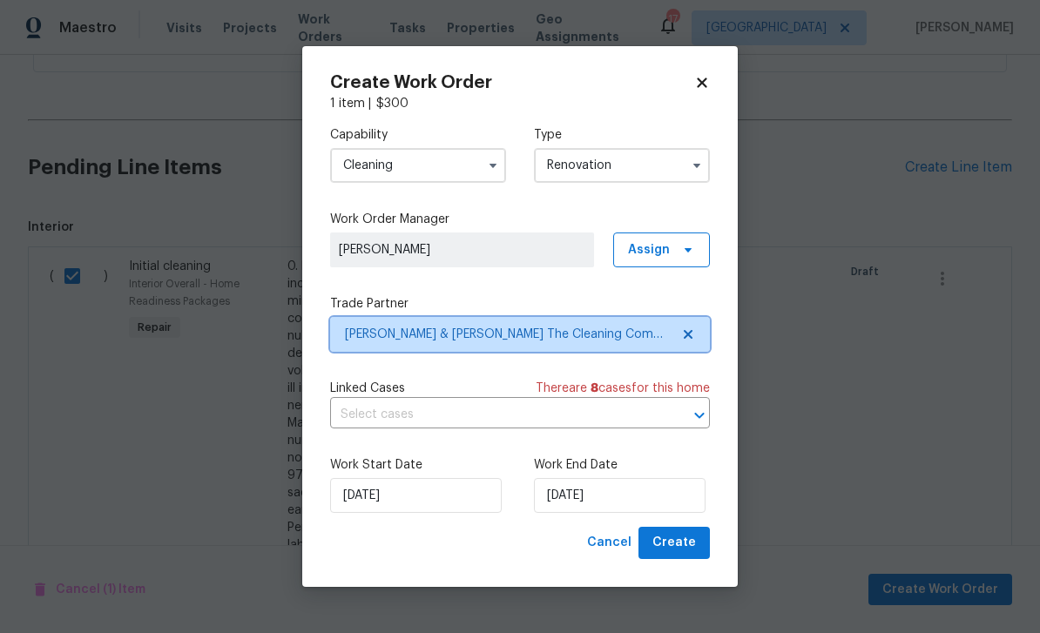
scroll to position [0, 0]
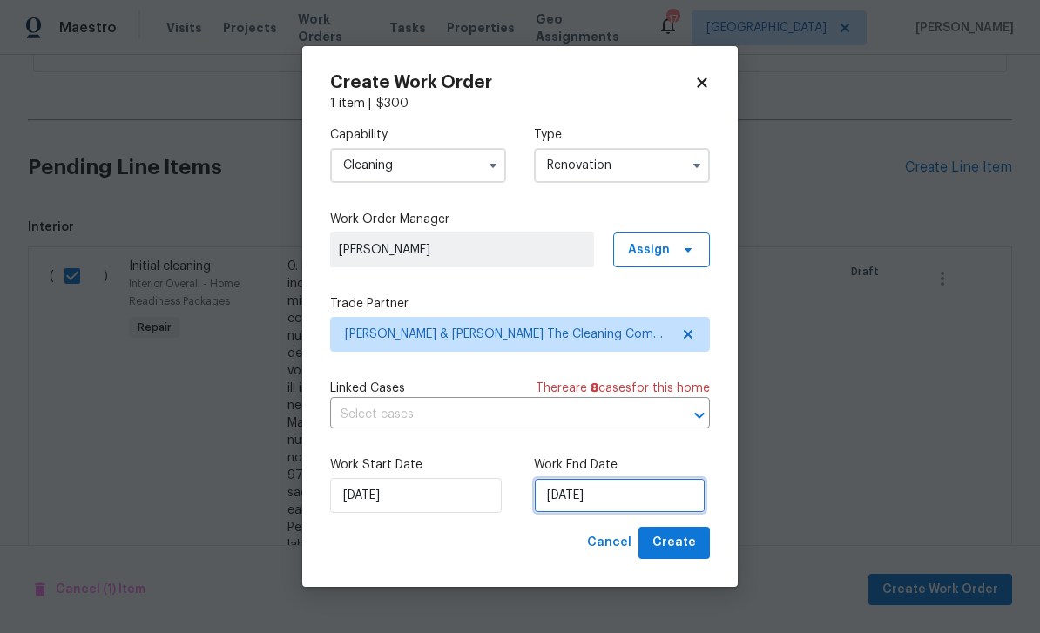
click at [672, 495] on input "10/7/2025" at bounding box center [620, 495] width 172 height 35
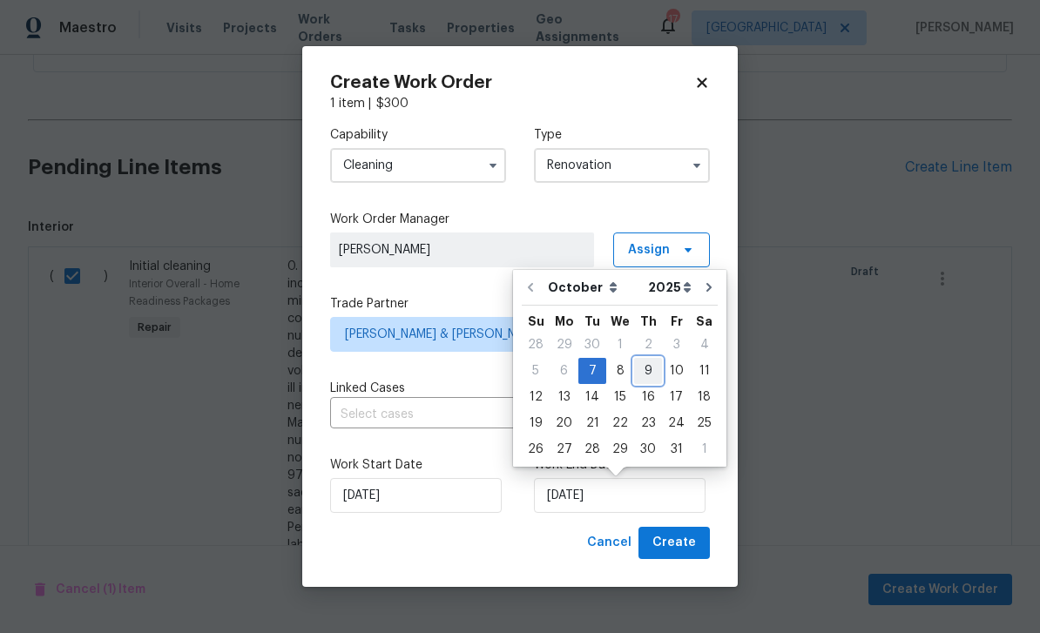
click at [653, 369] on div "9" at bounding box center [648, 371] width 28 height 24
type input "10/9/2025"
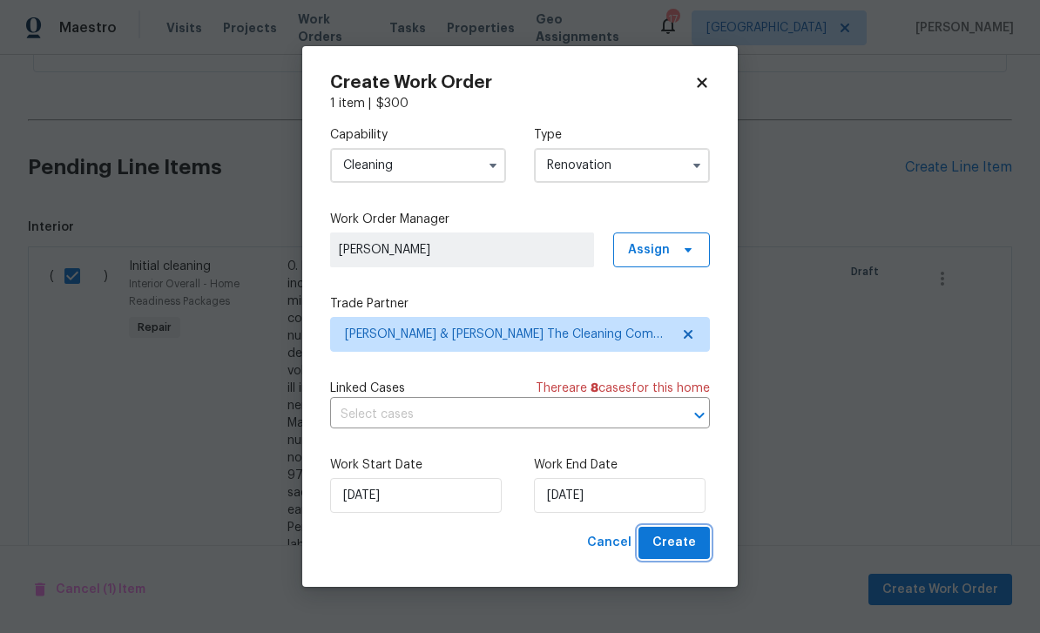
click at [690, 550] on span "Create" at bounding box center [674, 543] width 44 height 22
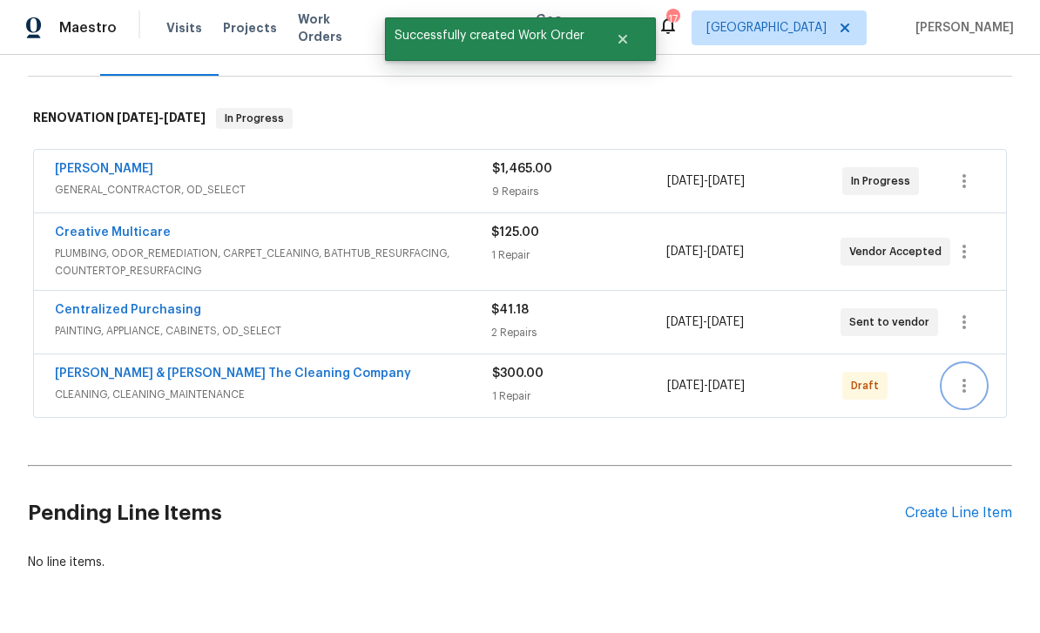
click at [967, 380] on icon "button" at bounding box center [964, 385] width 21 height 21
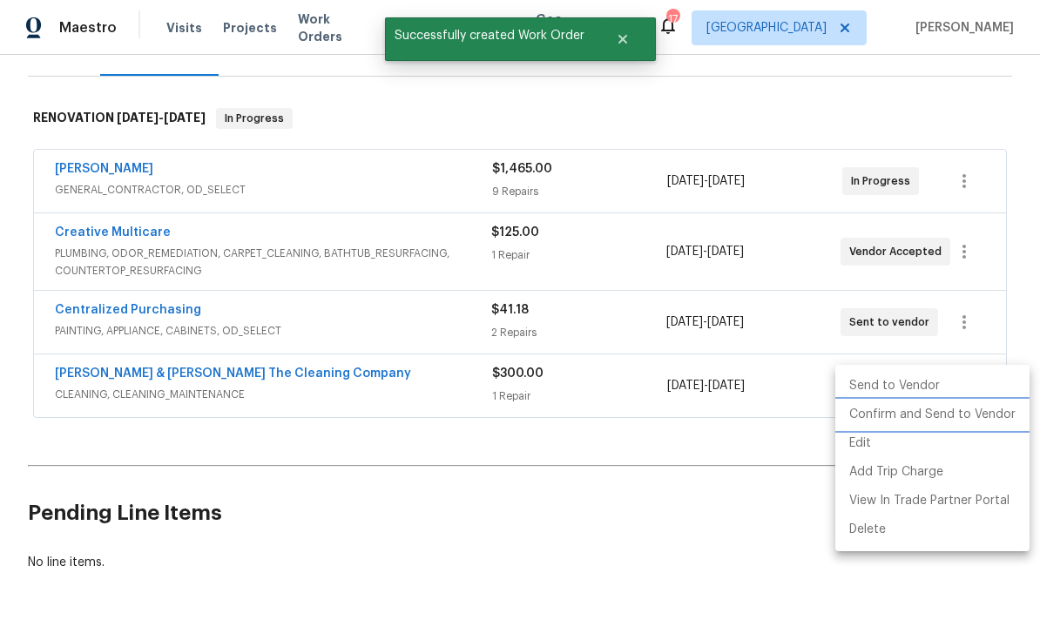
click at [995, 411] on li "Confirm and Send to Vendor" at bounding box center [932, 415] width 194 height 29
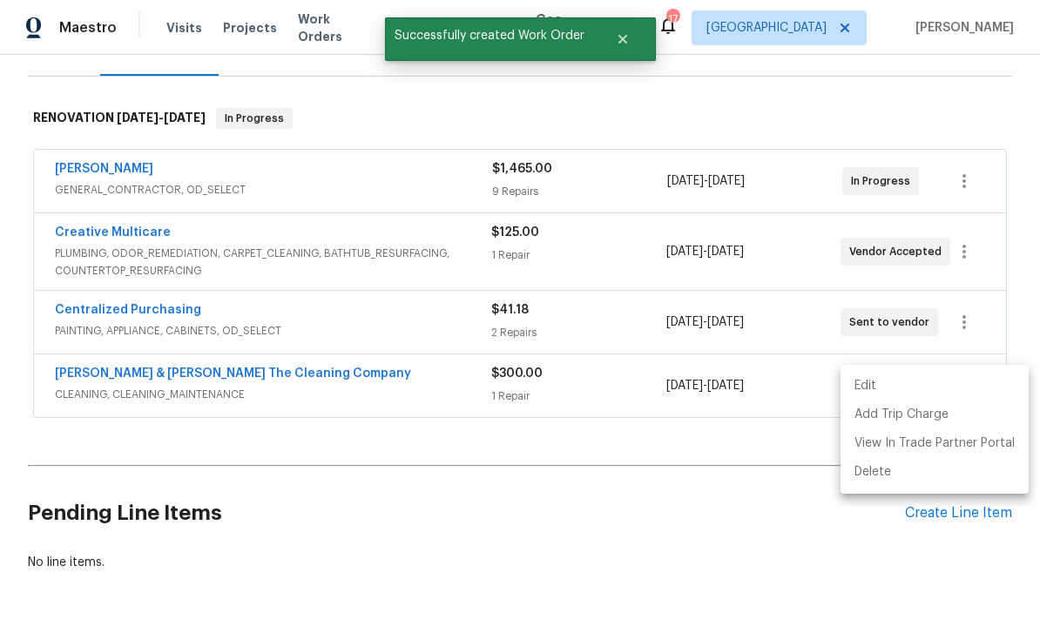
click at [809, 118] on div at bounding box center [520, 316] width 1040 height 633
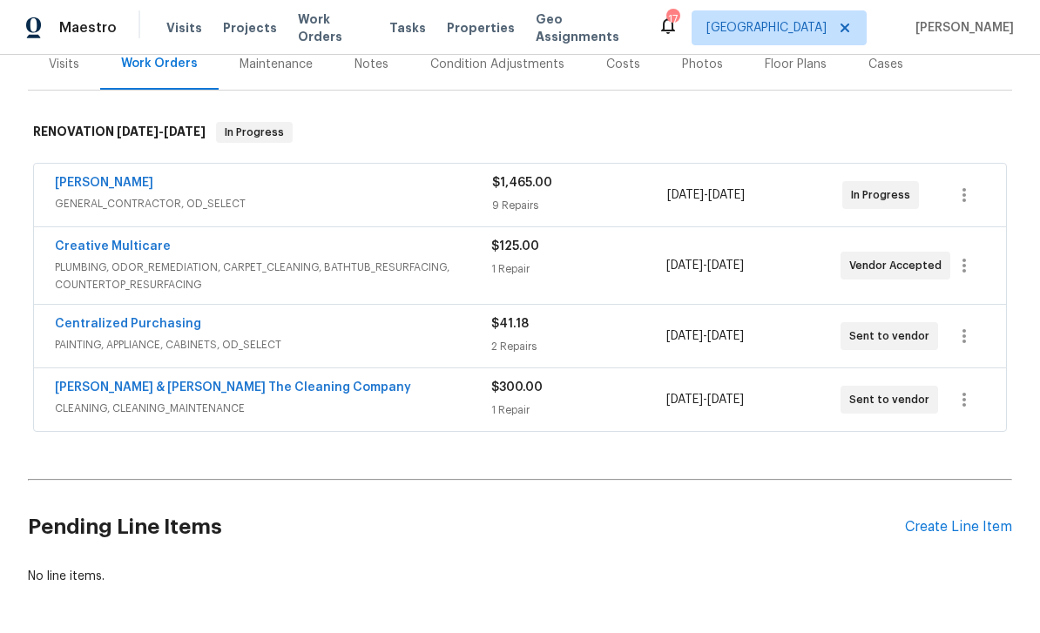
scroll to position [227, 0]
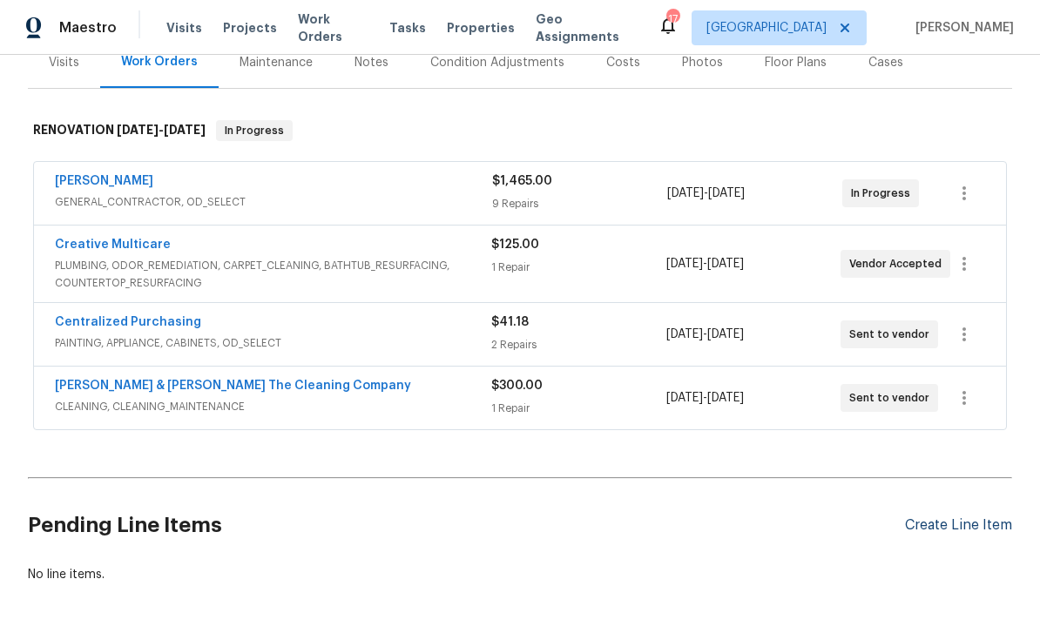
click at [993, 530] on div "Create Line Item" at bounding box center [958, 525] width 107 height 17
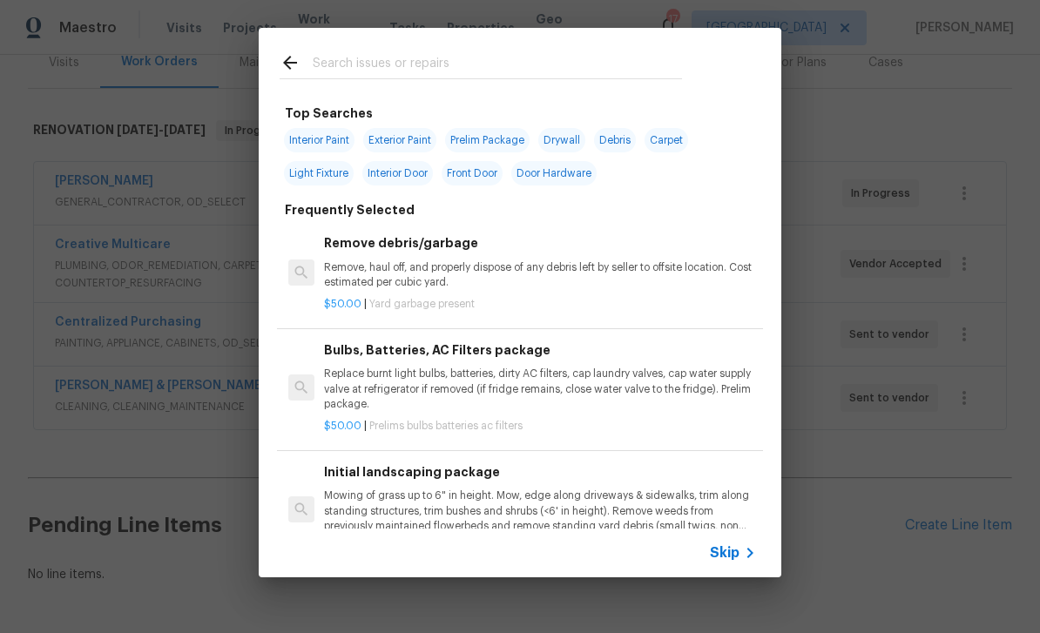
click at [618, 70] on input "text" at bounding box center [497, 65] width 369 height 26
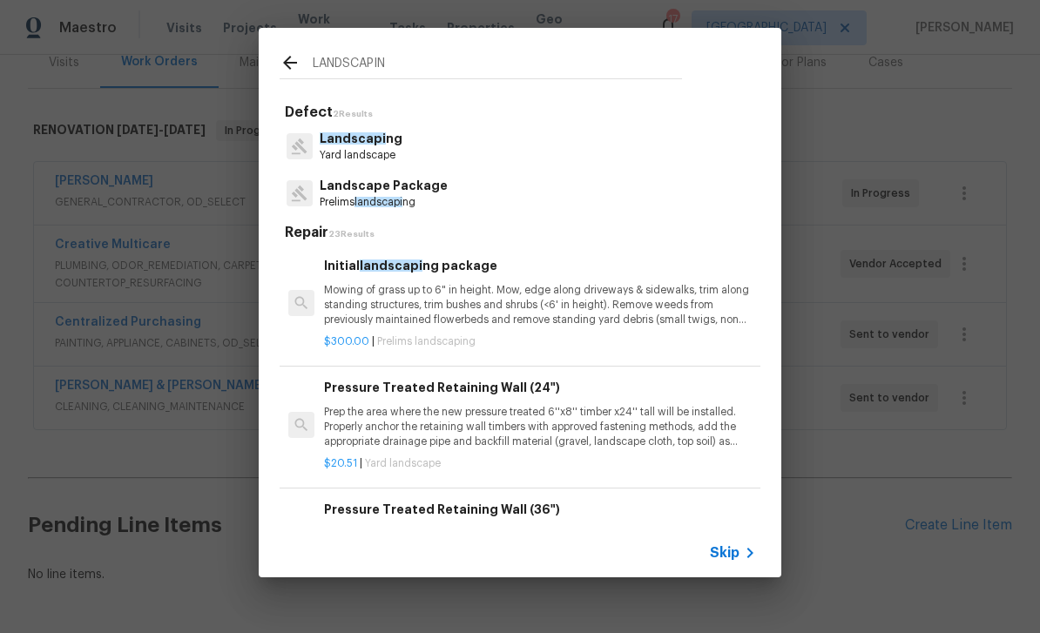
type input "LANDSCAPING"
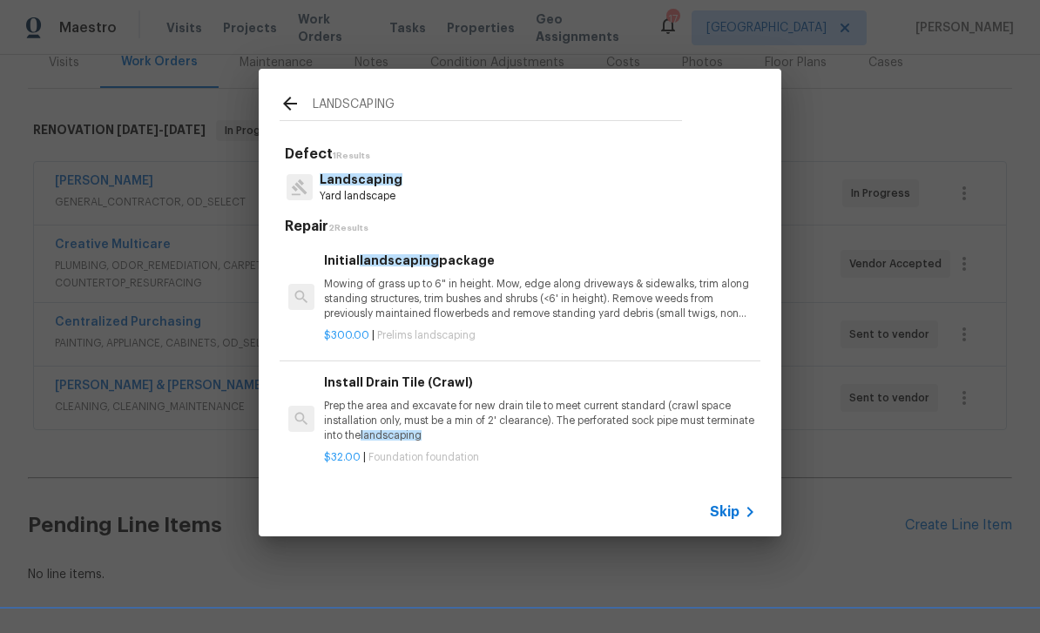
click at [596, 301] on p "Mowing of grass up to 6" in height. Mow, edge along driveways & sidewalks, trim…" at bounding box center [540, 299] width 432 height 44
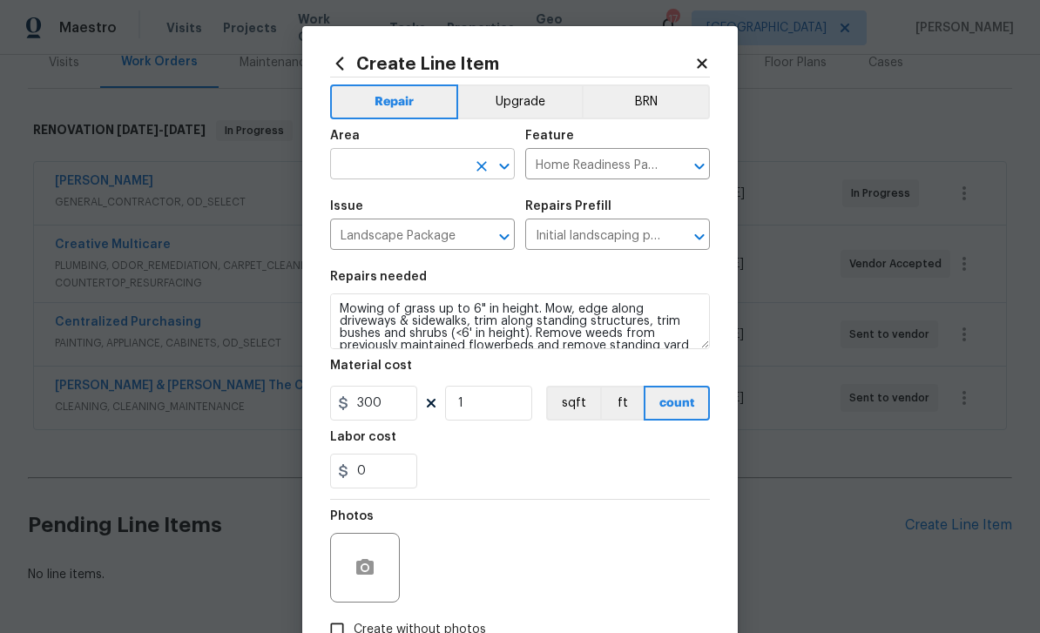
click at [463, 161] on input "text" at bounding box center [398, 165] width 136 height 27
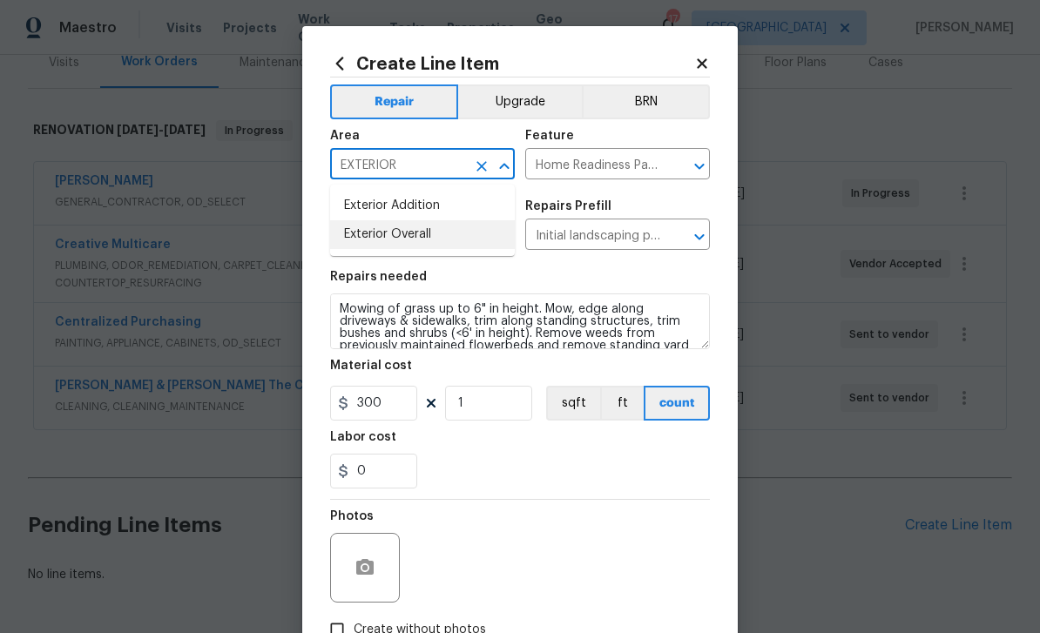
click at [428, 246] on li "Exterior Overall" at bounding box center [422, 234] width 185 height 29
type input "Exterior Overall"
click at [569, 495] on section "Repairs needed Mowing of grass up to 6" in height. Mow, edge along driveways & …" at bounding box center [520, 379] width 380 height 239
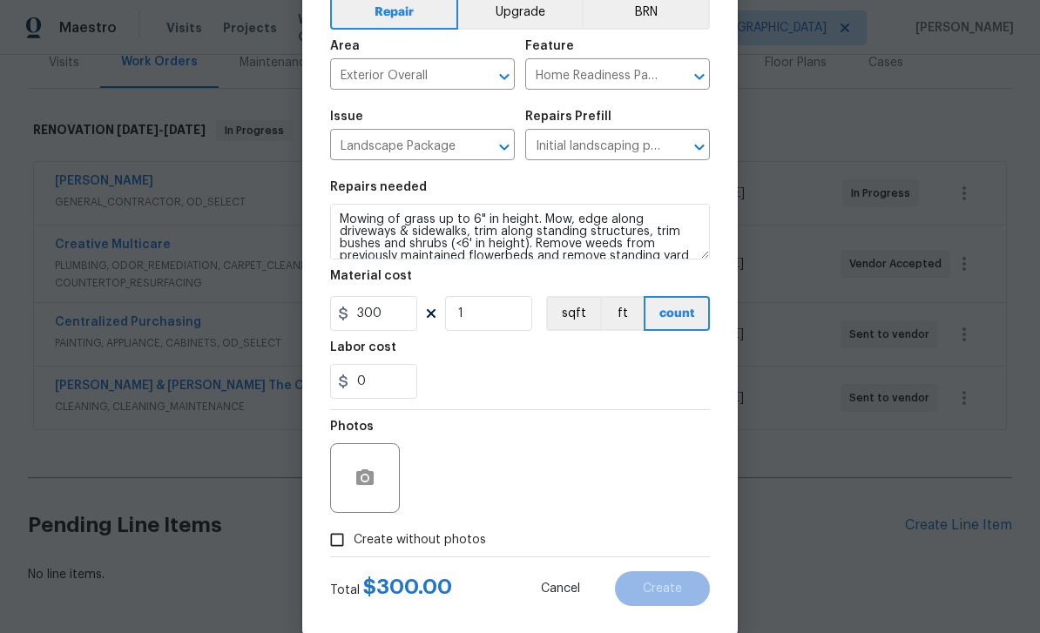
scroll to position [91, 0]
click at [407, 321] on input "300" at bounding box center [373, 312] width 87 height 35
type input "205"
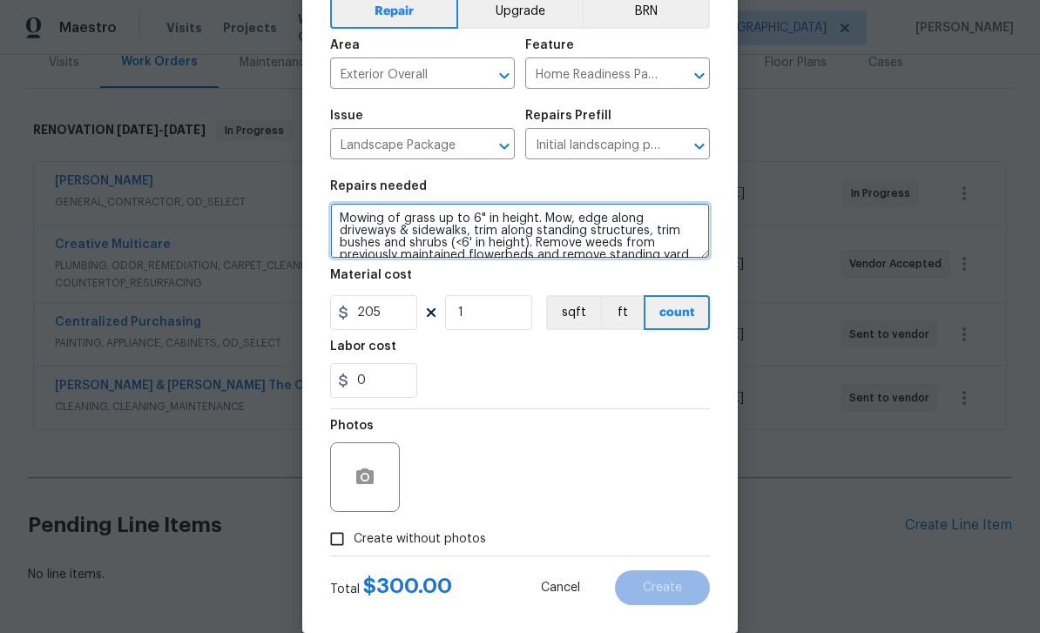
click at [339, 220] on textarea "Mowing of grass up to 6" in height. Mow, edge along driveways & sidewalks, trim…" at bounding box center [520, 231] width 380 height 56
type textarea "INSTALL MULCH IN BEDS IN FRONT OF THE HOME. WAIT FOR HPM TO ADVISE WHEN TO GO T…"
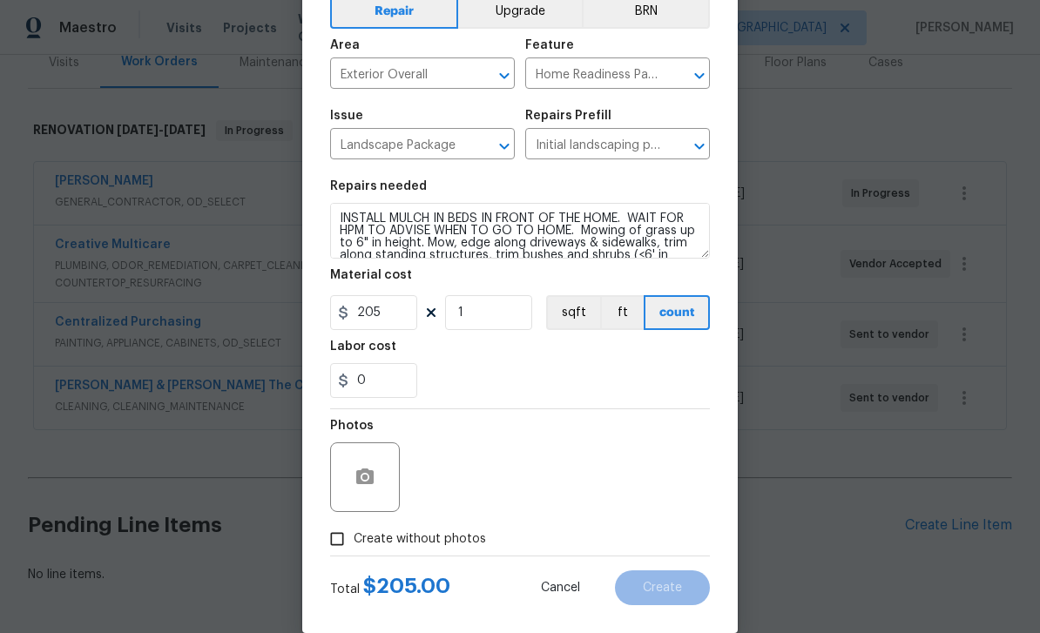
click at [594, 491] on div "Photos" at bounding box center [520, 465] width 380 height 113
click at [382, 487] on button "button" at bounding box center [365, 477] width 42 height 42
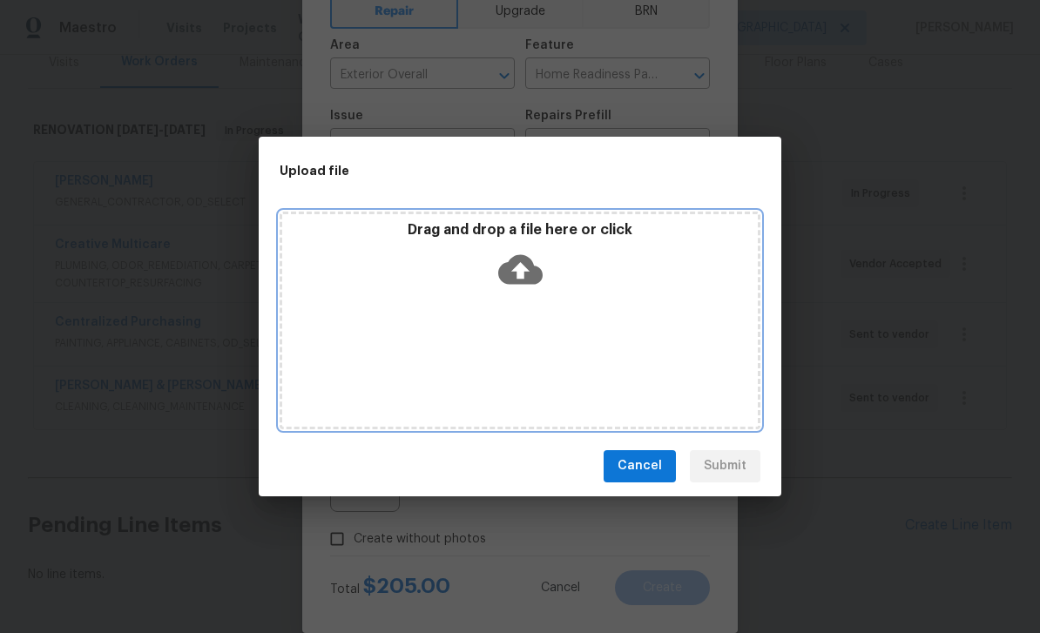
click at [516, 272] on icon at bounding box center [520, 269] width 44 height 30
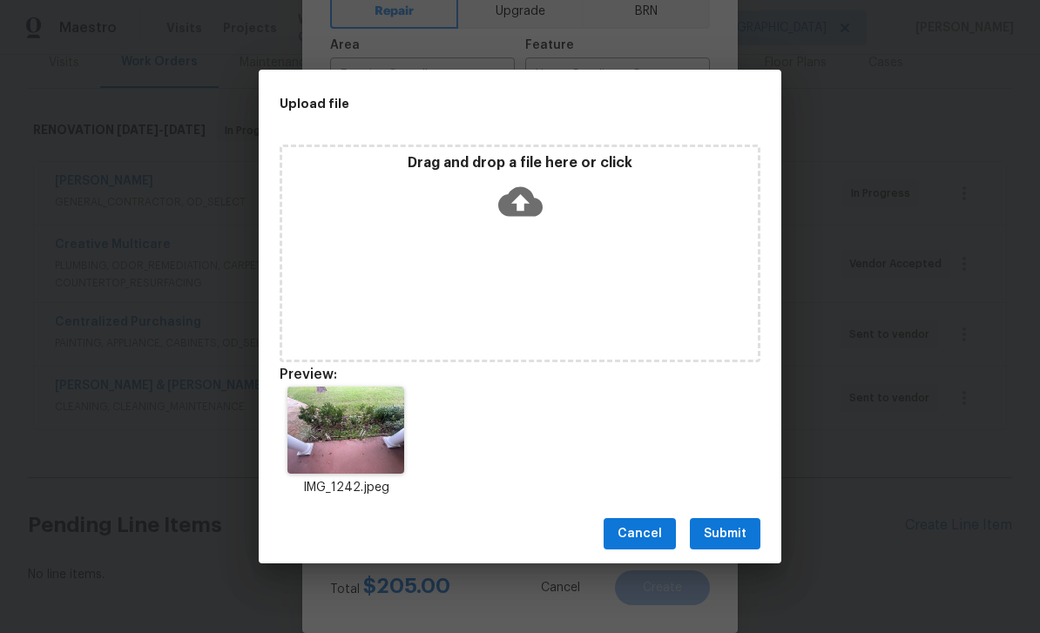
click at [755, 539] on button "Submit" at bounding box center [725, 534] width 71 height 32
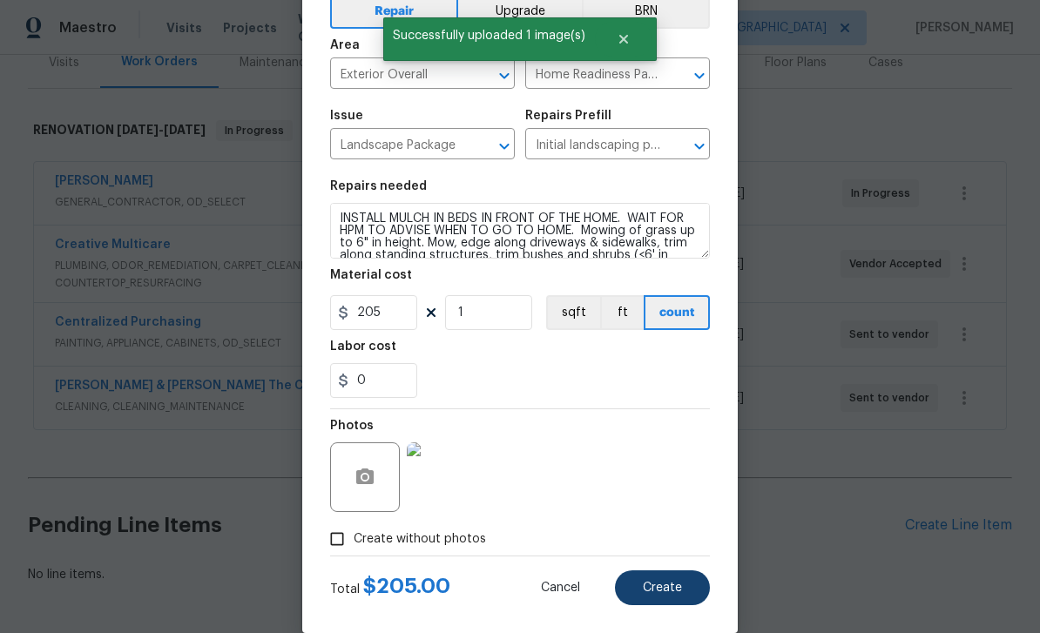
click at [677, 599] on button "Create" at bounding box center [662, 588] width 95 height 35
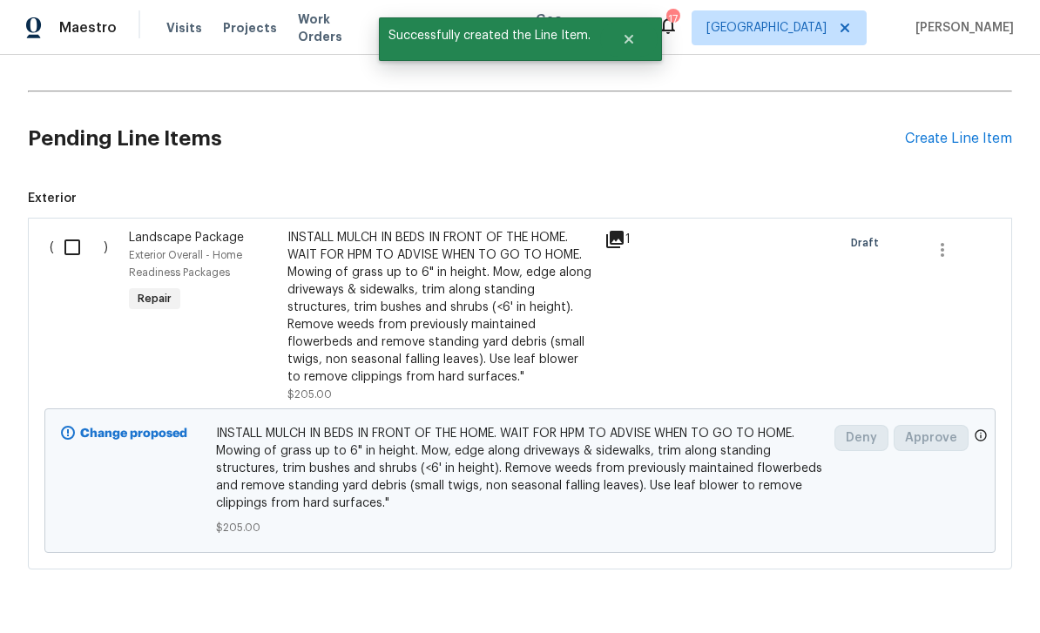
scroll to position [613, 0]
click at [70, 237] on input "checkbox" at bounding box center [79, 248] width 50 height 37
checkbox input "true"
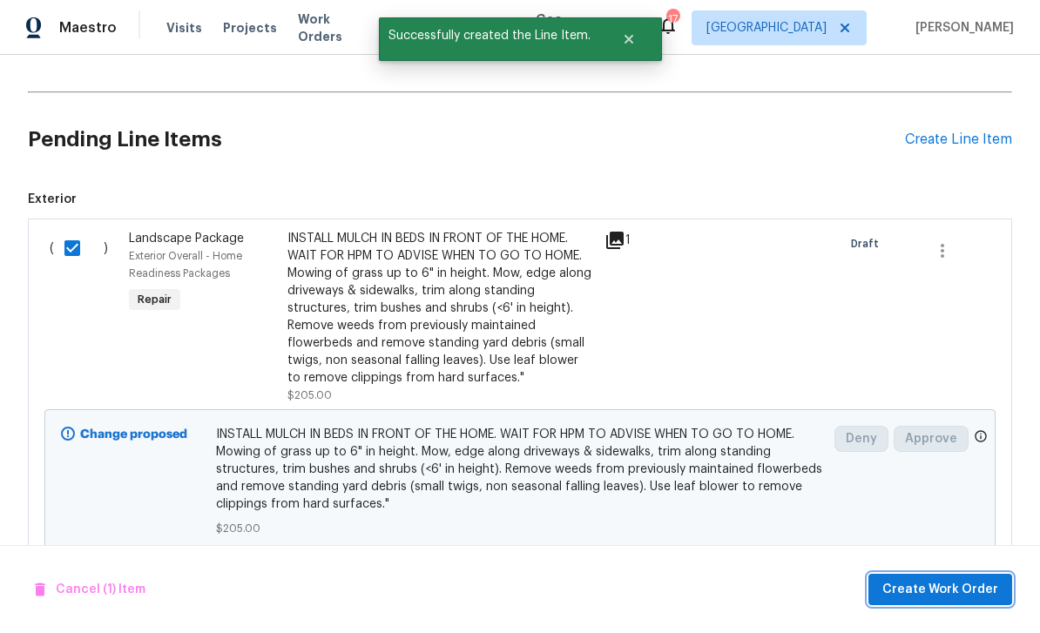
click at [968, 600] on button "Create Work Order" at bounding box center [940, 590] width 144 height 32
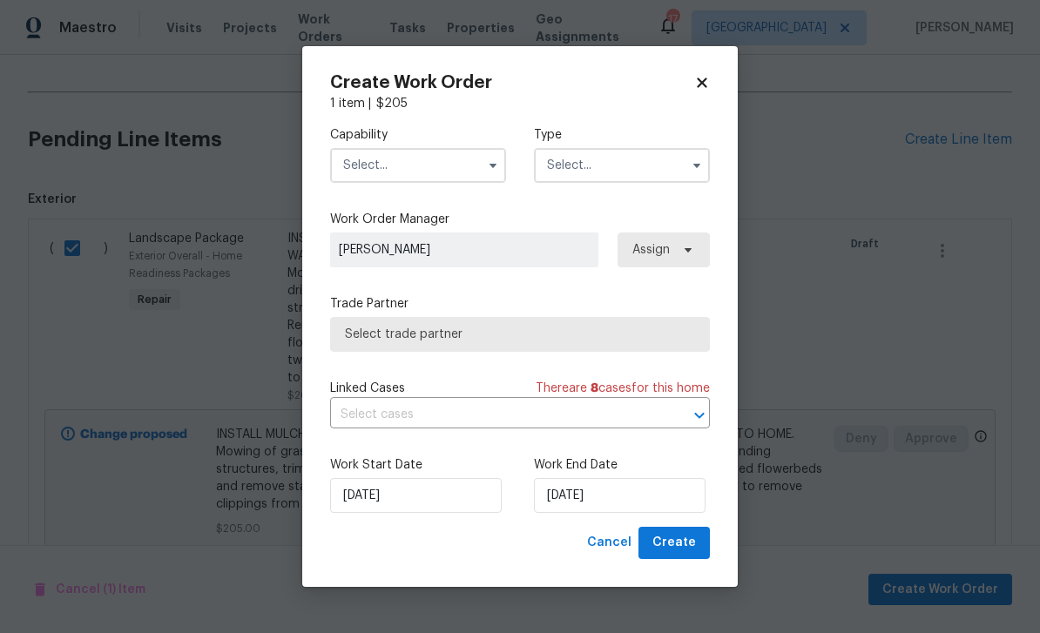
click at [434, 159] on input "text" at bounding box center [418, 165] width 176 height 35
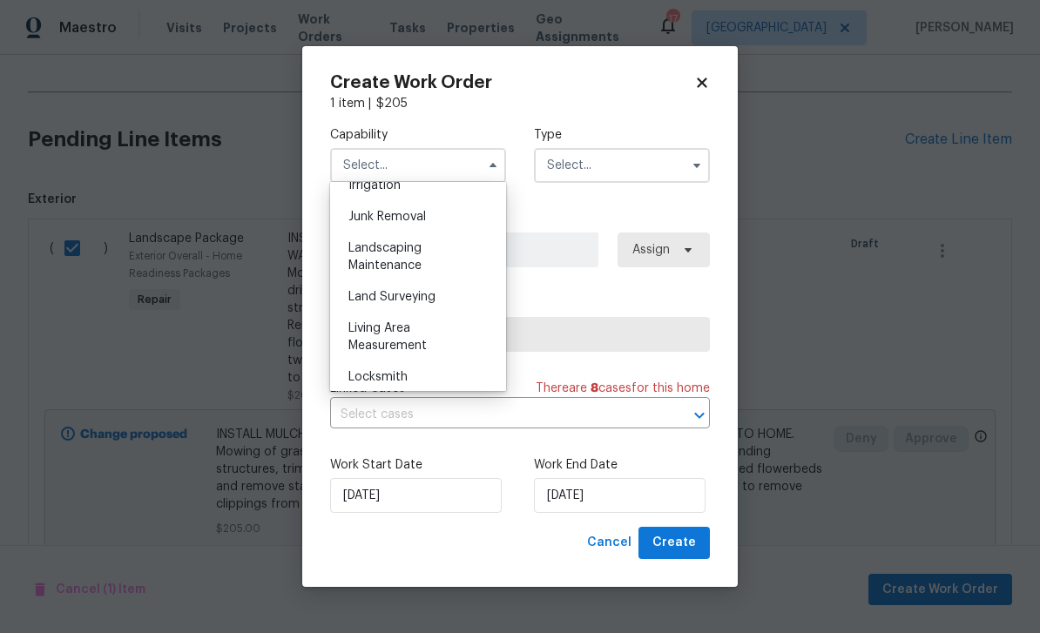
scroll to position [1106, 0]
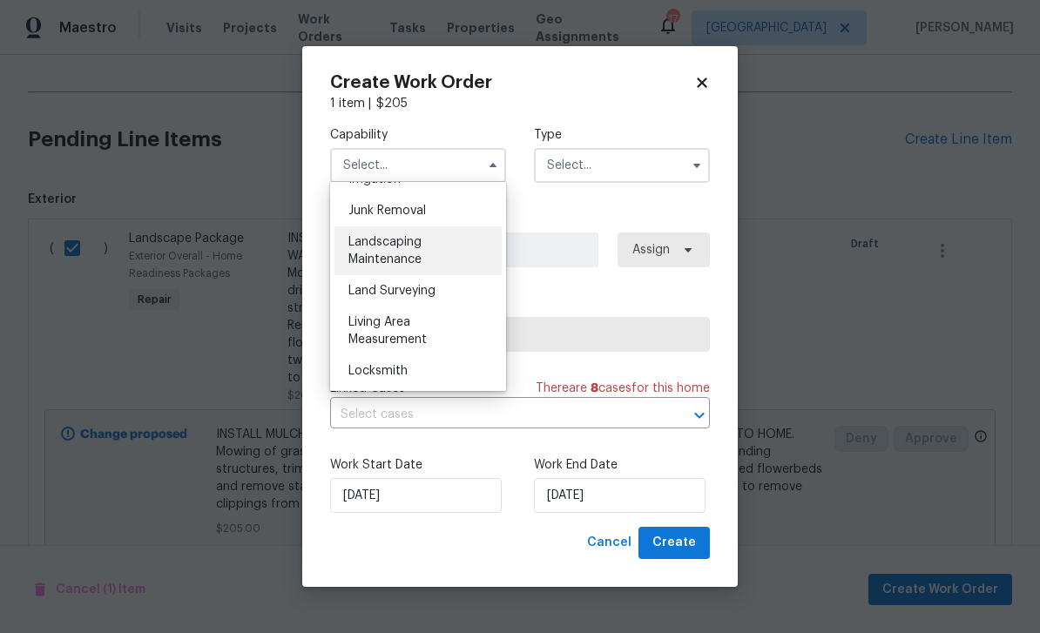
click at [402, 251] on div "Landscaping Maintenance" at bounding box center [417, 250] width 167 height 49
type input "Landscaping Maintenance"
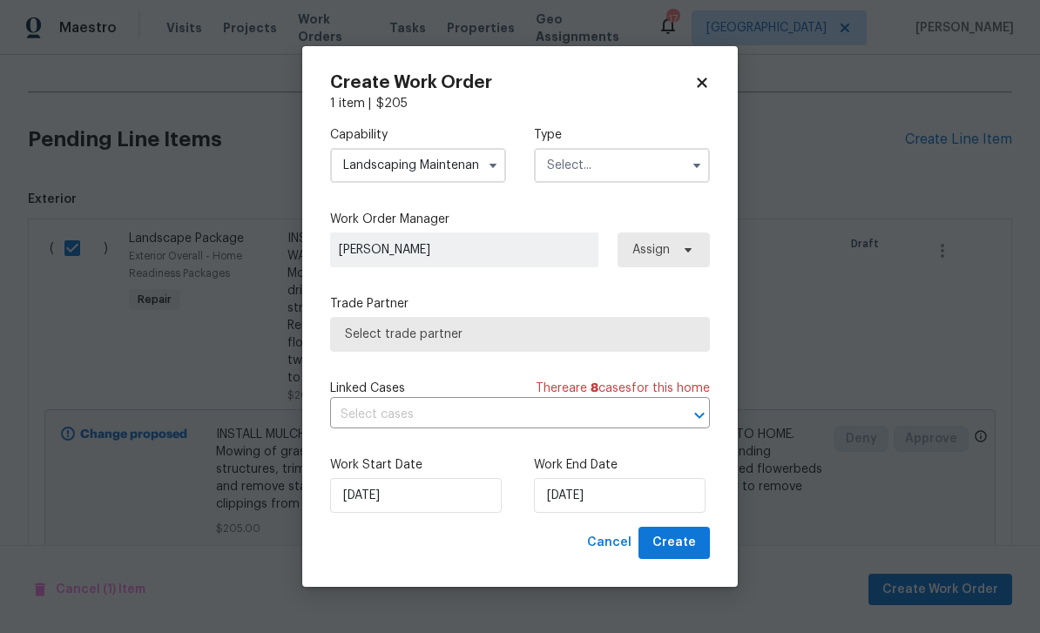
click at [636, 144] on div "Type" at bounding box center [622, 154] width 176 height 57
click at [642, 160] on input "text" at bounding box center [622, 165] width 176 height 35
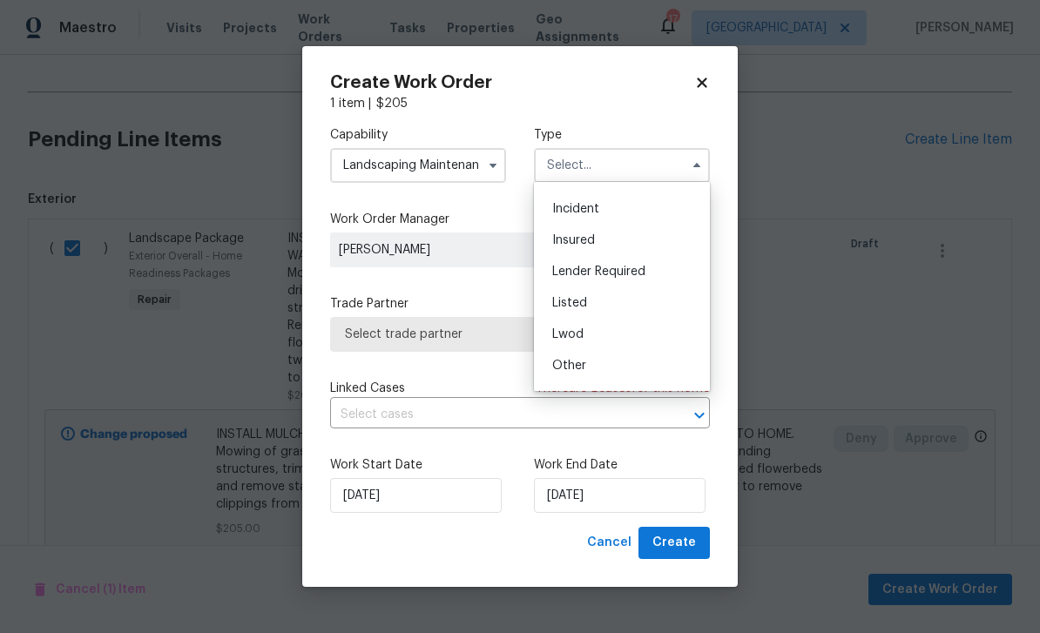
scroll to position [54, 0]
click at [621, 307] on div "Listed" at bounding box center [621, 304] width 167 height 31
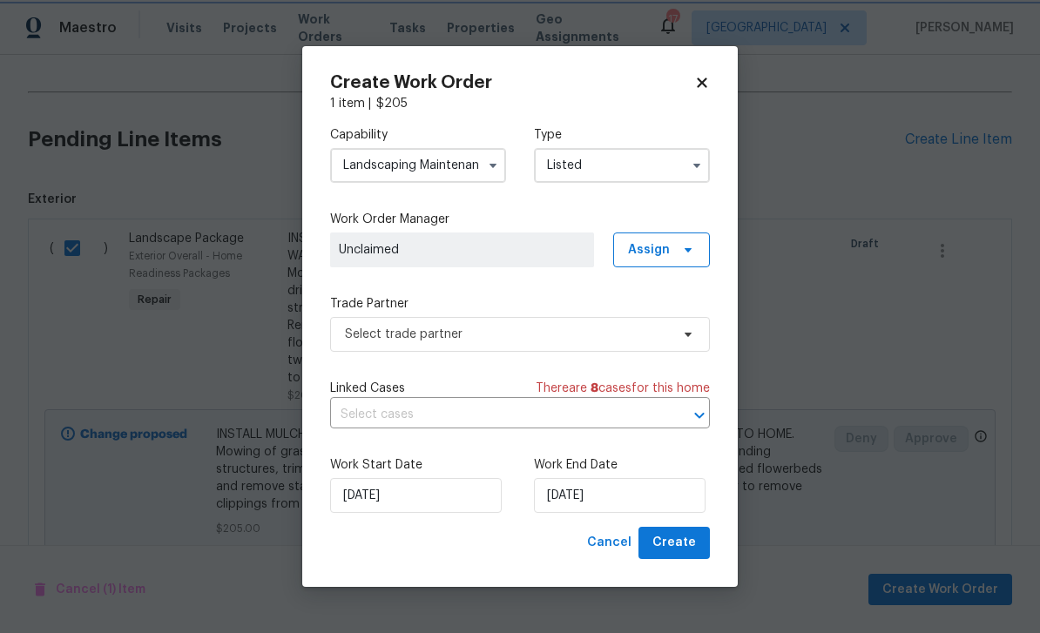
scroll to position [0, 0]
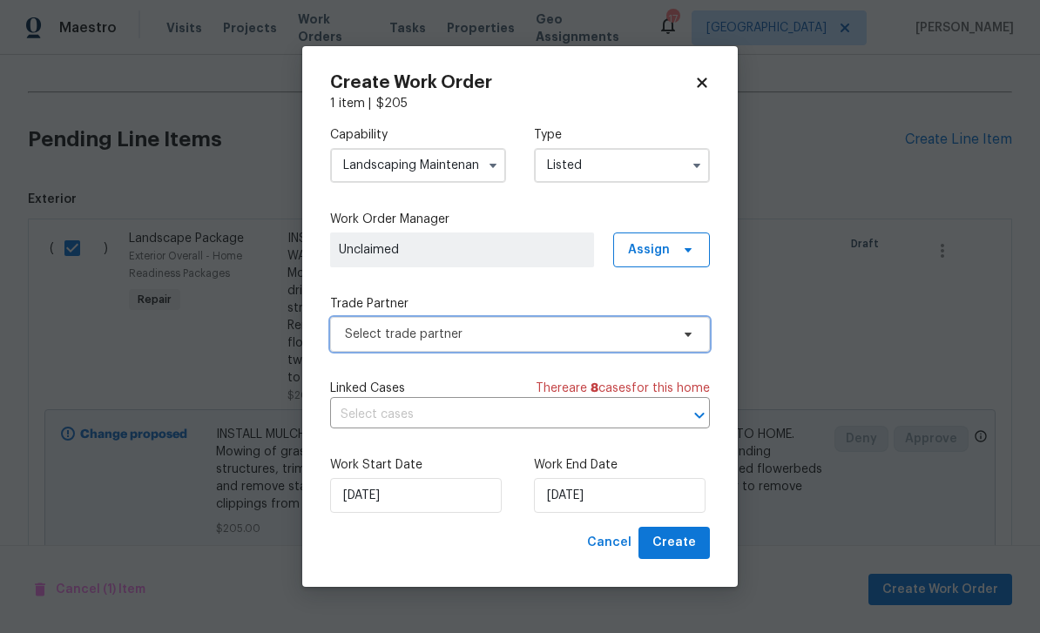
click at [617, 348] on span "Select trade partner" at bounding box center [520, 334] width 380 height 35
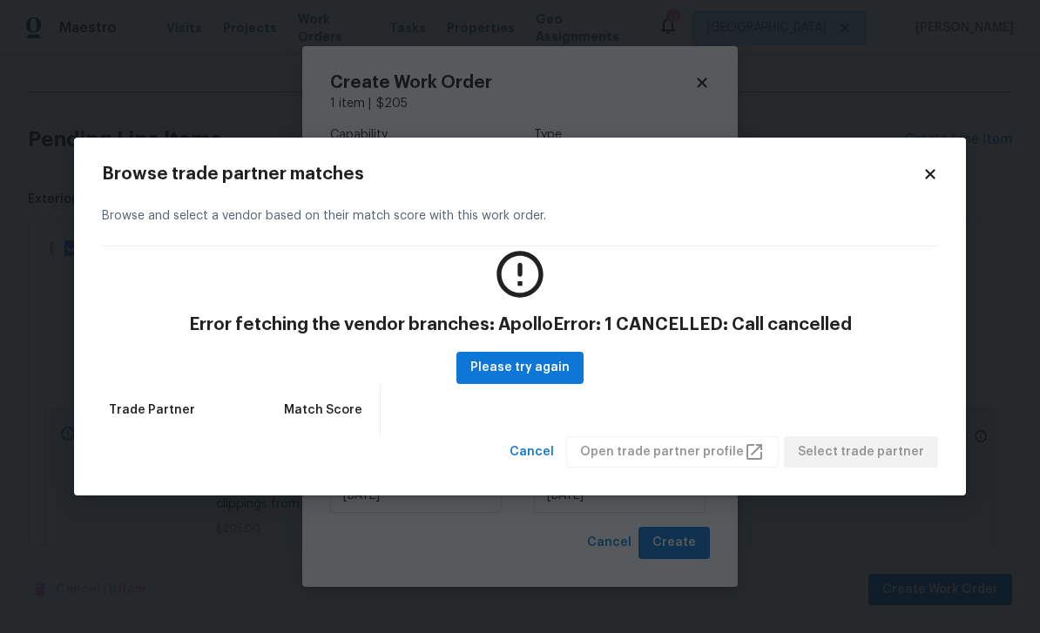
click at [928, 178] on icon at bounding box center [930, 174] width 10 height 10
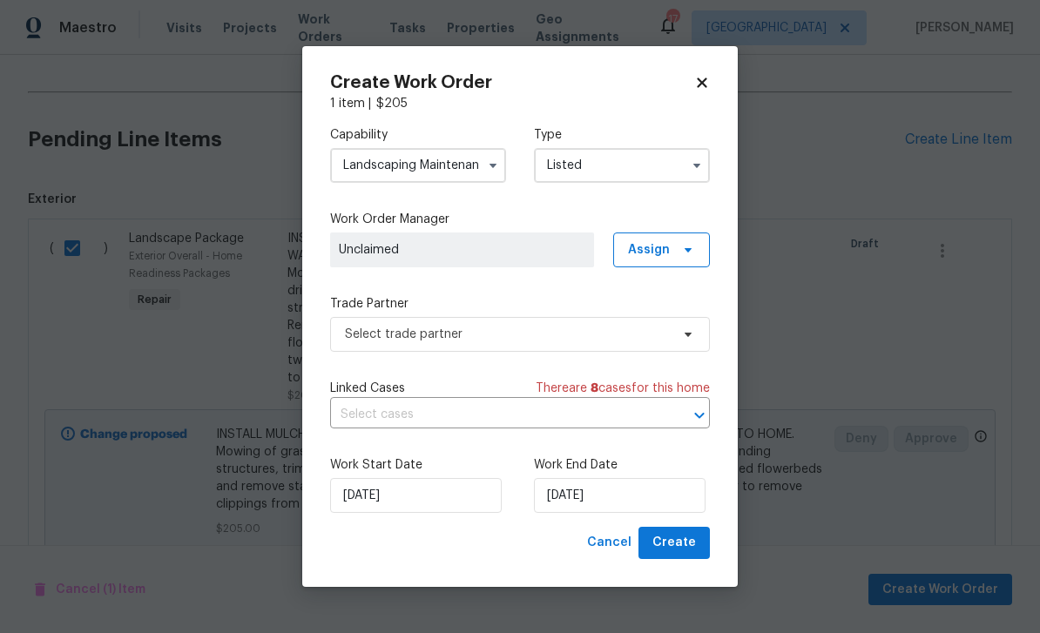
click at [672, 164] on input "Listed" at bounding box center [622, 165] width 176 height 35
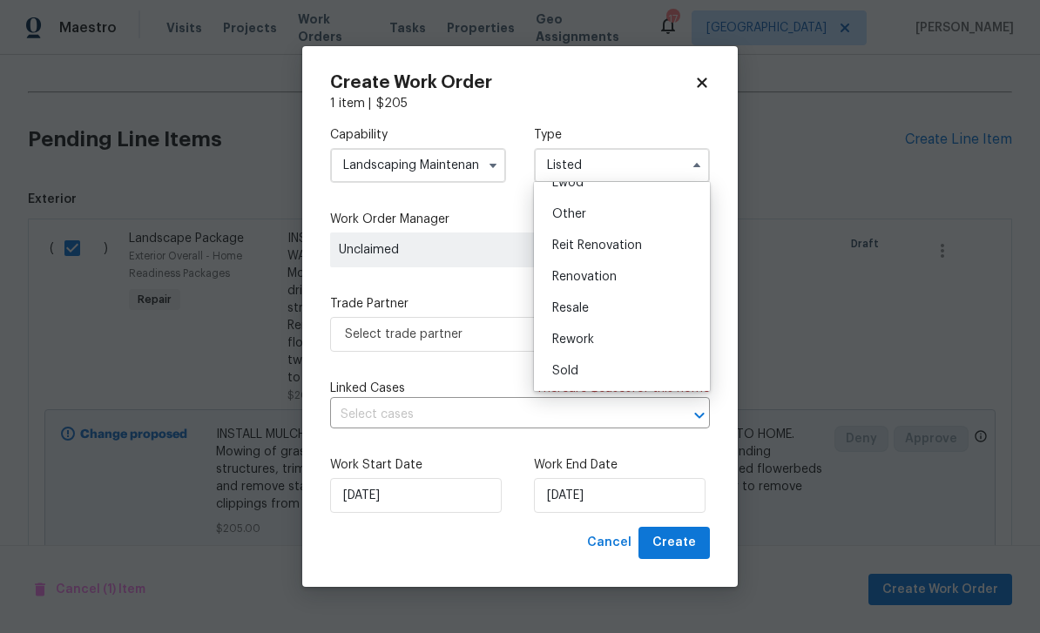
scroll to position [207, 0]
click at [624, 271] on div "Renovation" at bounding box center [621, 276] width 167 height 31
type input "Renovation"
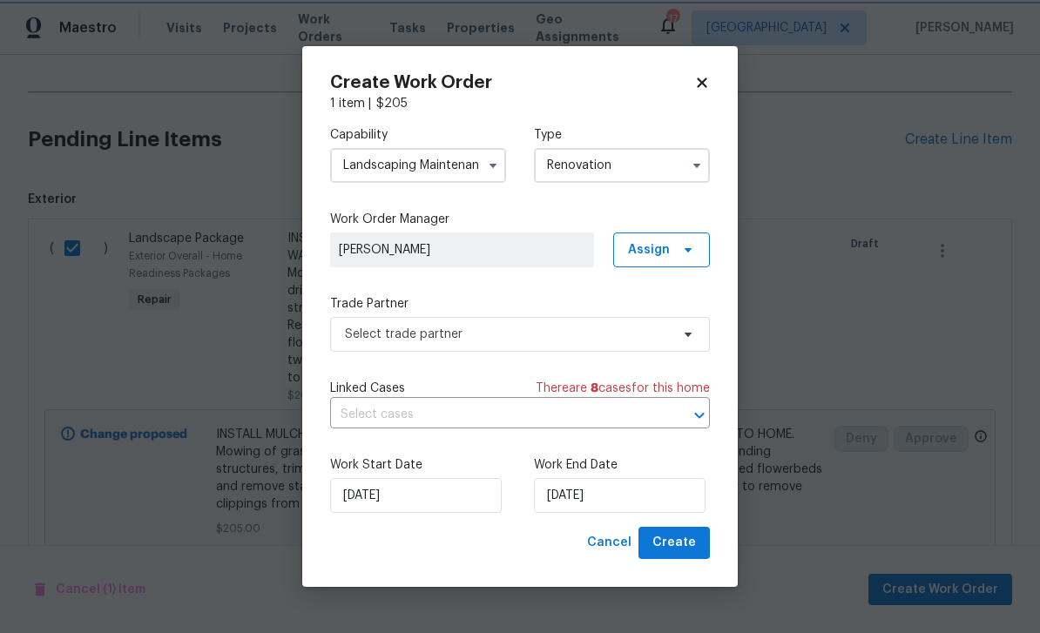
scroll to position [0, 0]
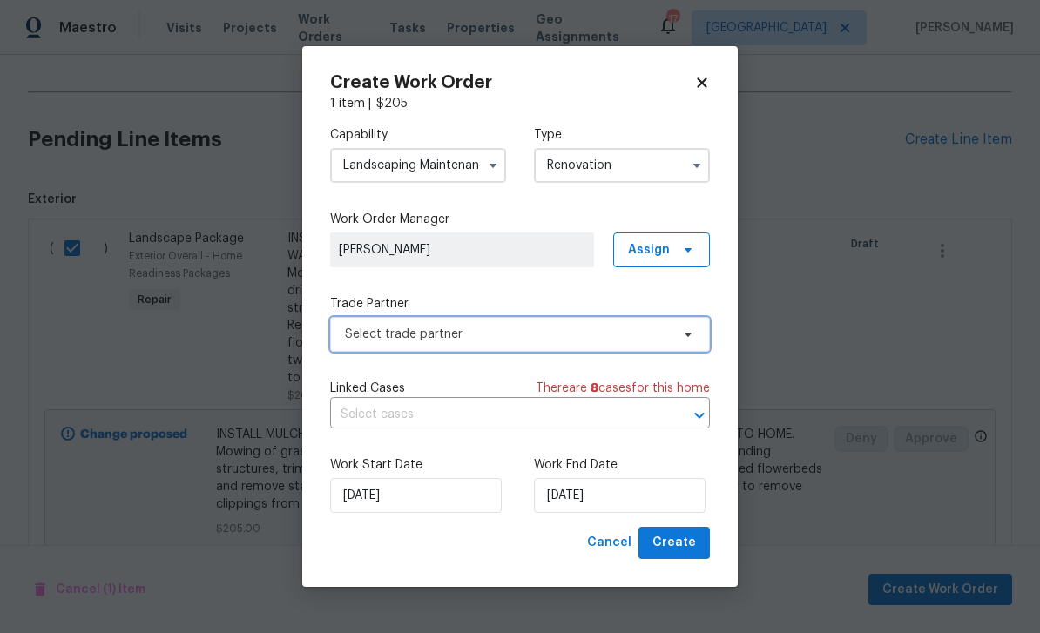
click at [518, 332] on span "Select trade partner" at bounding box center [507, 334] width 325 height 17
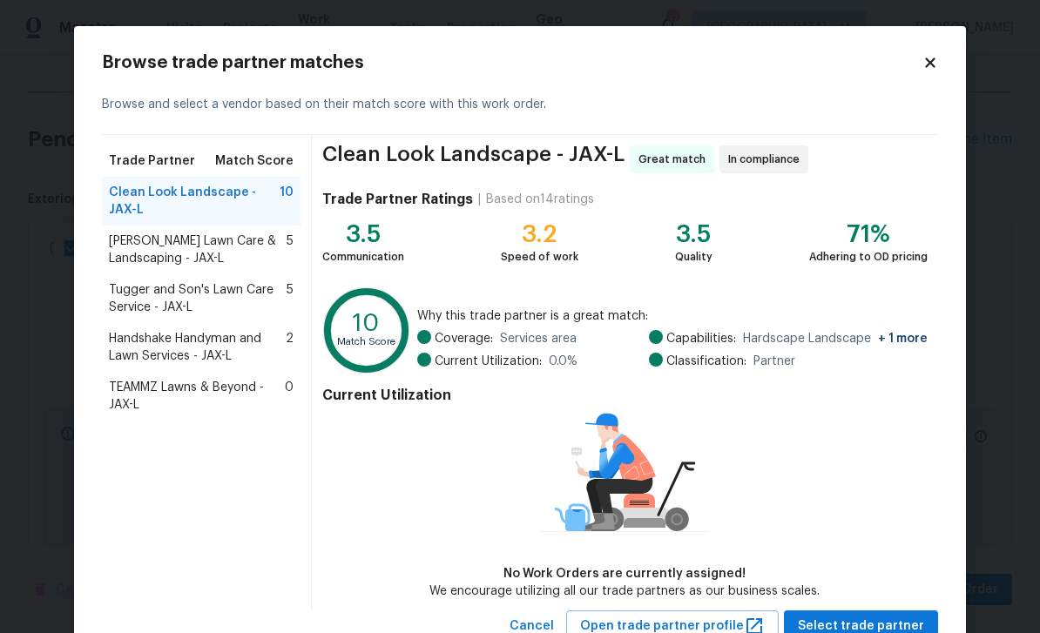
click at [226, 390] on span "TEAMMZ Lawns & Beyond - JAX-L" at bounding box center [197, 396] width 176 height 35
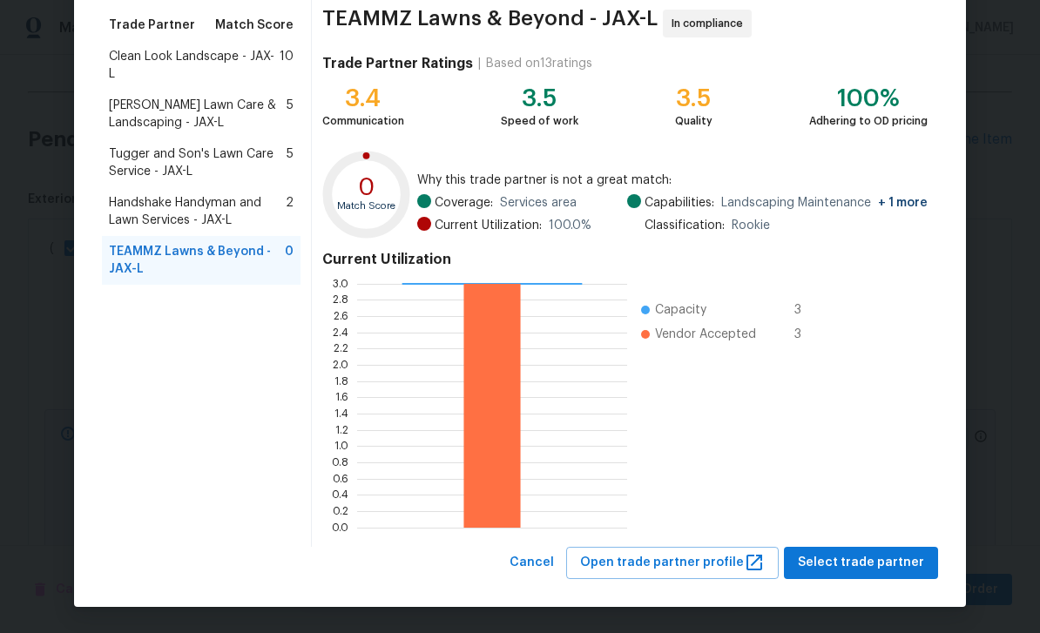
scroll to position [135, 0]
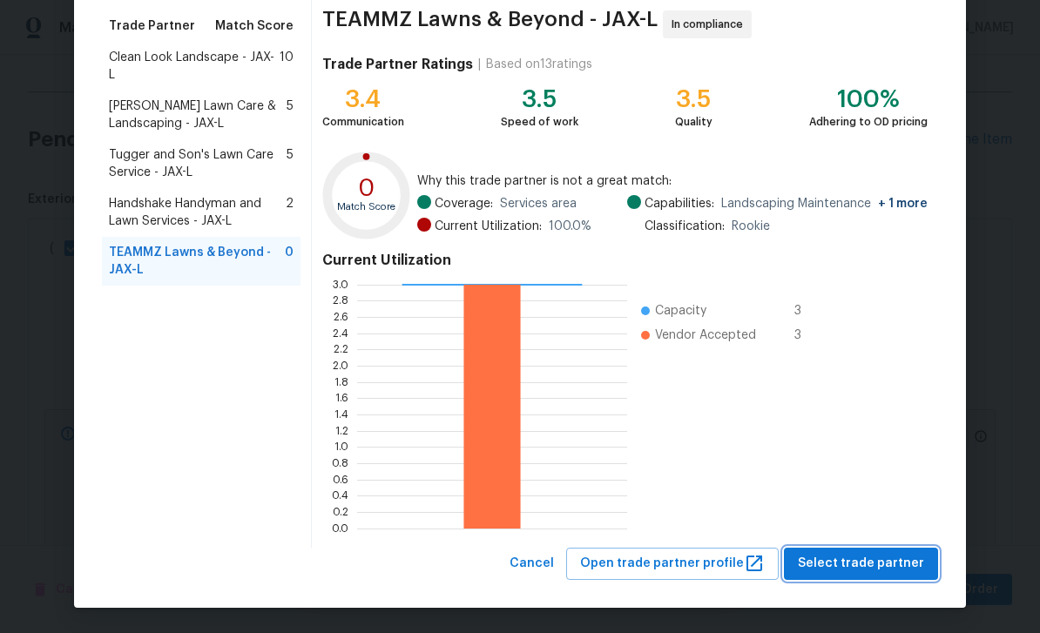
click at [902, 562] on span "Select trade partner" at bounding box center [861, 564] width 126 height 22
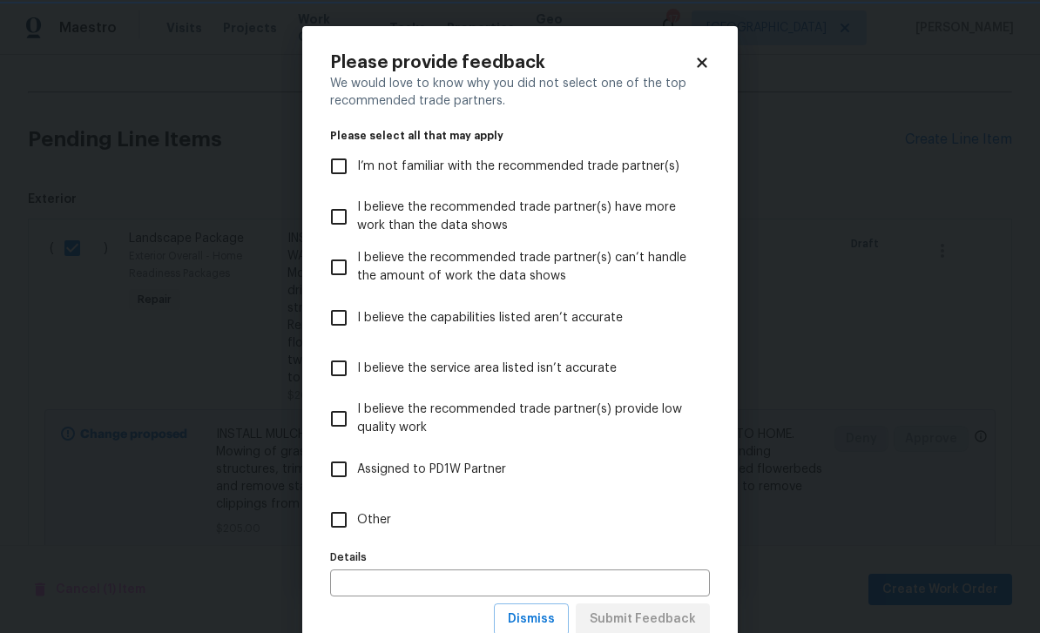
scroll to position [0, 0]
click at [355, 521] on input "Other" at bounding box center [339, 520] width 37 height 37
checkbox input "true"
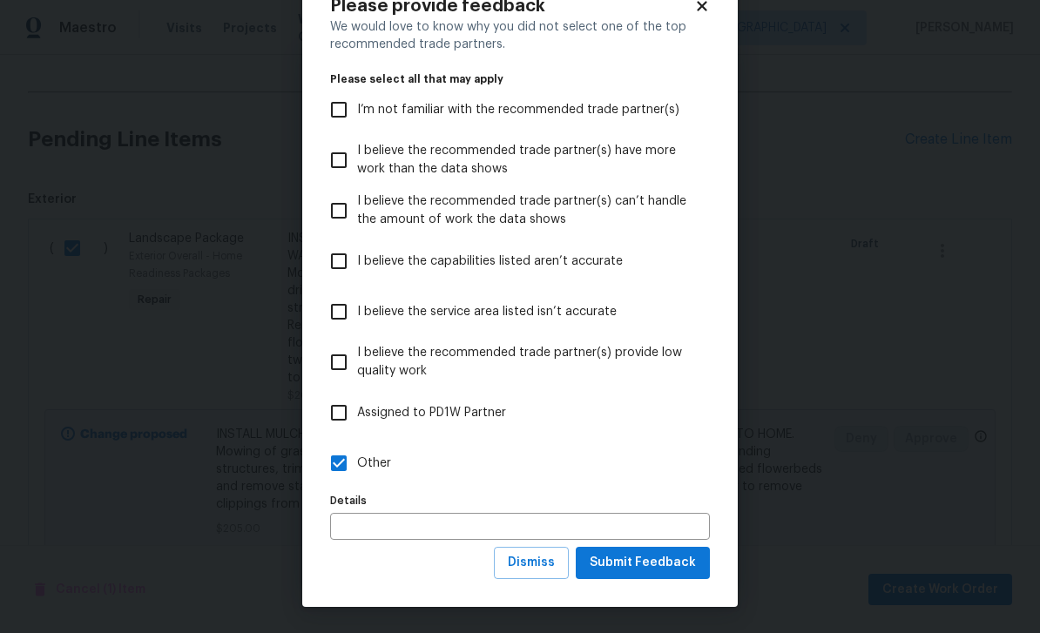
scroll to position [57, 0]
click at [676, 569] on span "Submit Feedback" at bounding box center [643, 563] width 106 height 22
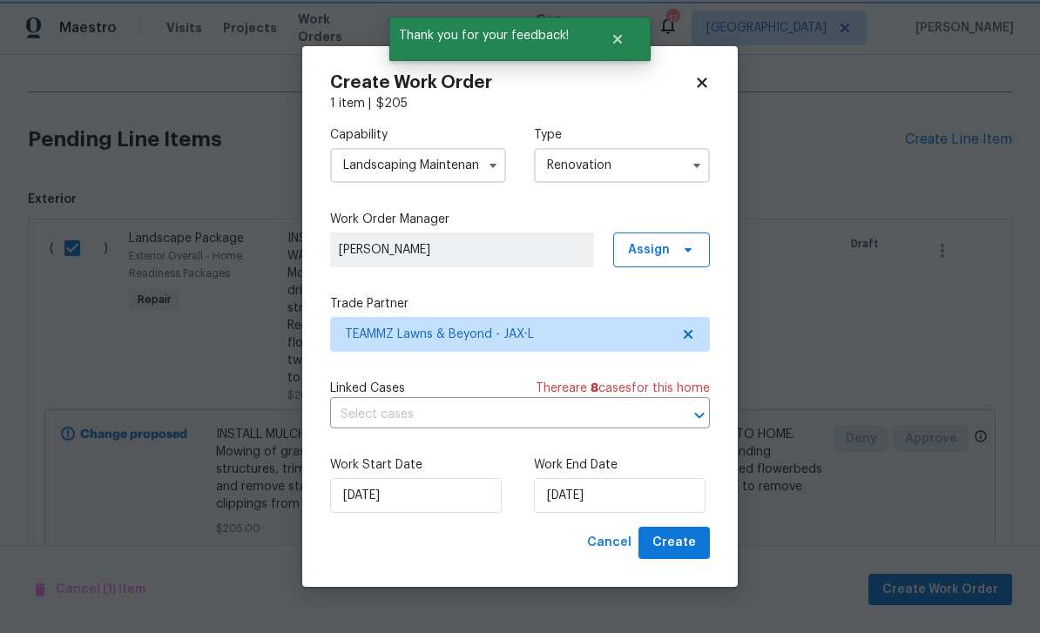
scroll to position [0, 0]
click at [666, 502] on input "10/7/2025" at bounding box center [620, 495] width 172 height 35
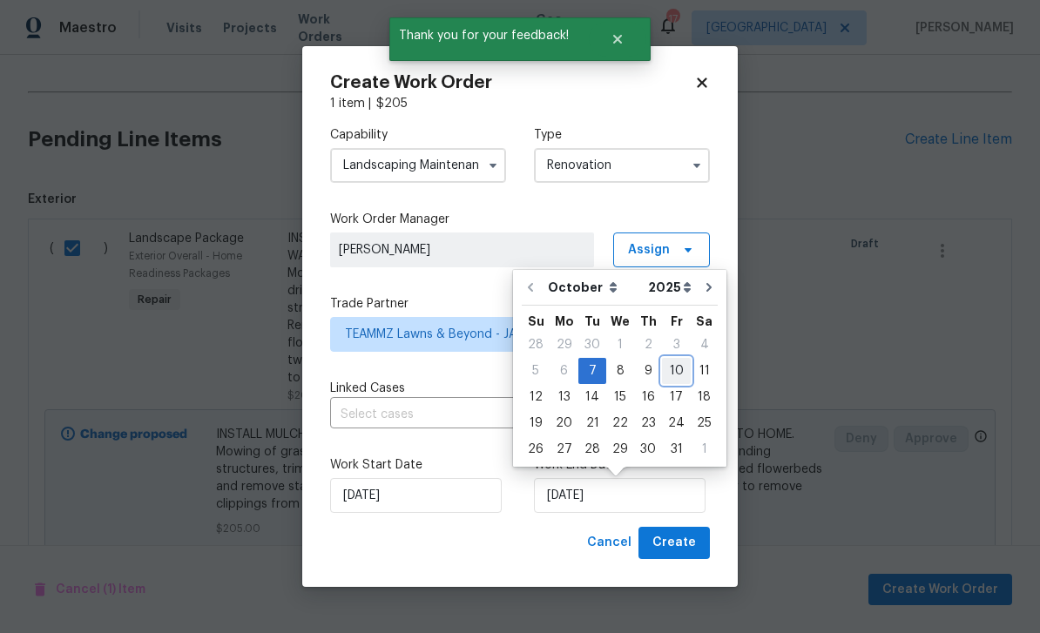
click at [668, 370] on div "10" at bounding box center [676, 371] width 29 height 24
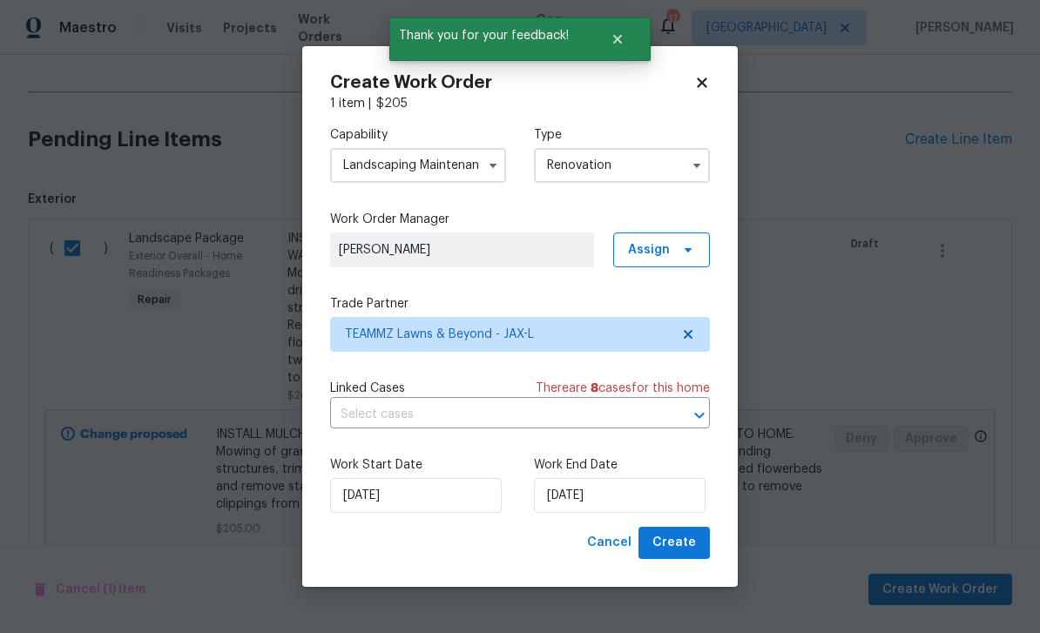
type input "10/10/2025"
click at [687, 551] on span "Create" at bounding box center [674, 543] width 44 height 22
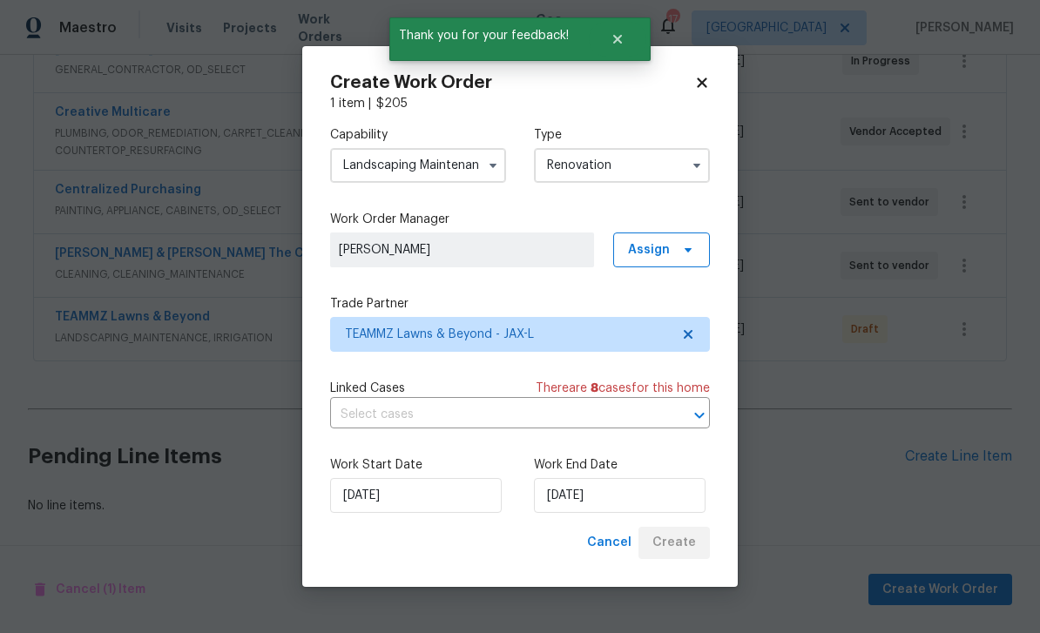
scroll to position [303, 0]
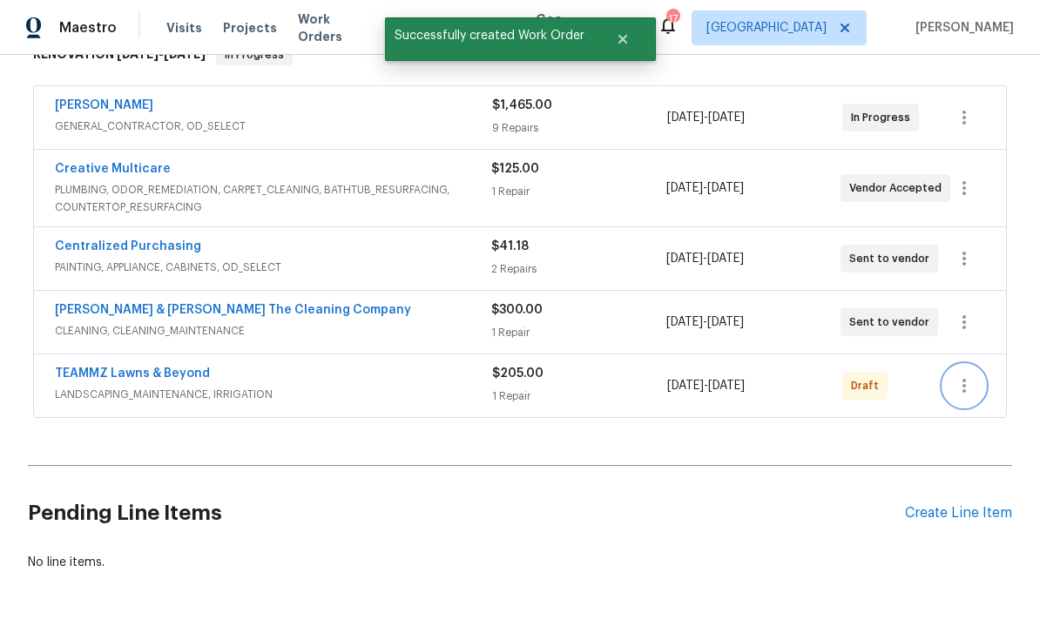
click at [976, 390] on button "button" at bounding box center [964, 386] width 42 height 42
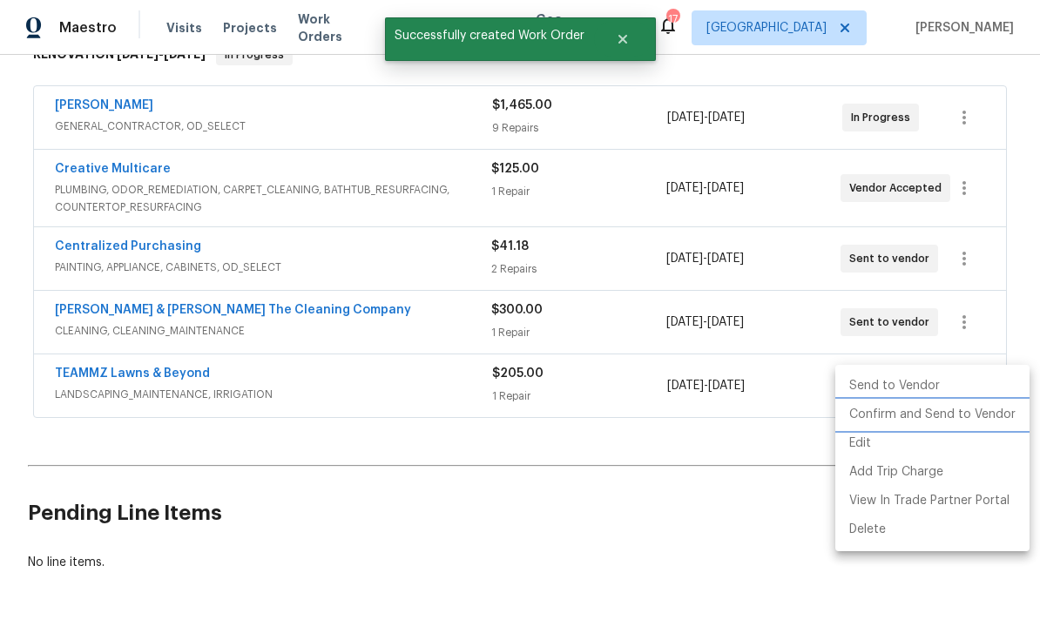
click at [996, 416] on li "Confirm and Send to Vendor" at bounding box center [932, 415] width 194 height 29
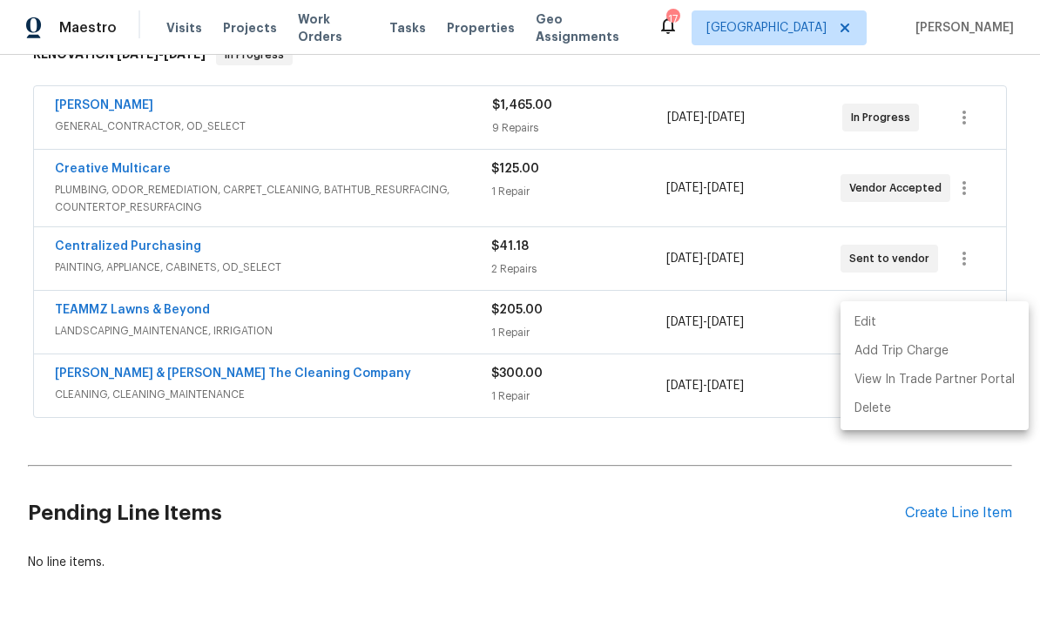
click at [782, 508] on div at bounding box center [520, 316] width 1040 height 633
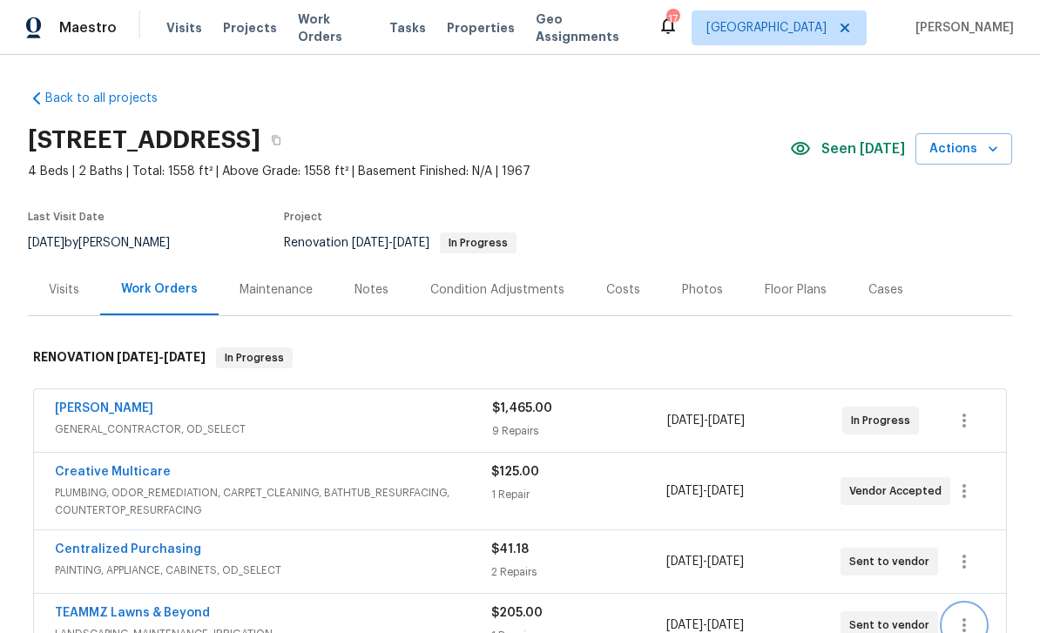
scroll to position [0, 0]
